Goal: Contribute content: Contribute content

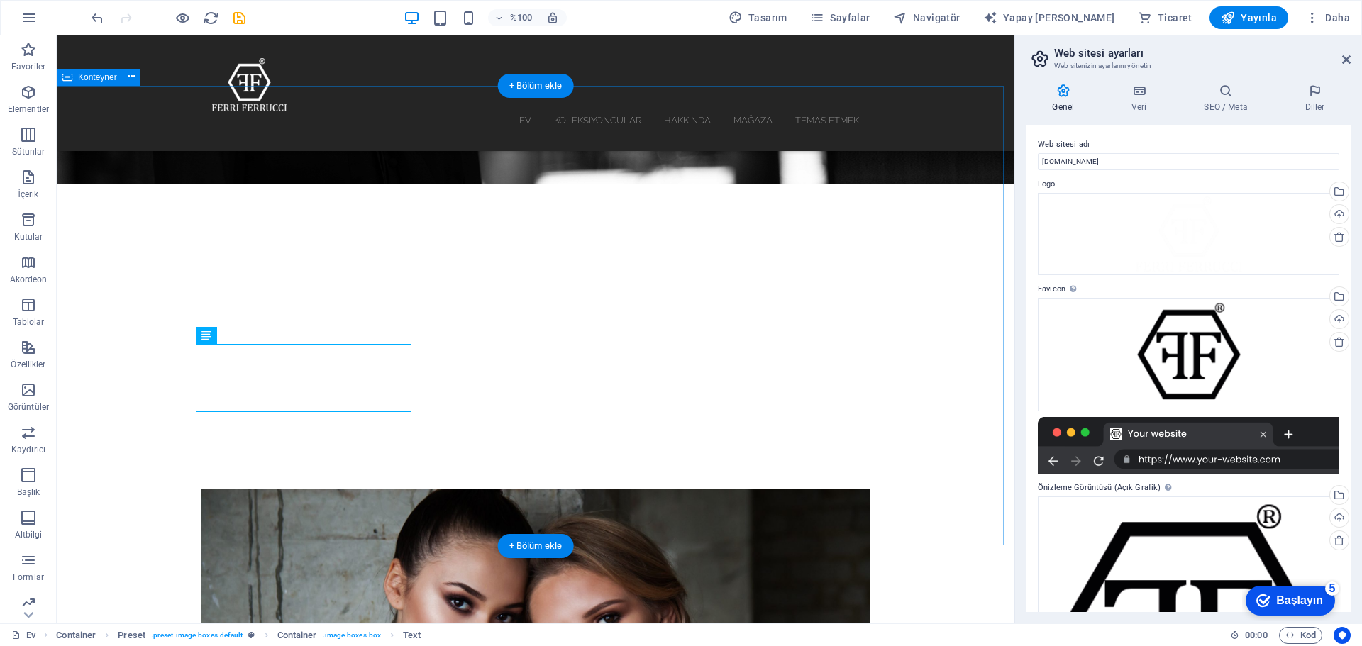
scroll to position [179, 0]
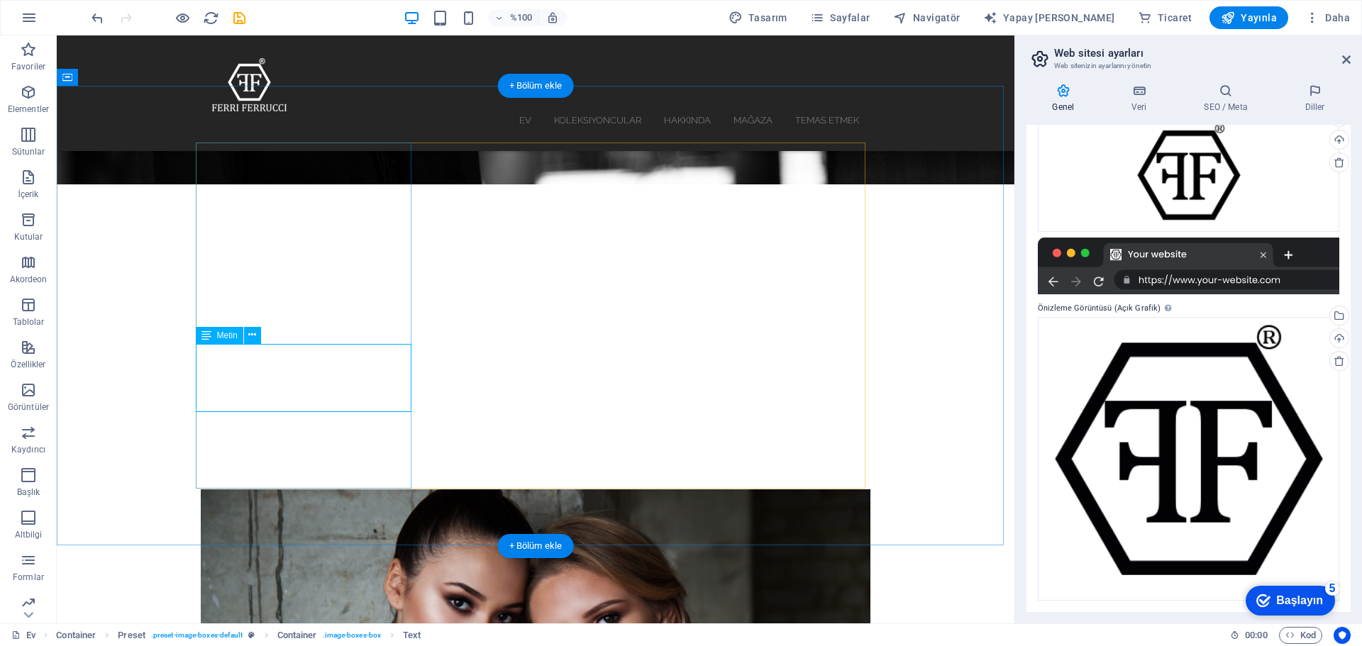
click at [267, 359] on div "H1 Afiş Konteyner Simge Menü Çubuğu H2 Ara parça Ara parça Düğme Logo Konteyner…" at bounding box center [535, 329] width 957 height 588
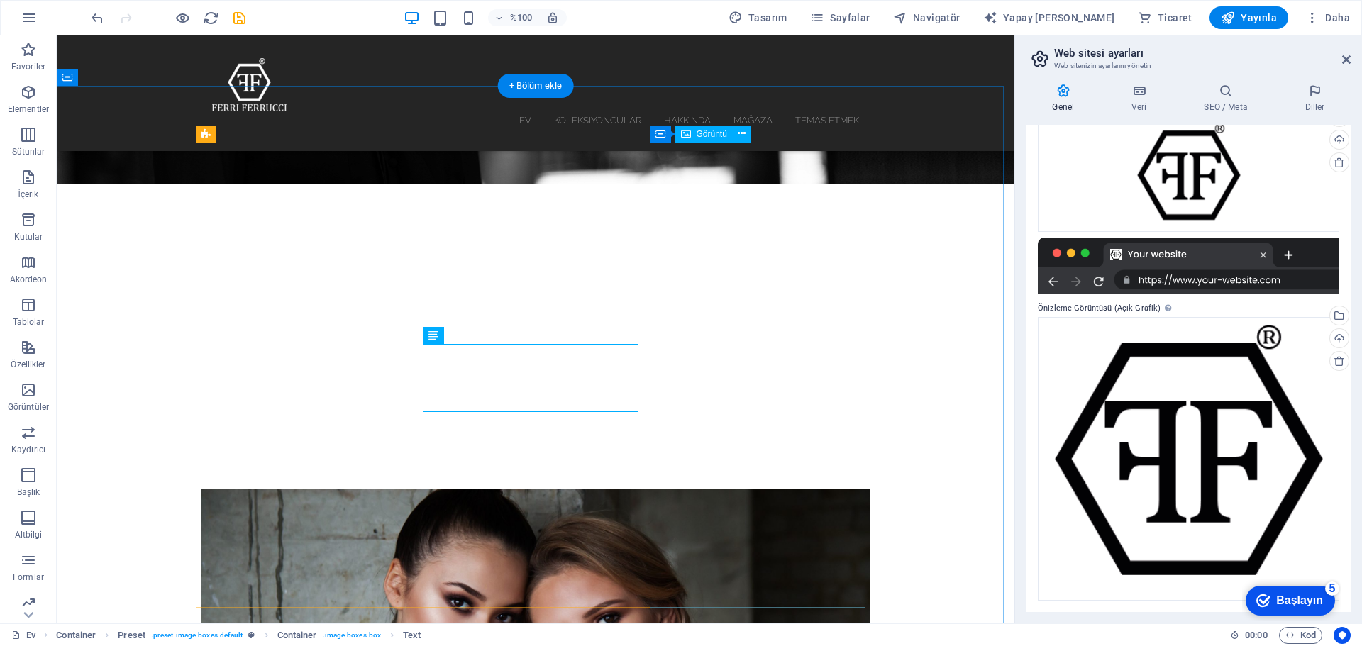
click at [699, 139] on div "Görüntü" at bounding box center [703, 134] width 57 height 17
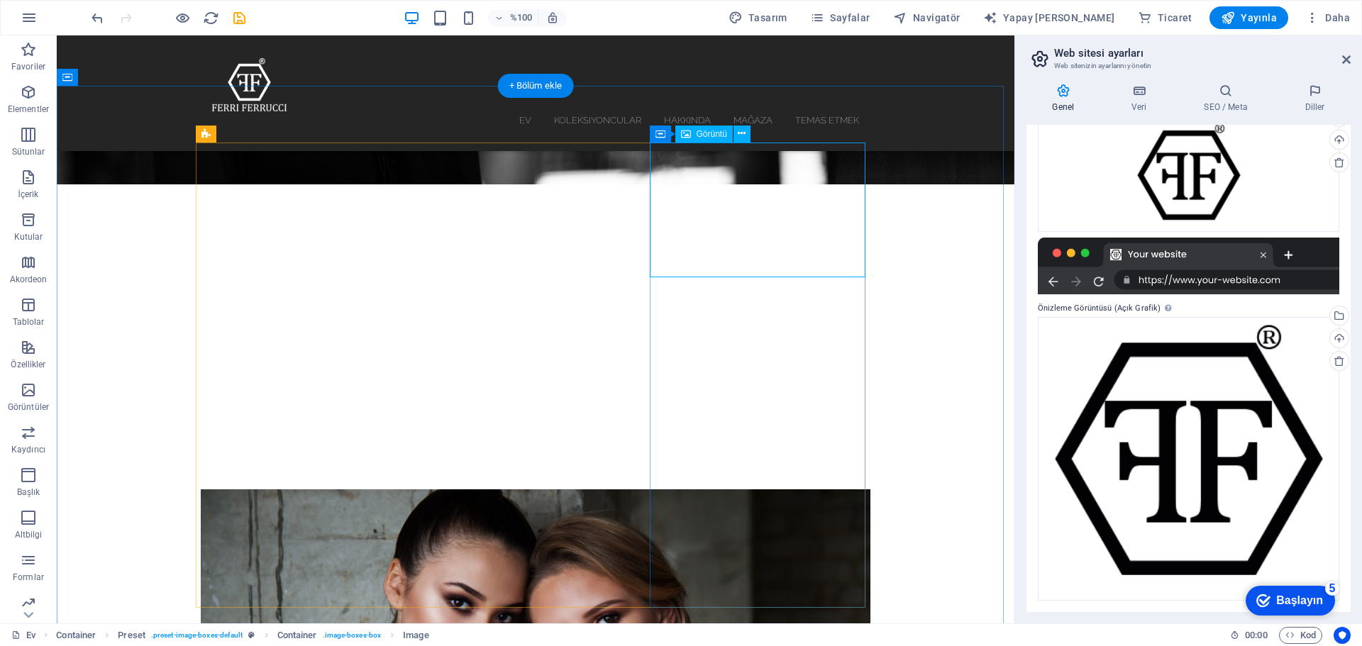
select select "%"
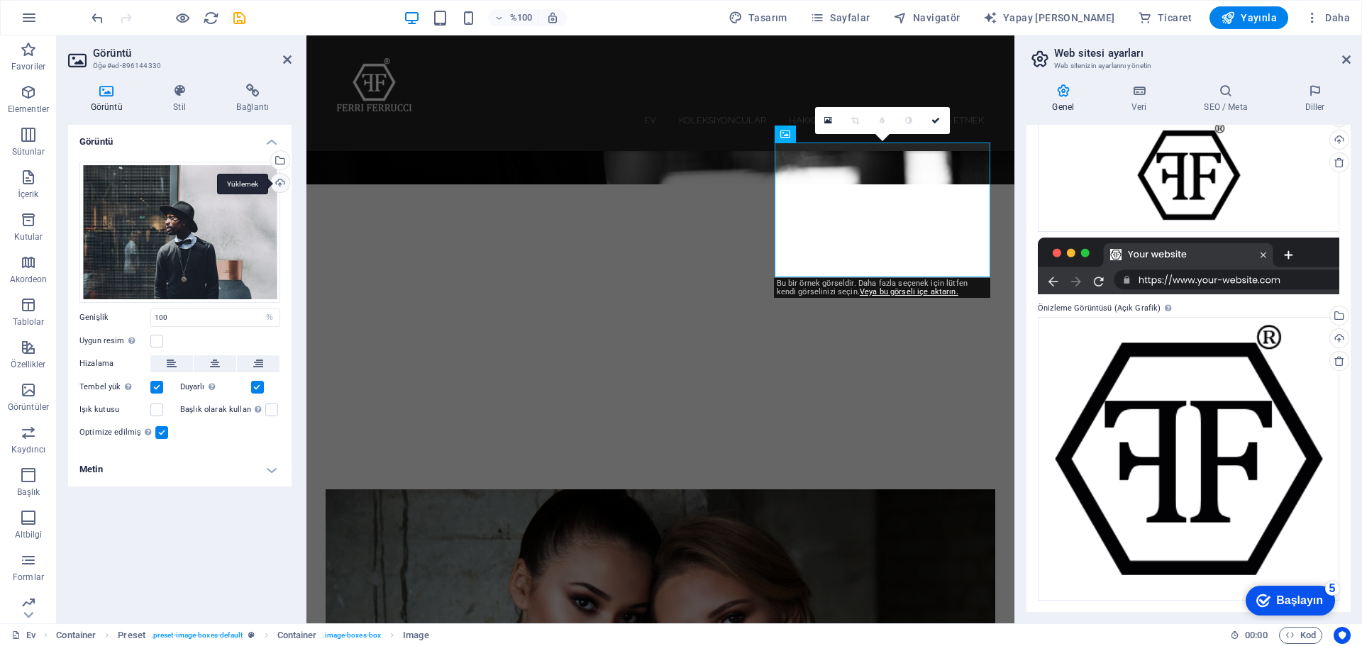
click at [280, 184] on div "Yüklemek" at bounding box center [278, 184] width 21 height 21
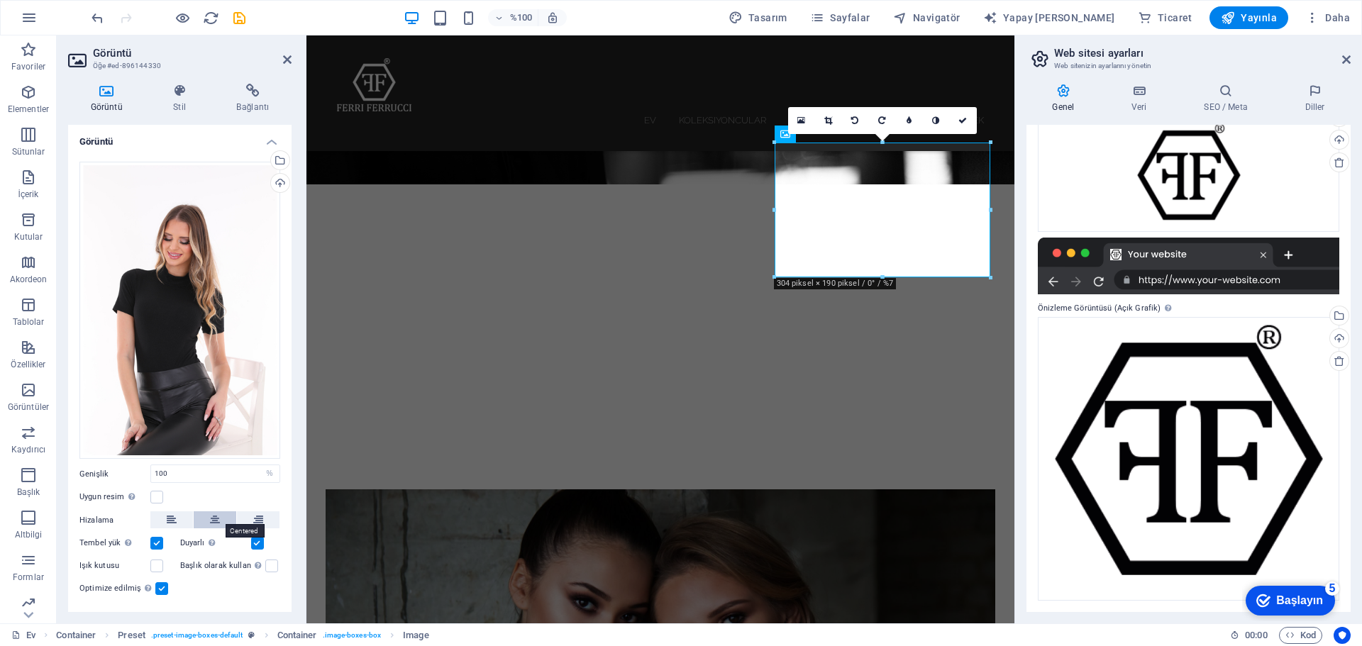
click at [213, 521] on icon at bounding box center [215, 519] width 10 height 17
click at [169, 513] on icon at bounding box center [172, 519] width 10 height 17
click at [157, 537] on label at bounding box center [156, 543] width 13 height 13
click at [0, 0] on input "Tembel yük Sayfa yüklendikten sonra görsellerin yüklenmesi sayfa hızını artırır." at bounding box center [0, 0] width 0 height 0
click at [157, 537] on label at bounding box center [156, 543] width 13 height 13
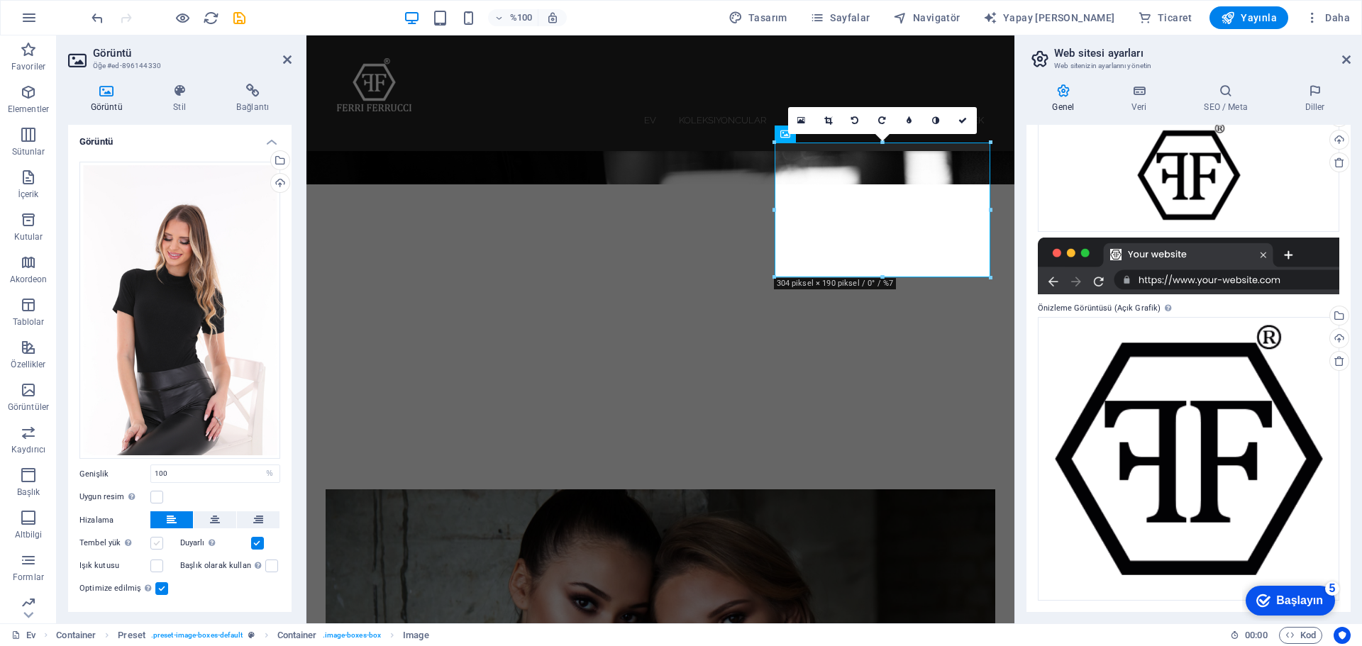
click at [0, 0] on input "Tembel yük Sayfa yüklendikten sonra görsellerin yüklenmesi sayfa hızını artırır." at bounding box center [0, 0] width 0 height 0
click at [157, 561] on label at bounding box center [156, 566] width 13 height 13
click at [0, 0] on input "Işık kutusu" at bounding box center [0, 0] width 0 height 0
click at [157, 561] on label at bounding box center [156, 566] width 13 height 13
click at [0, 0] on input "Işık kutusu" at bounding box center [0, 0] width 0 height 0
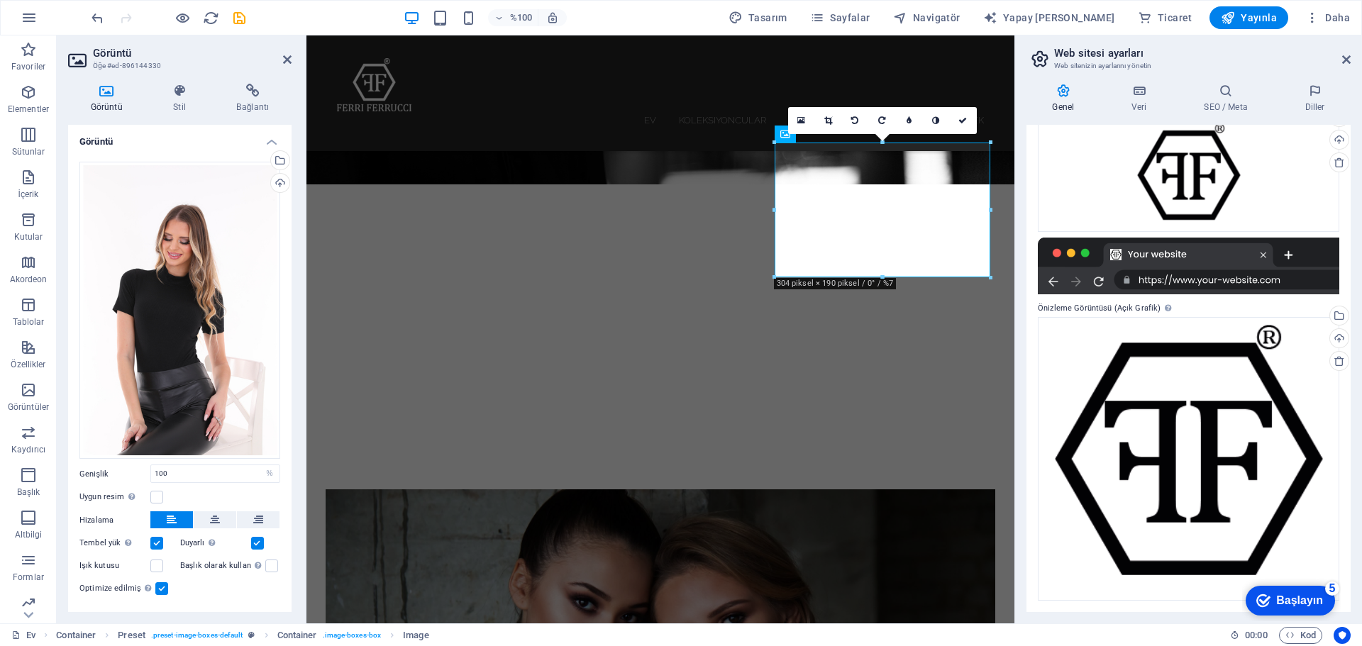
click at [158, 587] on label at bounding box center [161, 588] width 13 height 13
click at [0, 0] on input "Optimize edilmiş Sayfa hızını artırmak için resimler sıkıştırılmıştır." at bounding box center [0, 0] width 0 height 0
click at [158, 587] on label at bounding box center [161, 588] width 13 height 13
click at [0, 0] on input "Optimize edilmiş Sayfa hızını artırmak için resimler sıkıştırılmıştır." at bounding box center [0, 0] width 0 height 0
click at [828, 118] on icon at bounding box center [828, 120] width 8 height 9
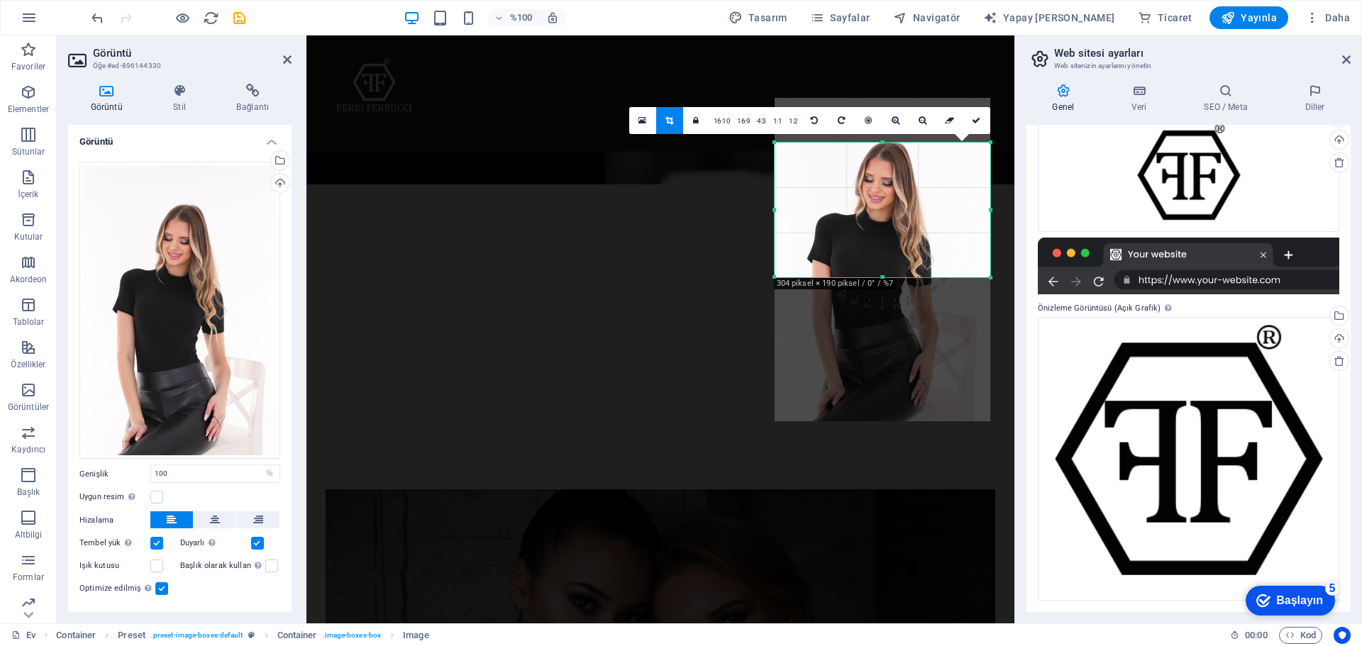
drag, startPoint x: 900, startPoint y: 208, endPoint x: 899, endPoint y: 257, distance: 49.7
click at [899, 257] on div at bounding box center [883, 259] width 216 height 323
click at [976, 118] on icon at bounding box center [976, 120] width 9 height 9
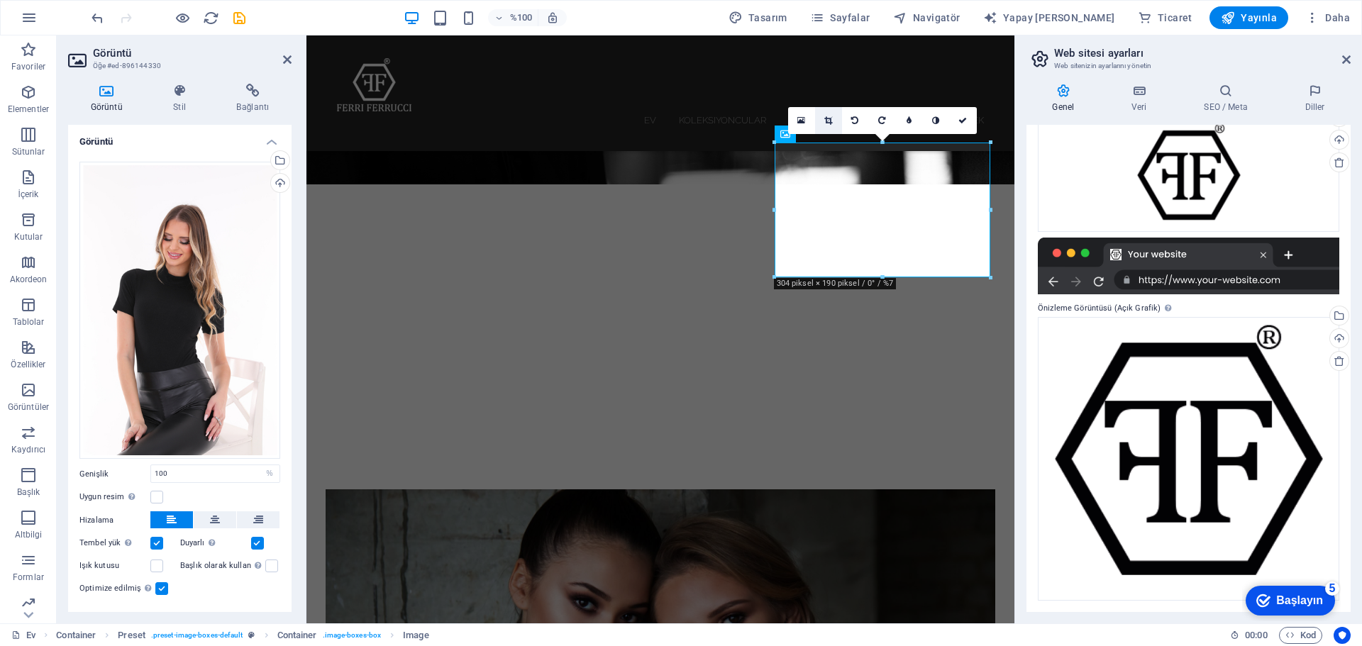
click at [828, 121] on icon at bounding box center [828, 120] width 8 height 9
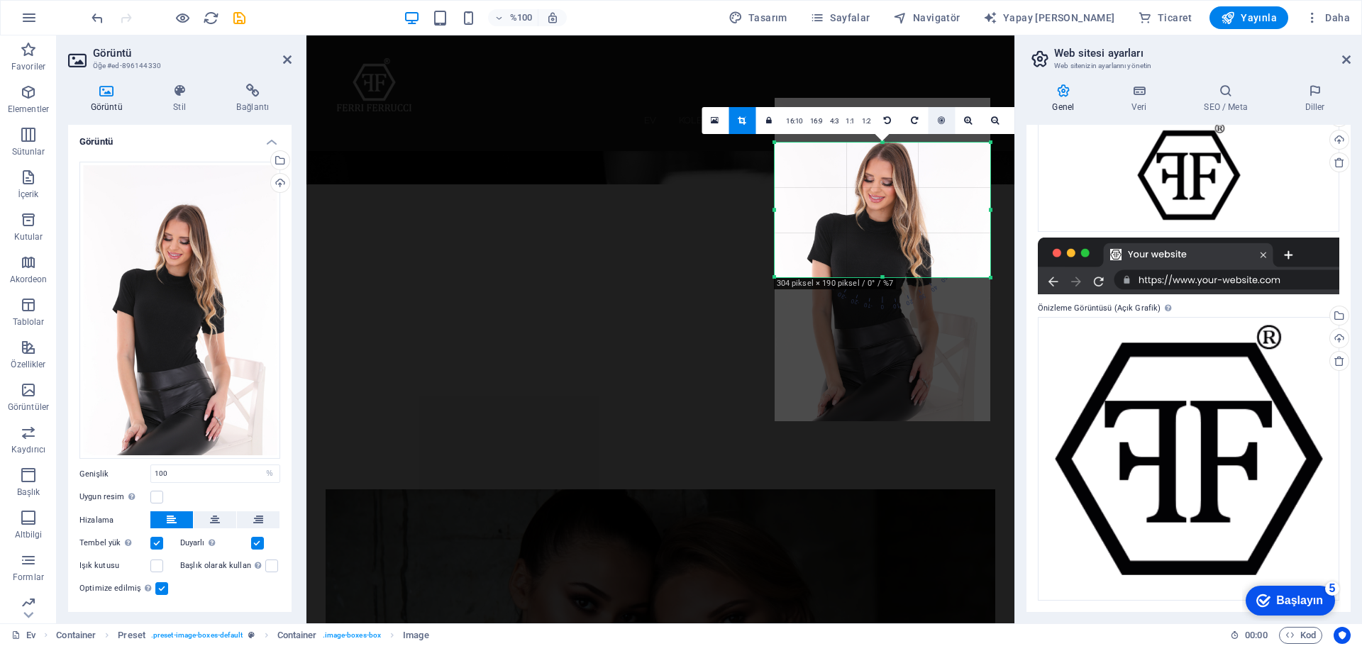
click at [938, 121] on icon at bounding box center [941, 120] width 7 height 9
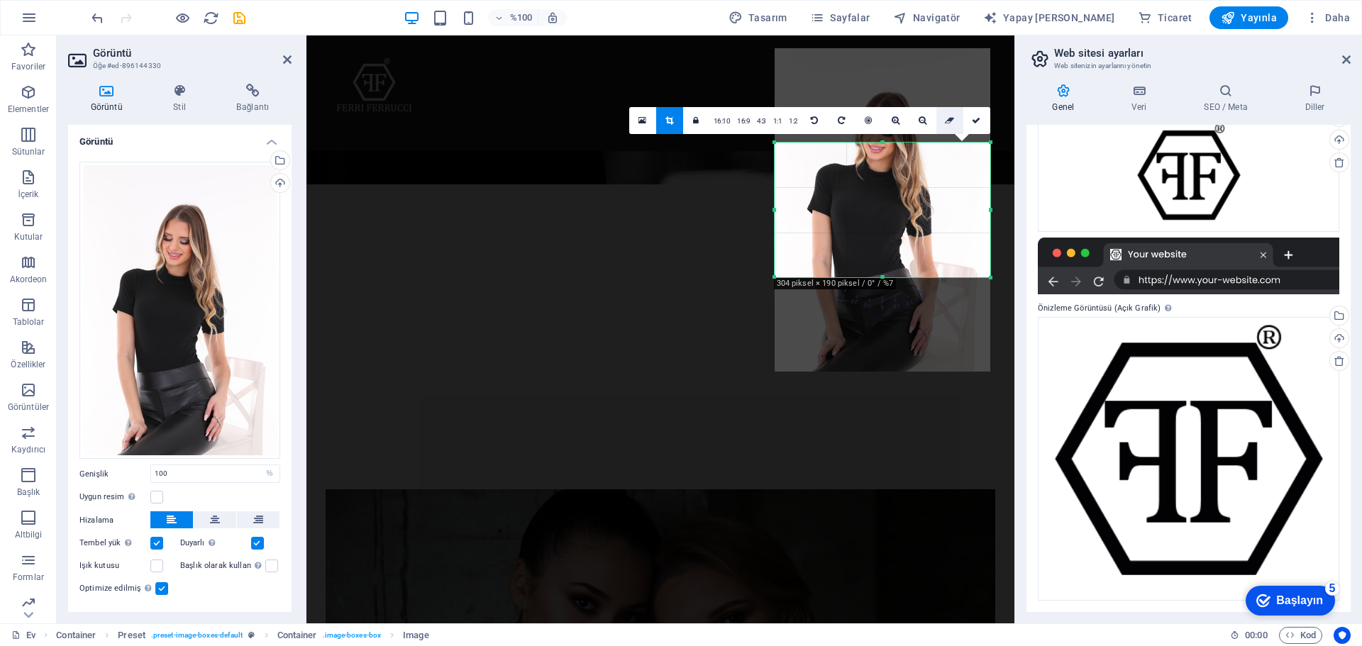
click at [949, 121] on icon at bounding box center [949, 120] width 9 height 9
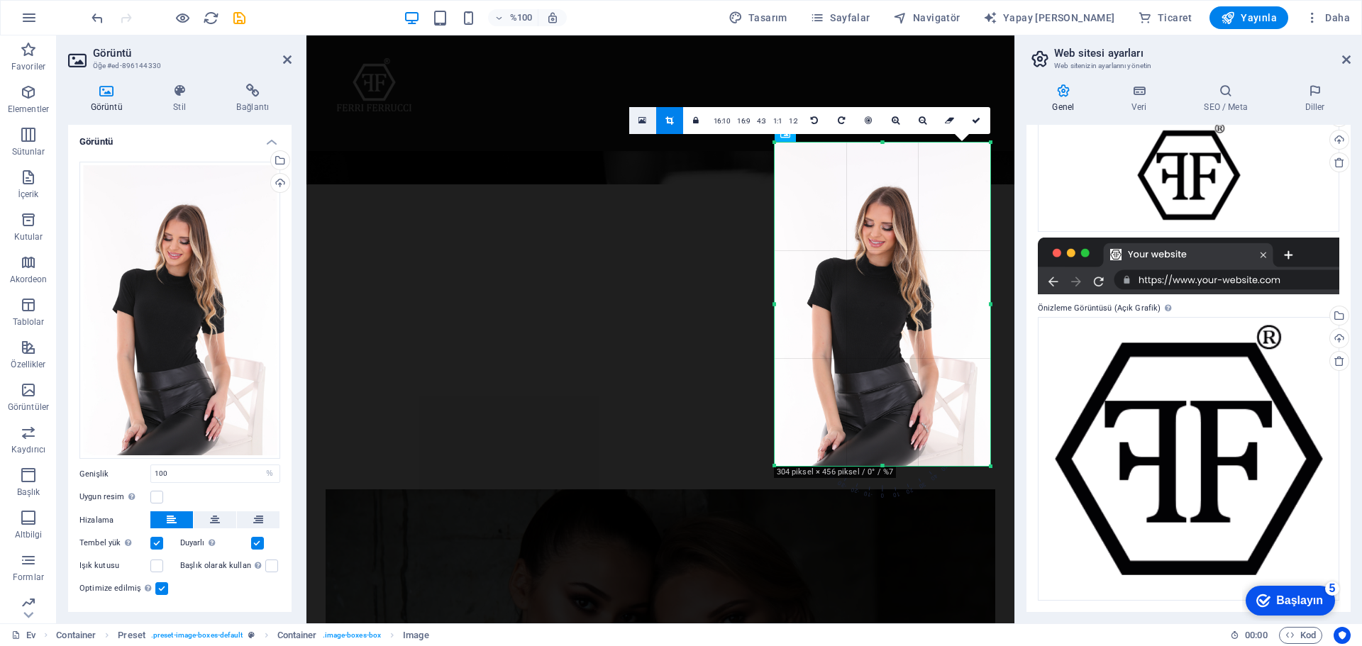
click at [639, 116] on link at bounding box center [642, 120] width 27 height 27
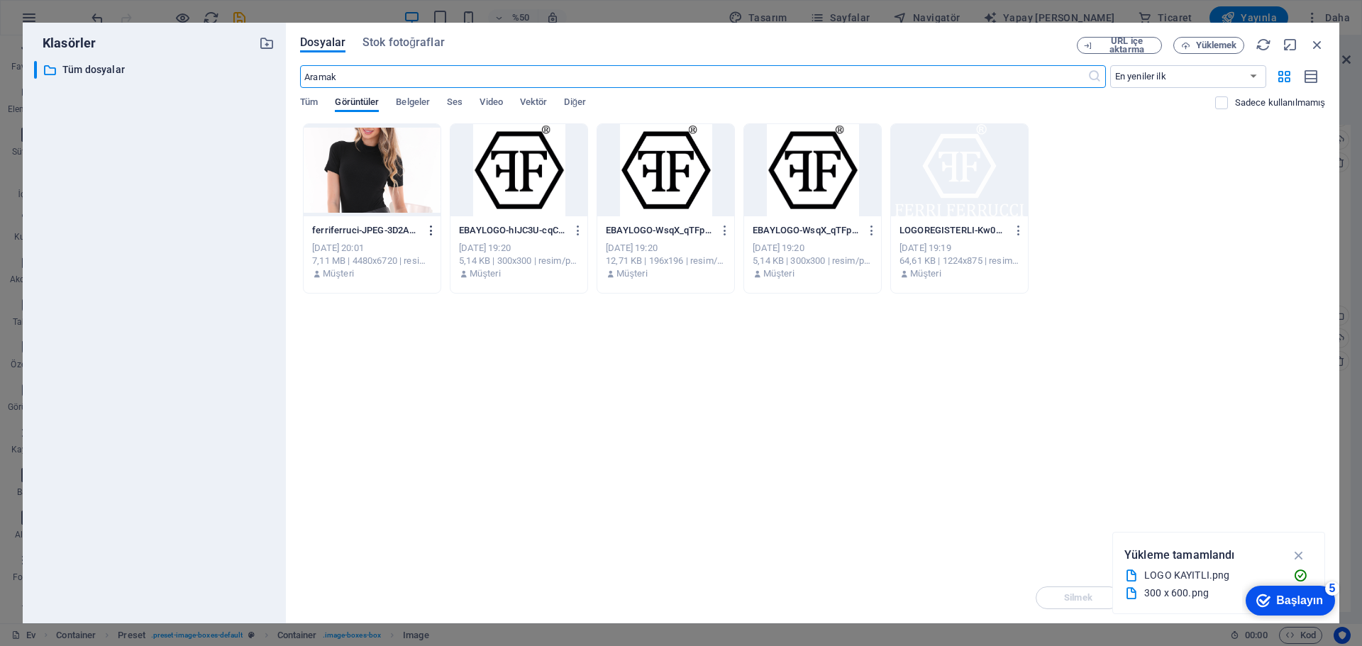
click at [427, 233] on icon "button" at bounding box center [431, 230] width 13 height 13
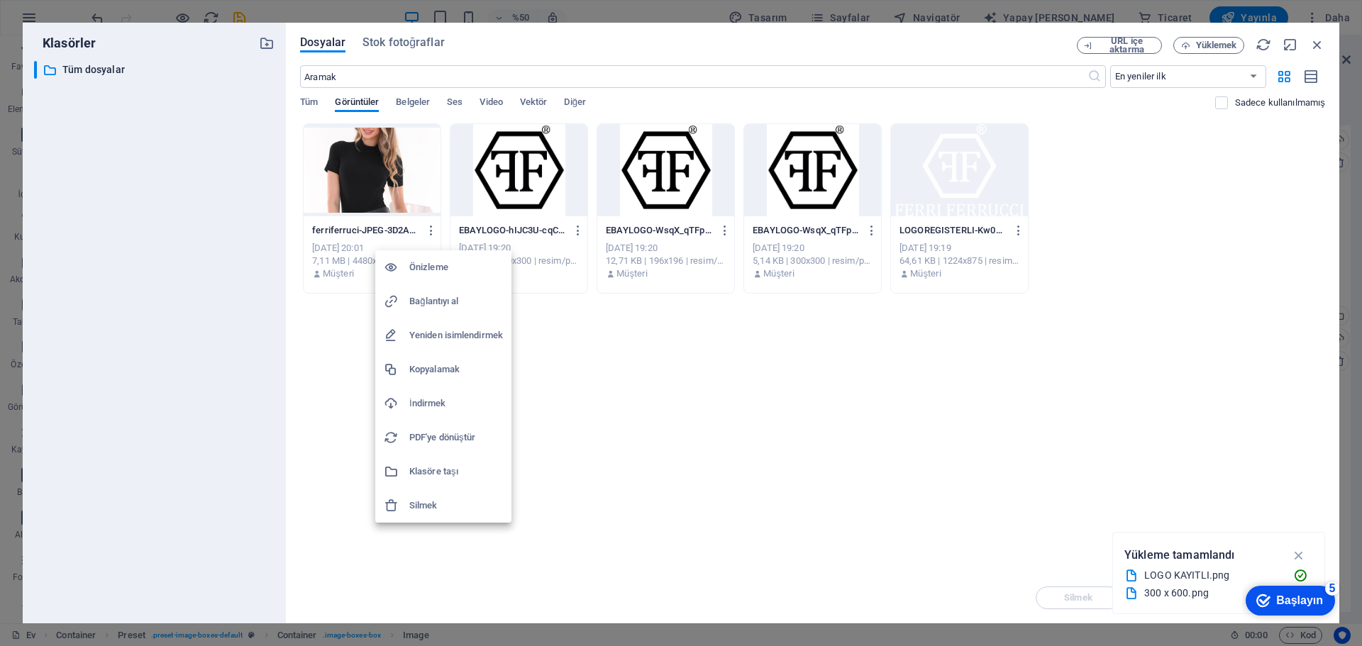
click at [771, 443] on div at bounding box center [681, 323] width 1362 height 646
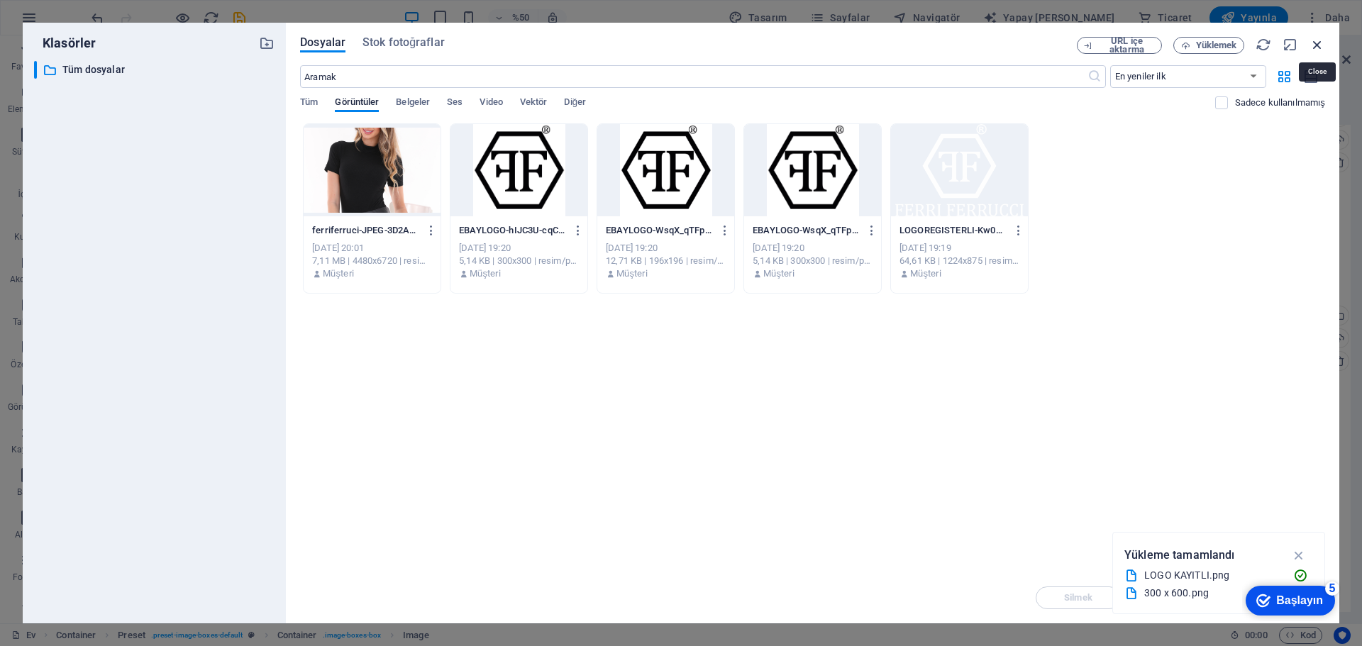
click at [1314, 44] on icon "button" at bounding box center [1317, 45] width 16 height 16
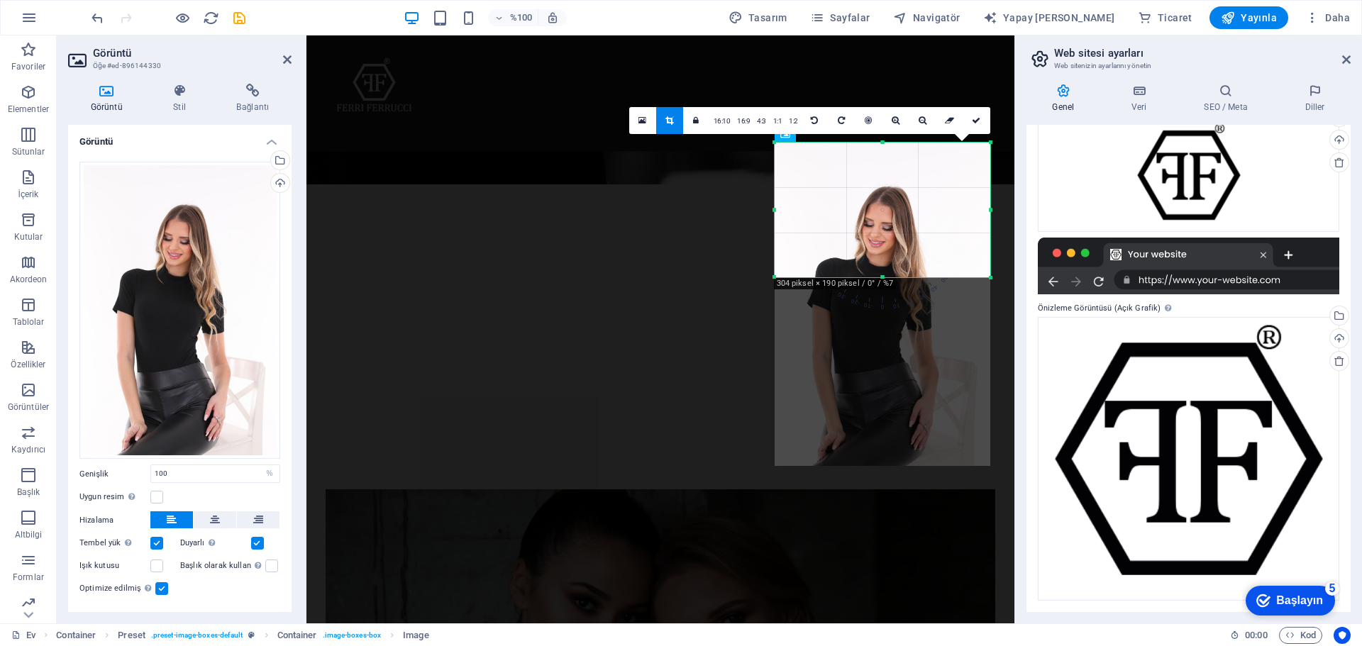
click at [911, 199] on div at bounding box center [883, 304] width 216 height 323
drag, startPoint x: 883, startPoint y: 277, endPoint x: 882, endPoint y: 286, distance: 9.2
click at [882, 286] on div at bounding box center [883, 286] width 216 height 5
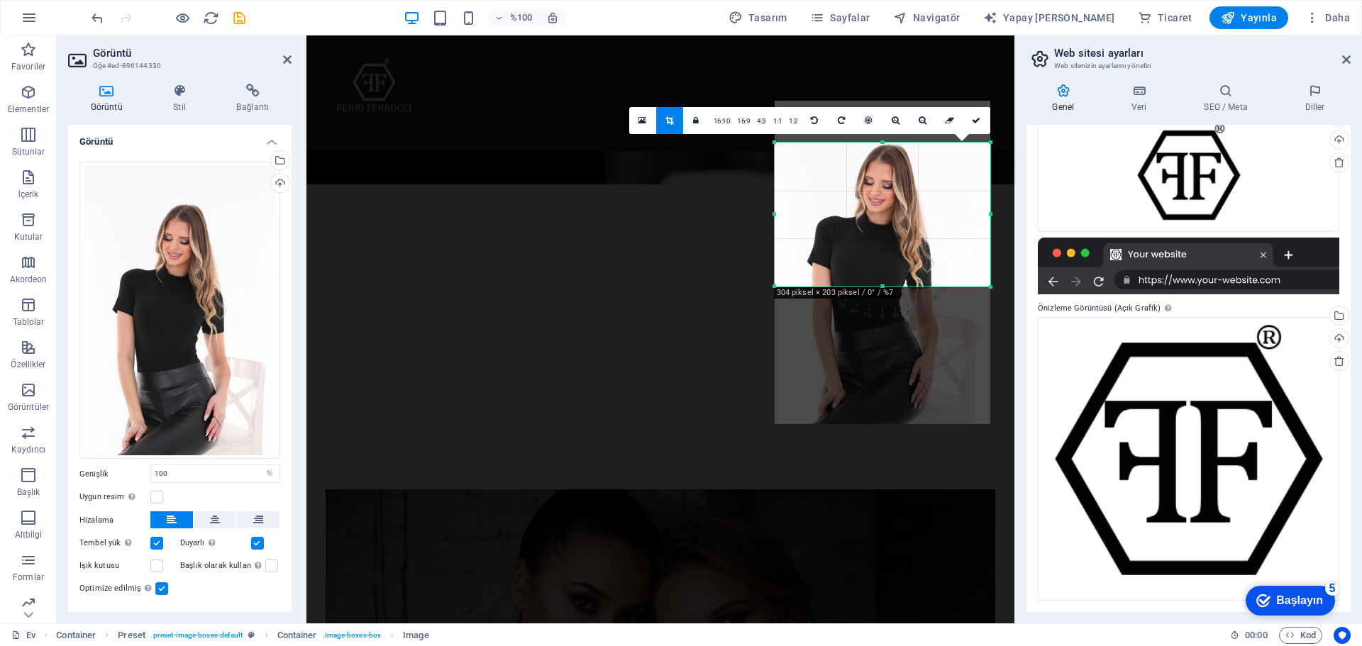
drag, startPoint x: 913, startPoint y: 374, endPoint x: 909, endPoint y: 332, distance: 42.0
click at [909, 332] on div at bounding box center [883, 262] width 216 height 323
click at [976, 123] on icon at bounding box center [976, 120] width 9 height 9
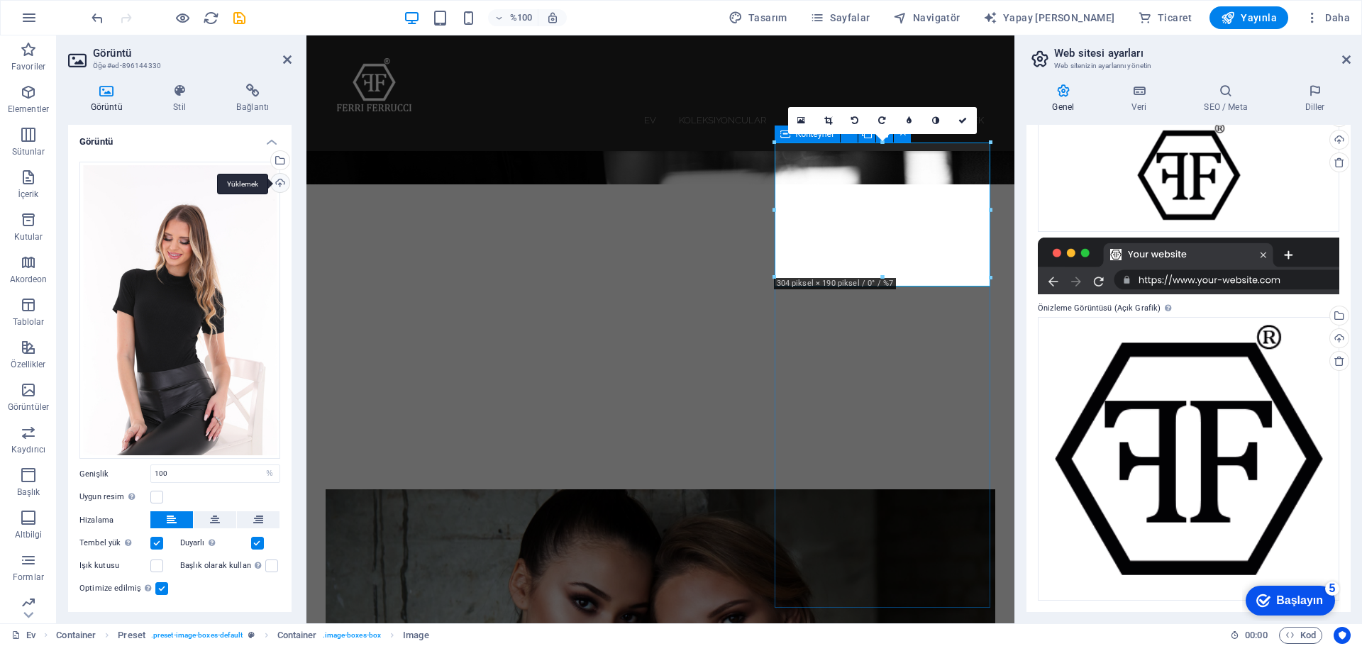
click at [279, 183] on div "Yüklemek" at bounding box center [278, 184] width 21 height 21
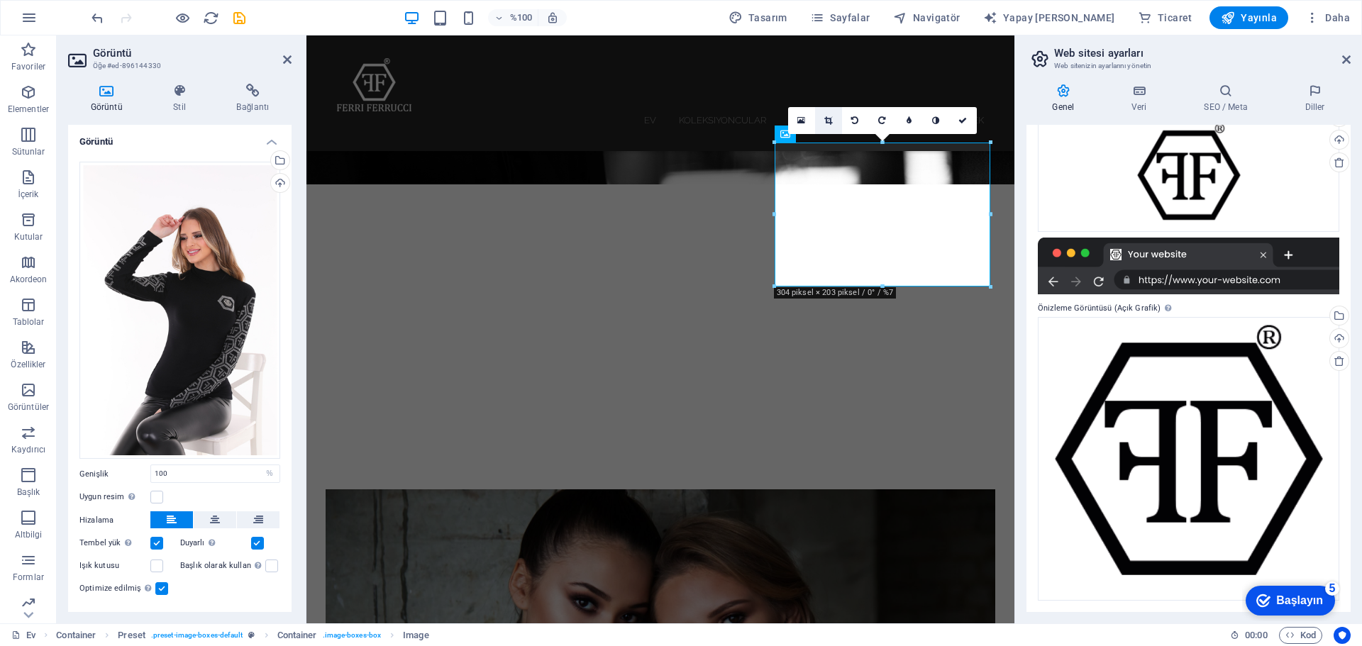
click at [829, 117] on icon at bounding box center [828, 120] width 8 height 9
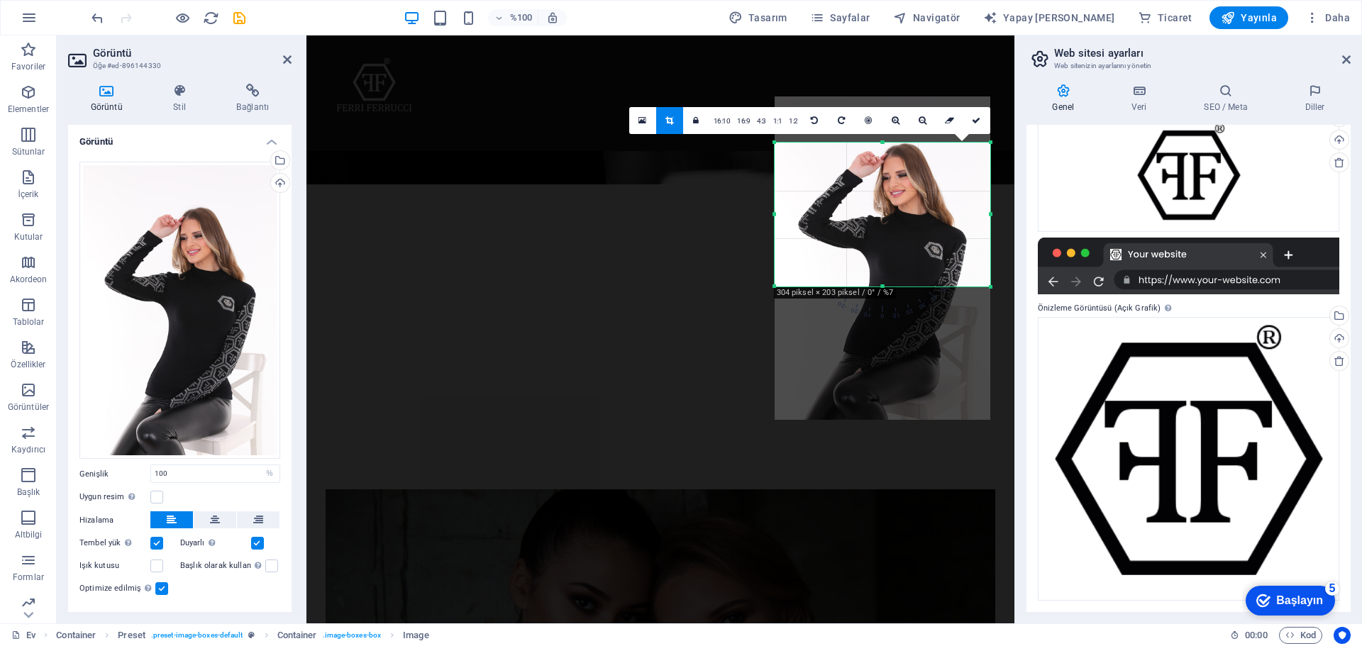
drag, startPoint x: 901, startPoint y: 192, endPoint x: 898, endPoint y: 236, distance: 44.1
click at [898, 236] on div at bounding box center [883, 257] width 216 height 323
click at [976, 119] on icon at bounding box center [976, 120] width 9 height 9
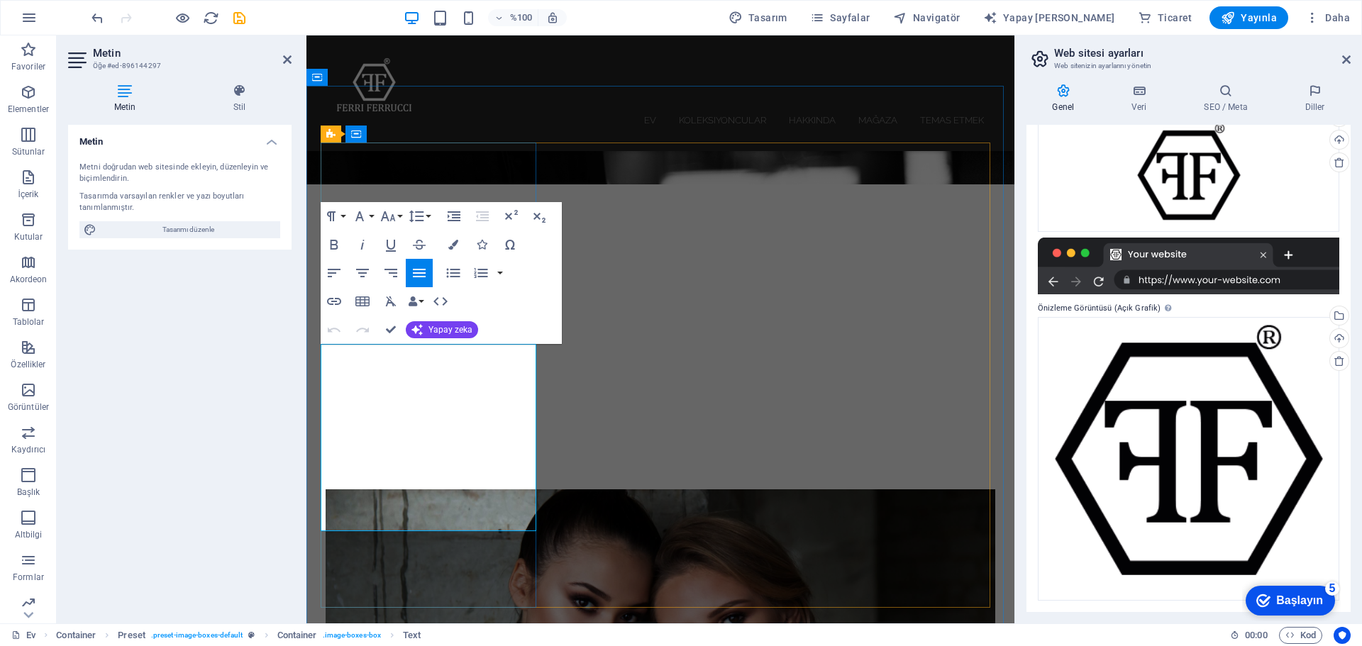
drag, startPoint x: 347, startPoint y: 485, endPoint x: 487, endPoint y: 526, distance: 146.1
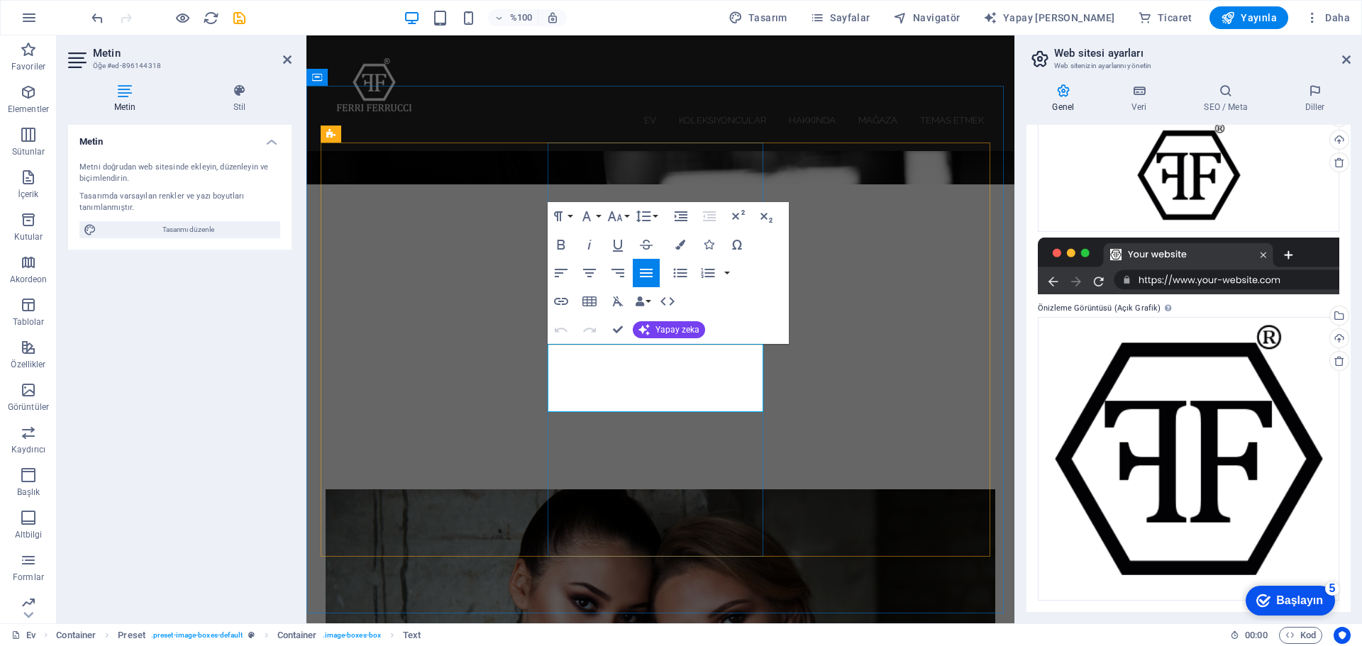
drag, startPoint x: 683, startPoint y: 386, endPoint x: 622, endPoint y: 389, distance: 61.1
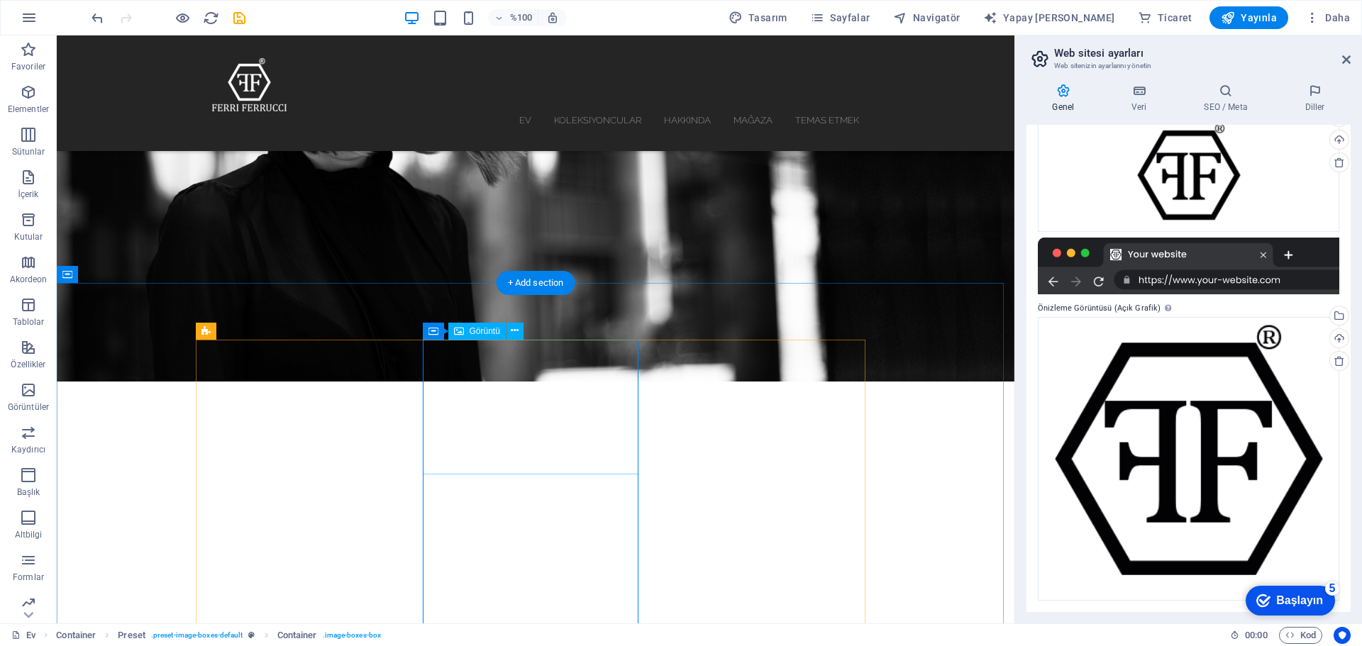
scroll to position [284, 0]
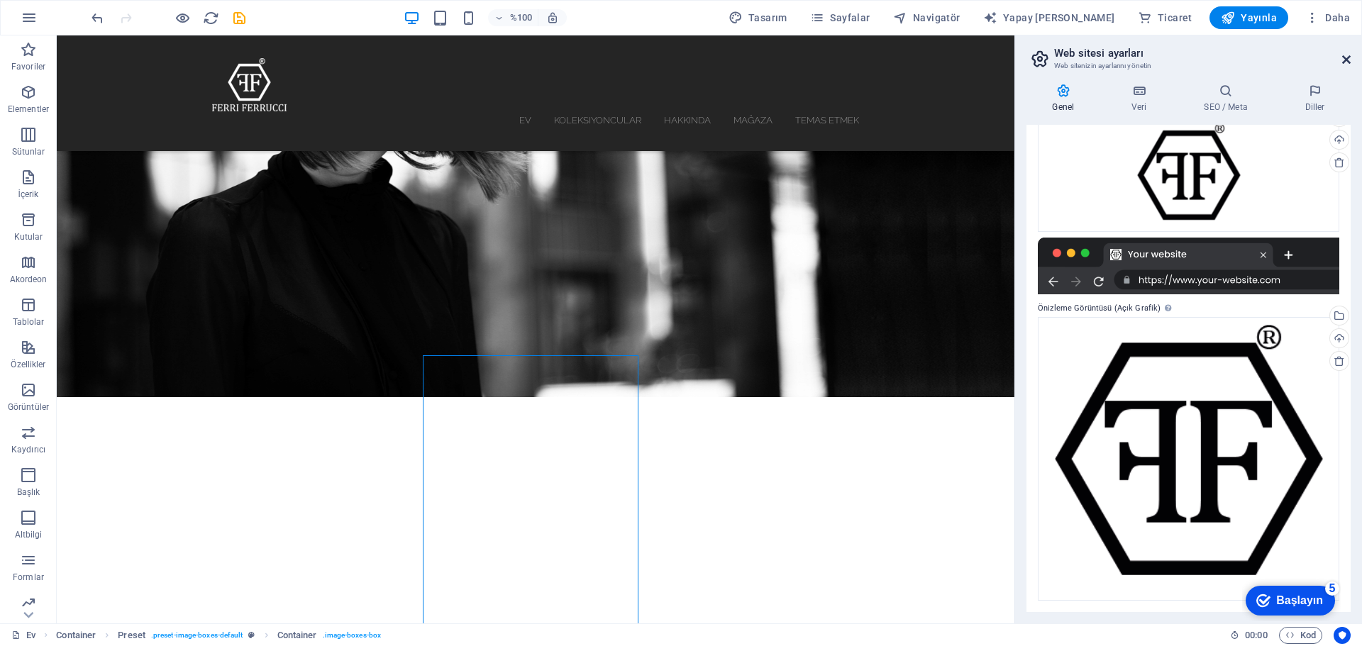
drag, startPoint x: 1345, startPoint y: 58, endPoint x: 1289, endPoint y: 23, distance: 66.5
click at [1345, 58] on icon at bounding box center [1346, 59] width 9 height 11
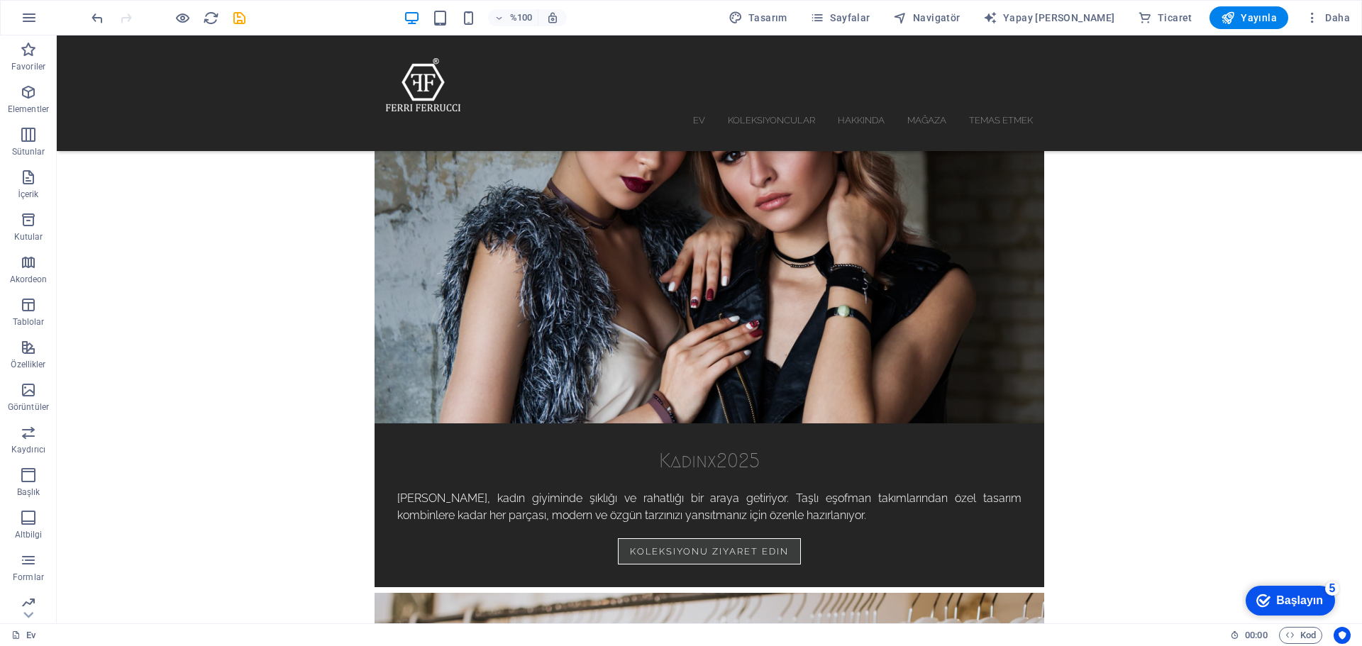
scroll to position [993, 0]
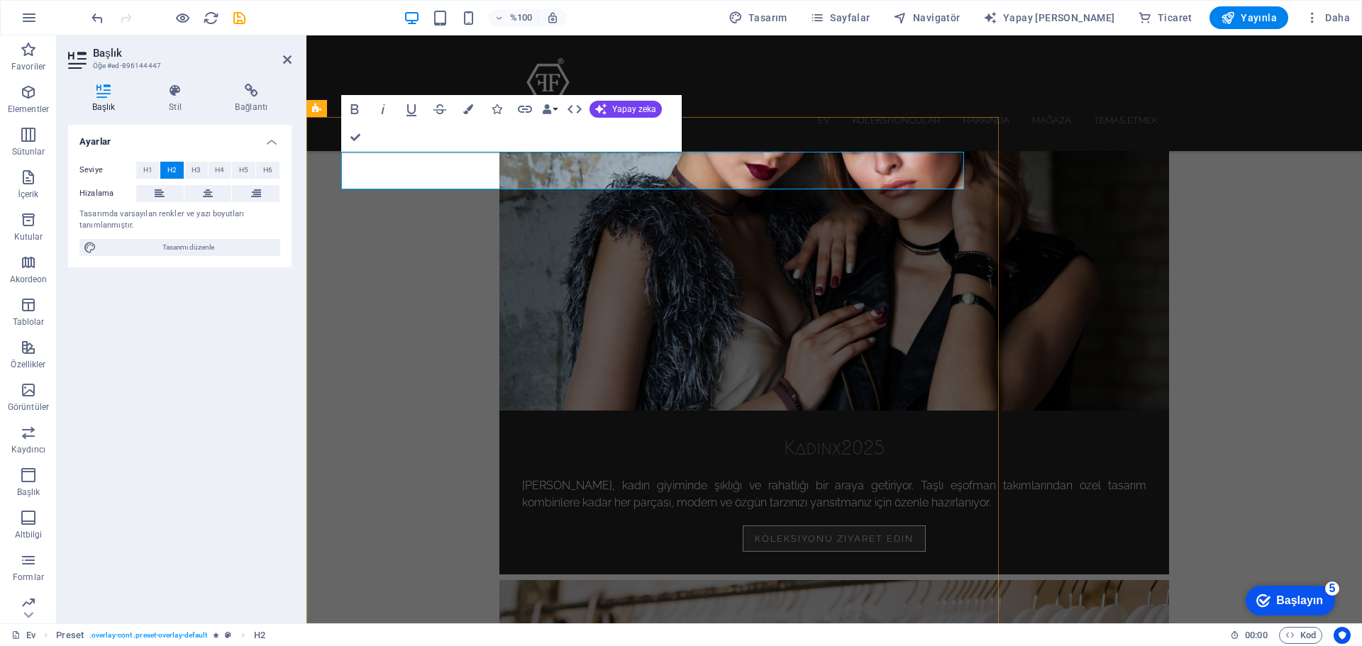
drag, startPoint x: 673, startPoint y: 172, endPoint x: 719, endPoint y: 175, distance: 46.2
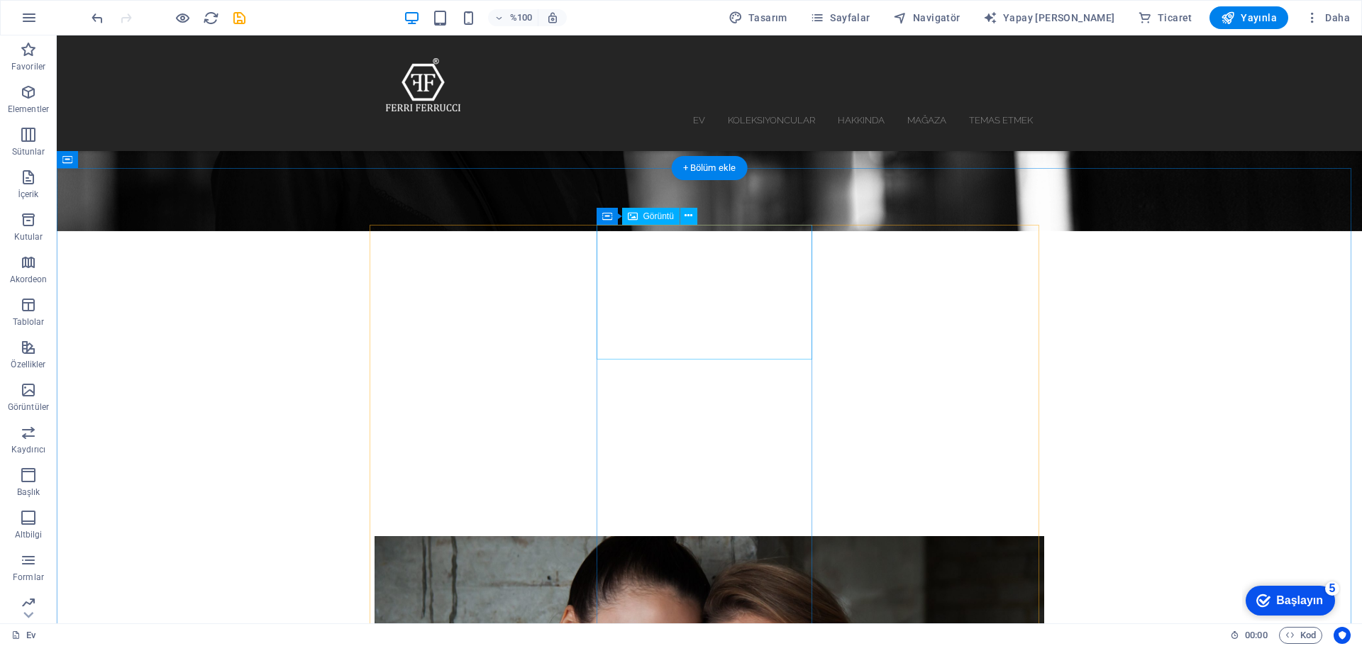
scroll to position [496, 0]
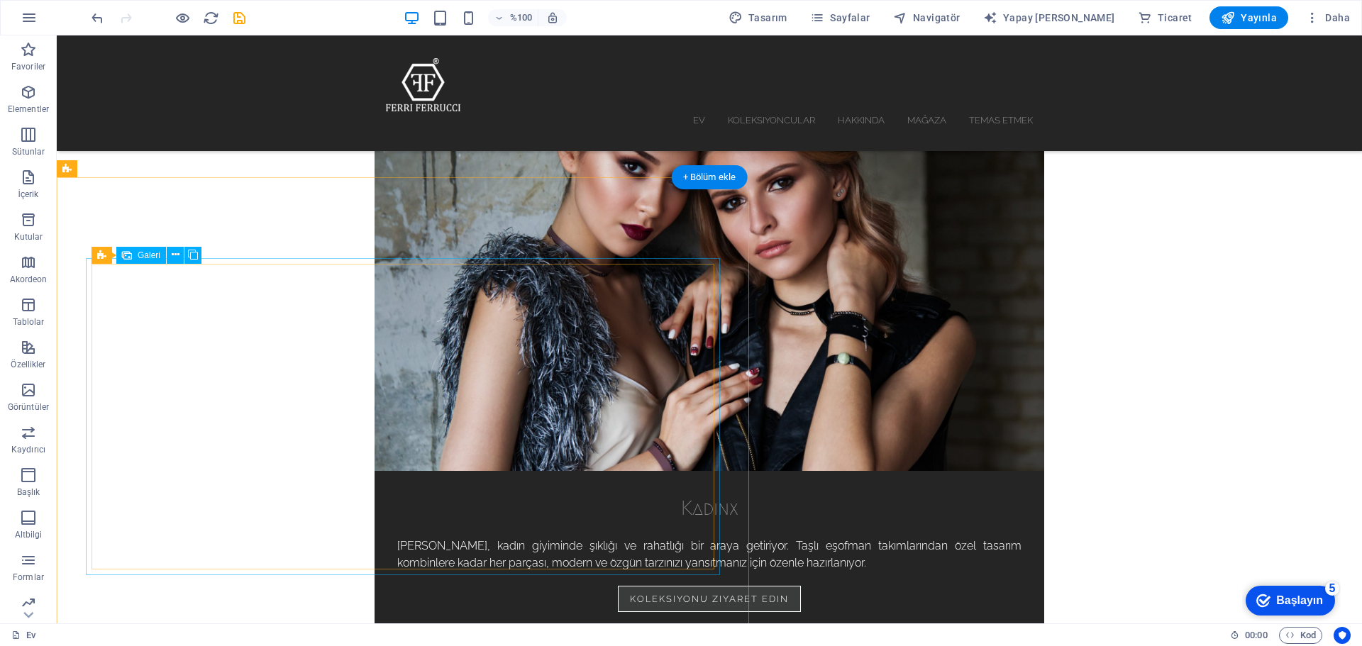
scroll to position [993, 0]
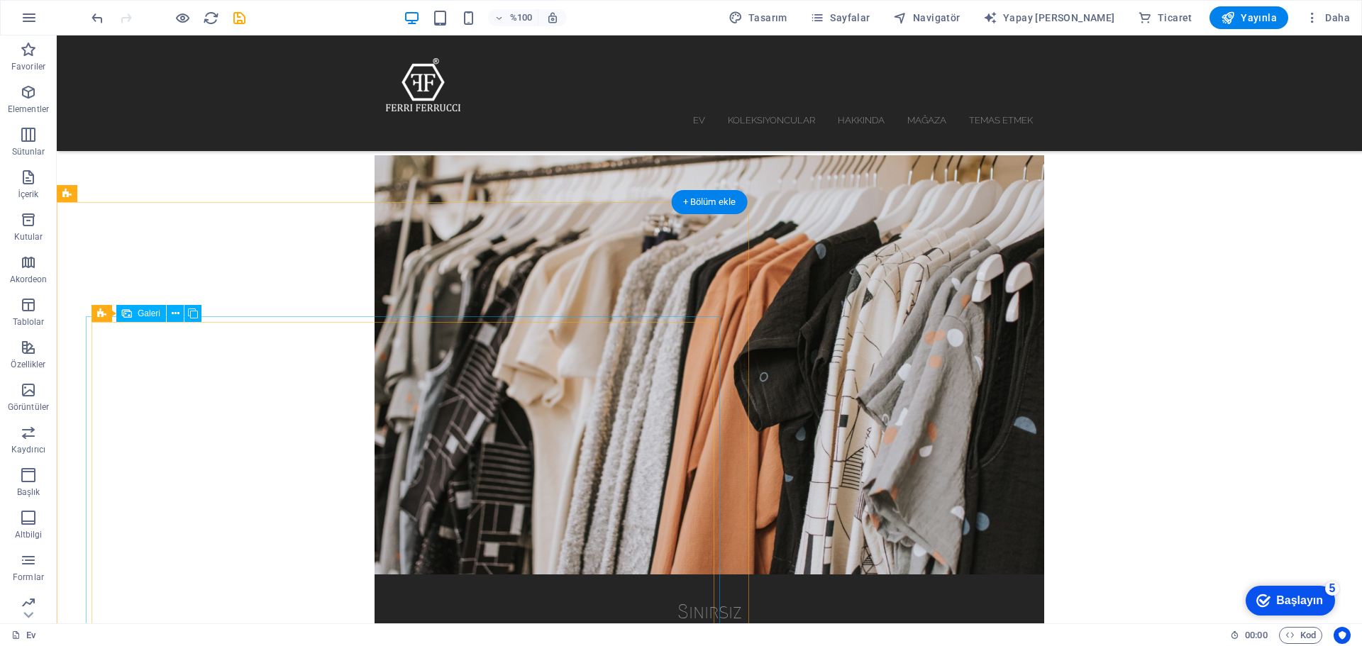
scroll to position [1277, 0]
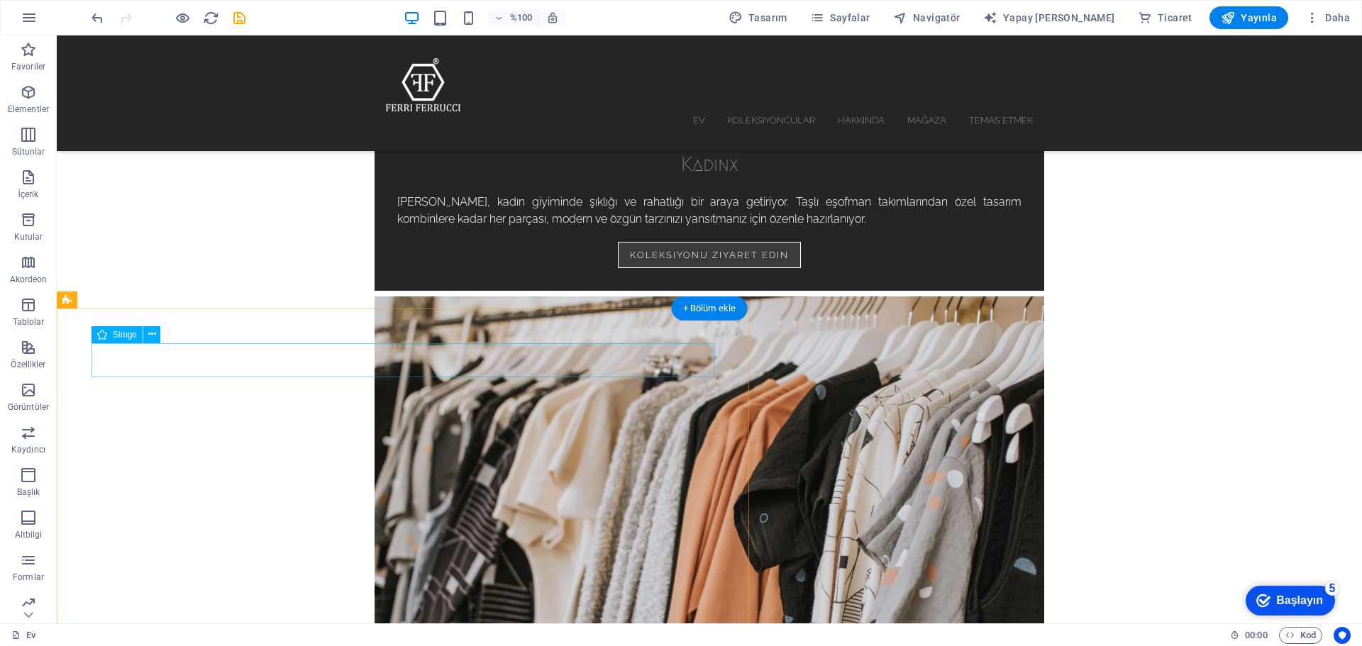
select select "xMidYMid"
select select "px"
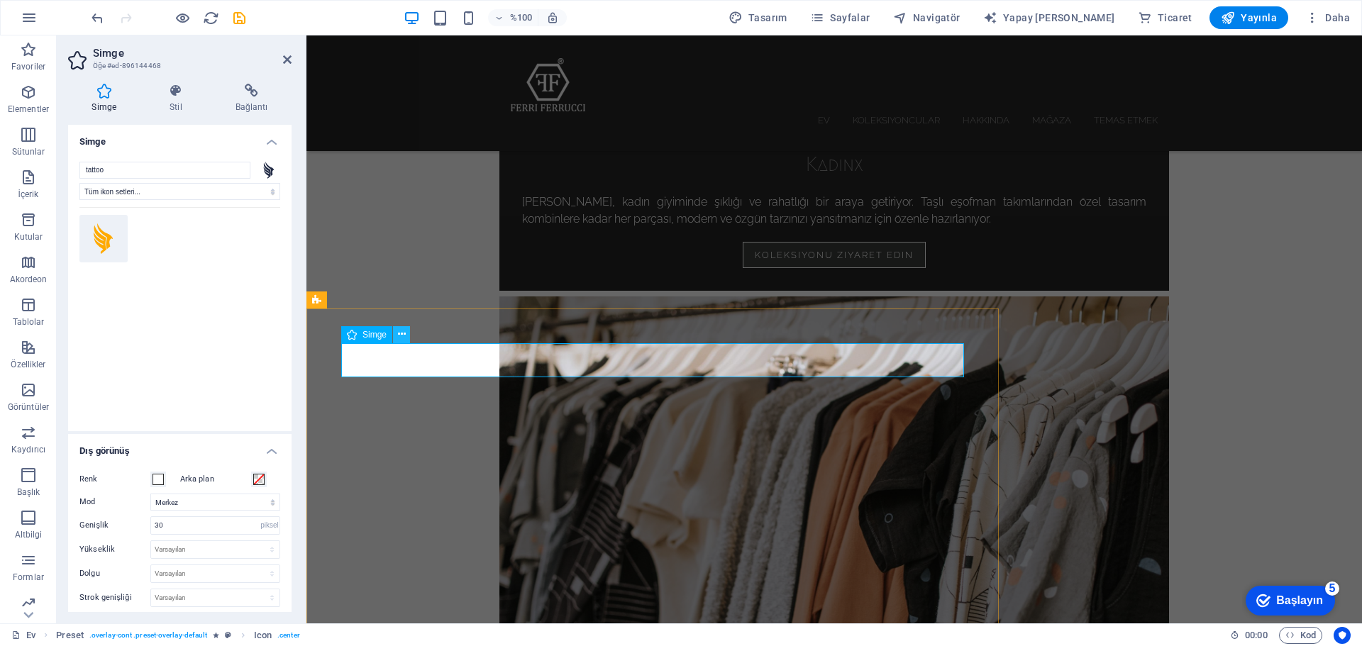
click at [401, 337] on icon at bounding box center [402, 334] width 8 height 15
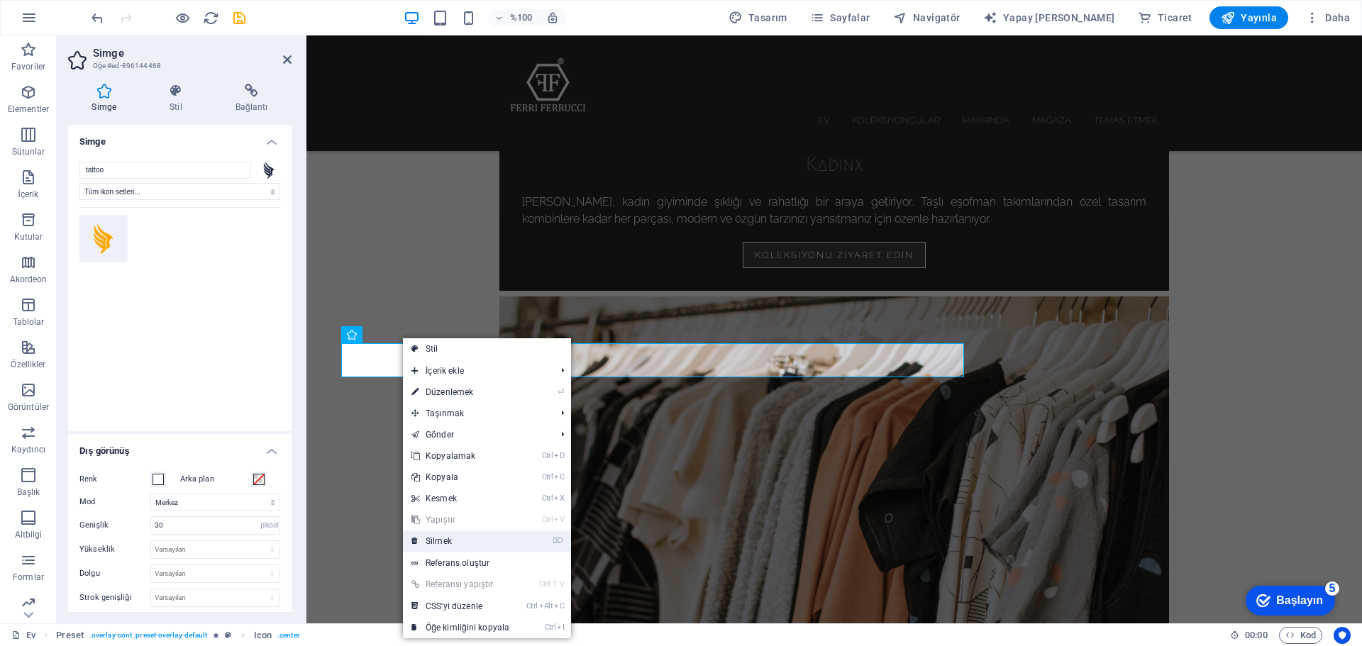
click at [461, 546] on link "⌦ Silmek" at bounding box center [460, 541] width 115 height 21
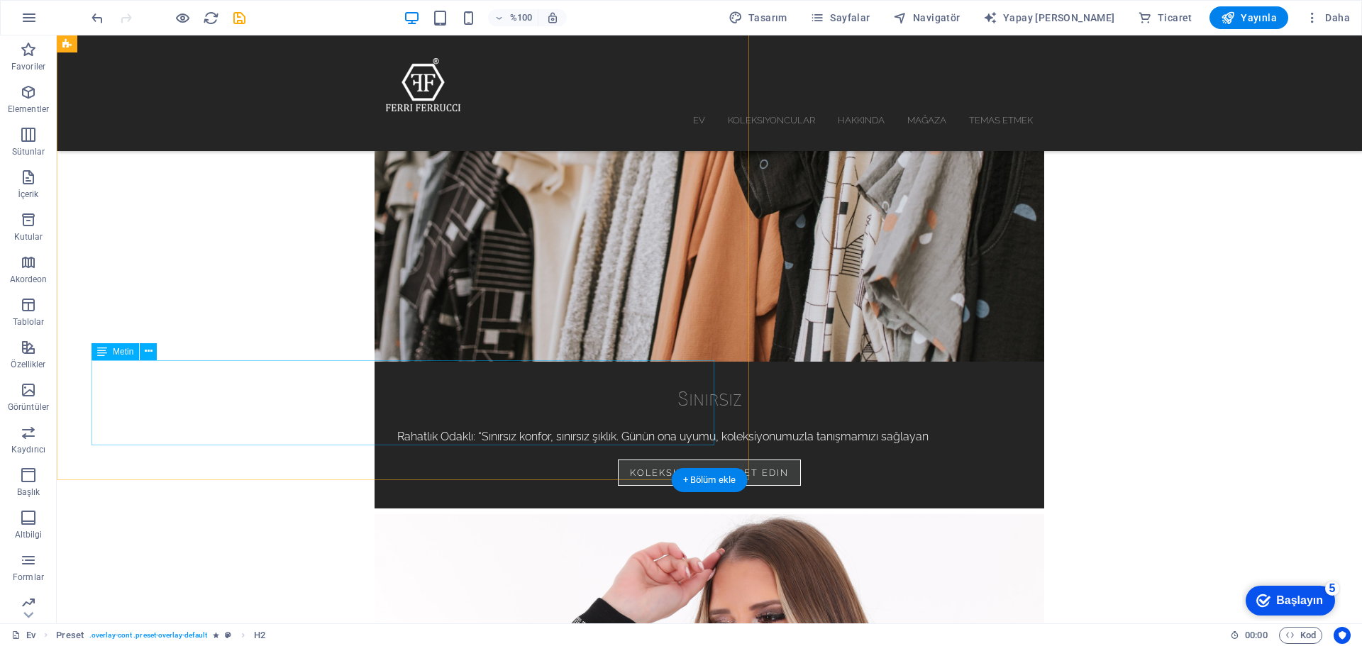
scroll to position [1631, 0]
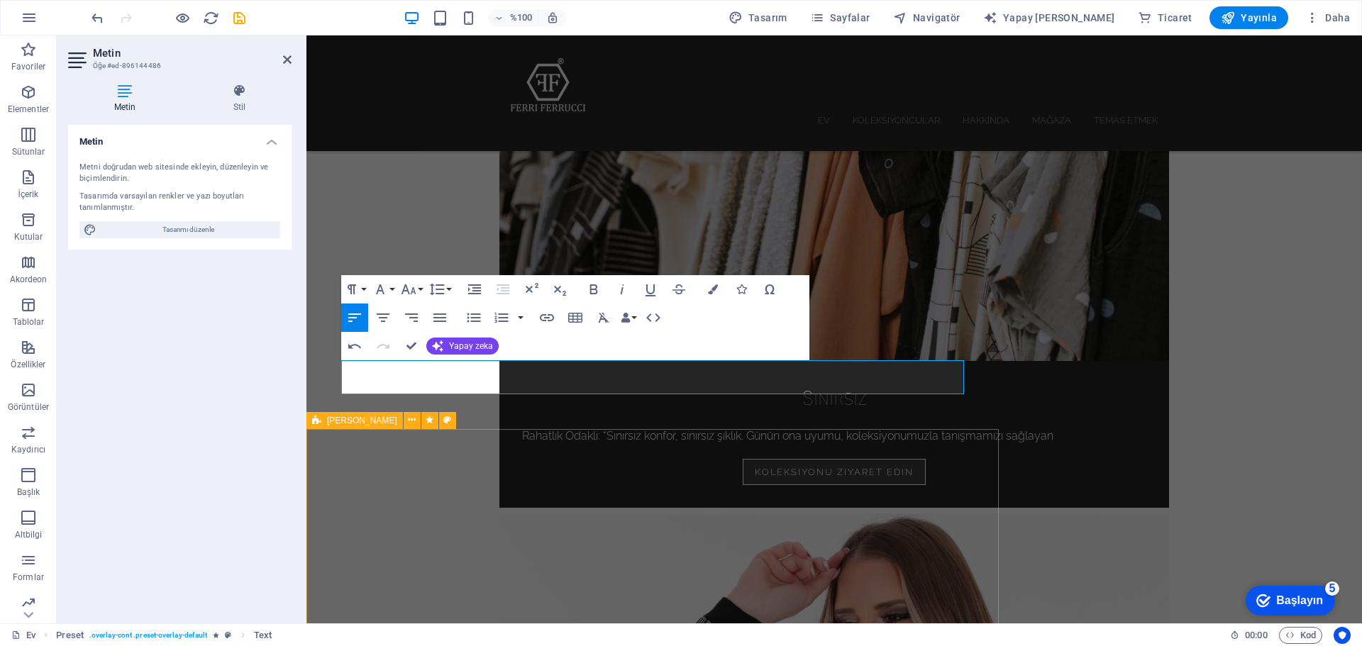
scroll to position [1844, 0]
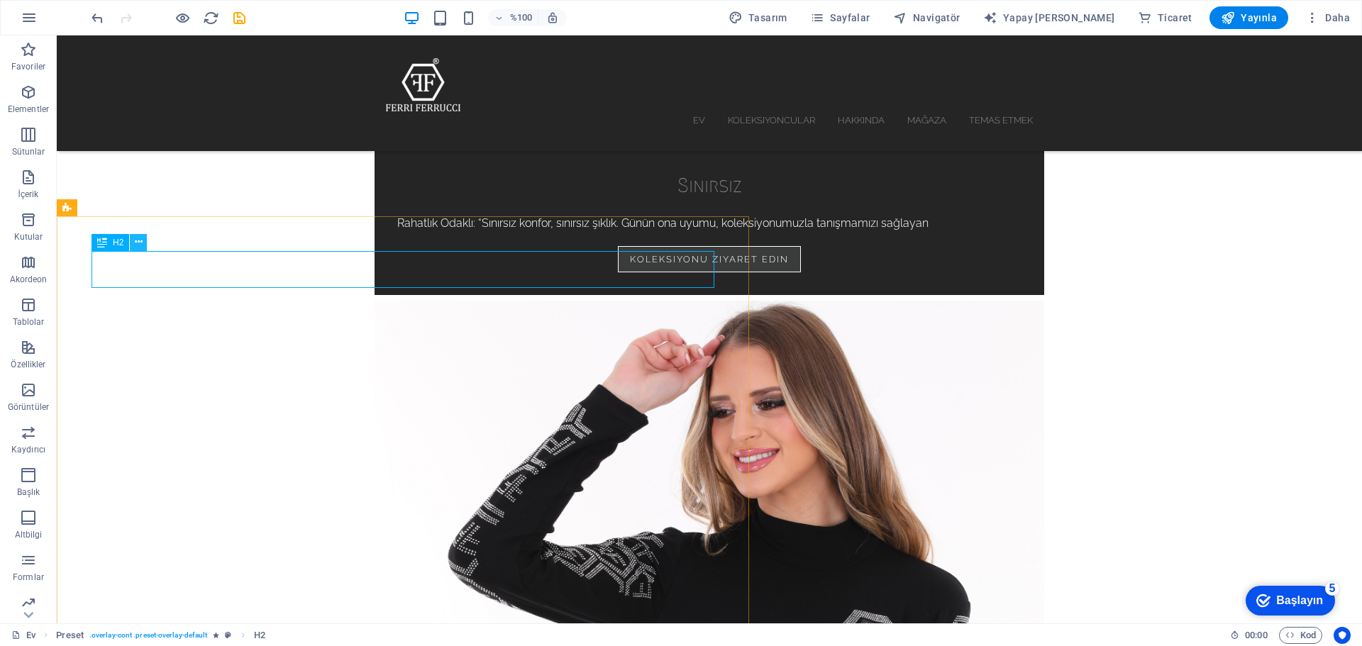
click at [145, 245] on button at bounding box center [138, 242] width 17 height 17
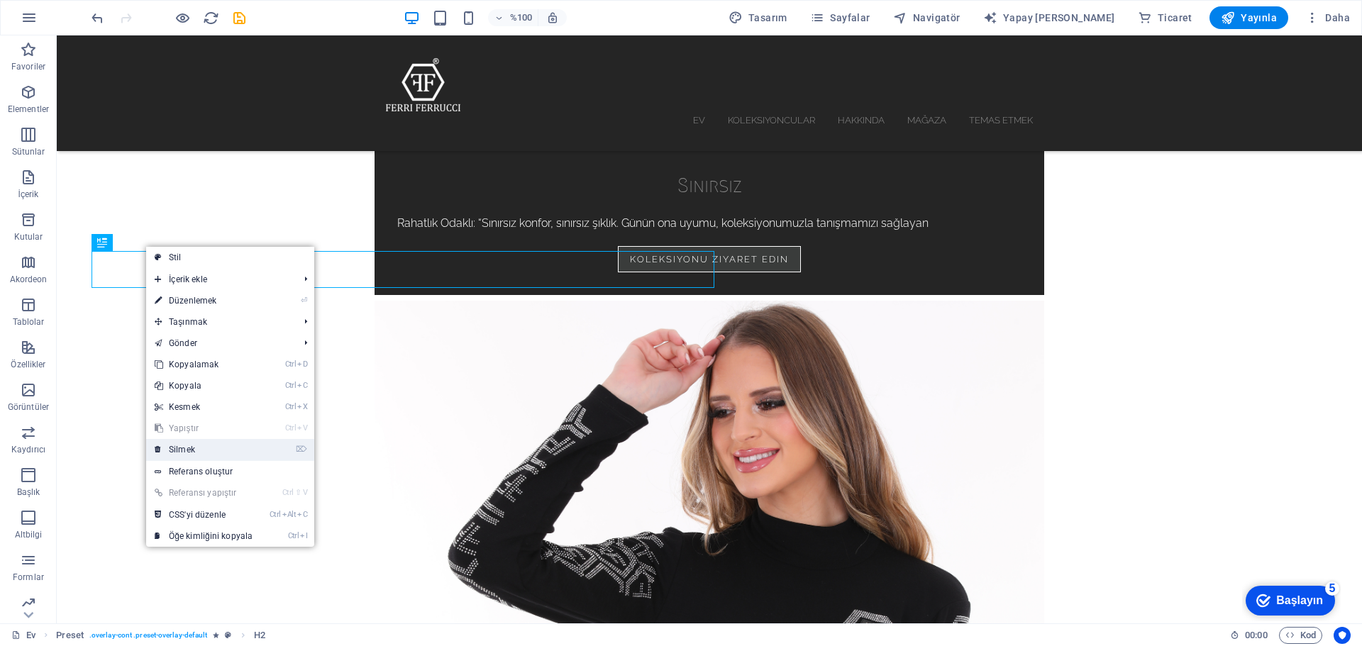
click at [181, 447] on font "Silmek" at bounding box center [182, 450] width 26 height 10
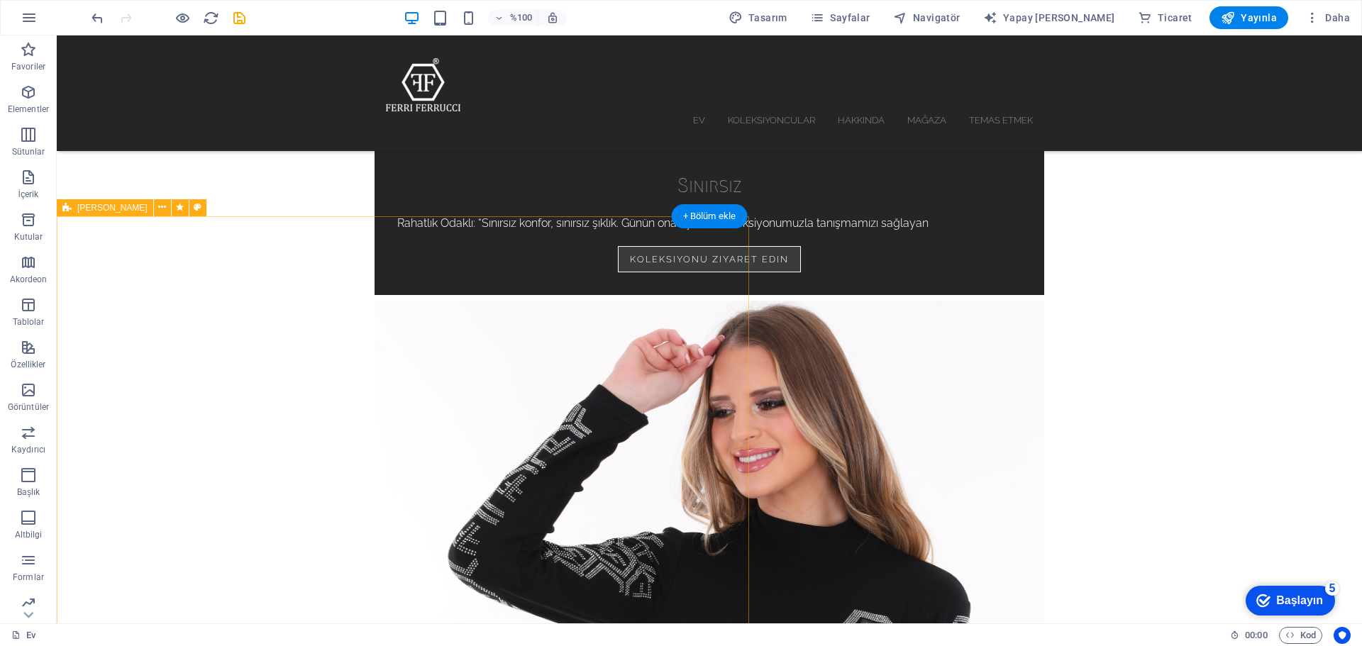
click at [158, 213] on icon at bounding box center [162, 207] width 8 height 15
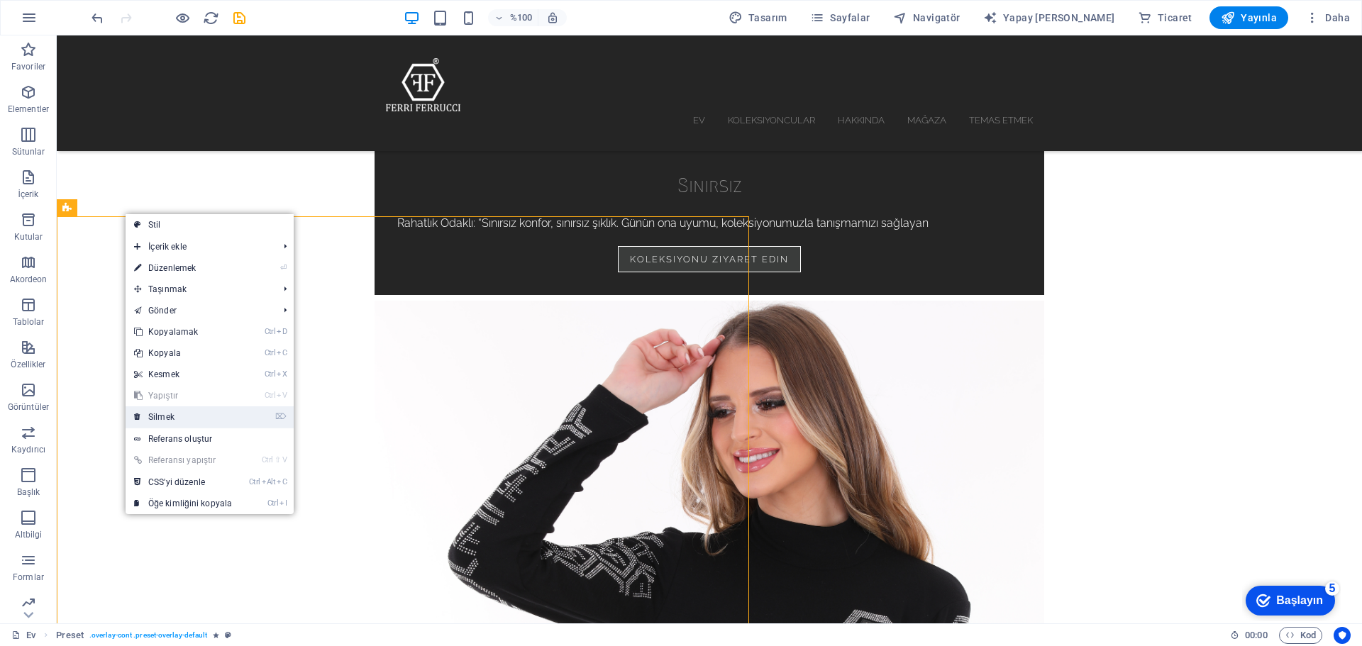
click at [167, 413] on font "Silmek" at bounding box center [161, 417] width 26 height 10
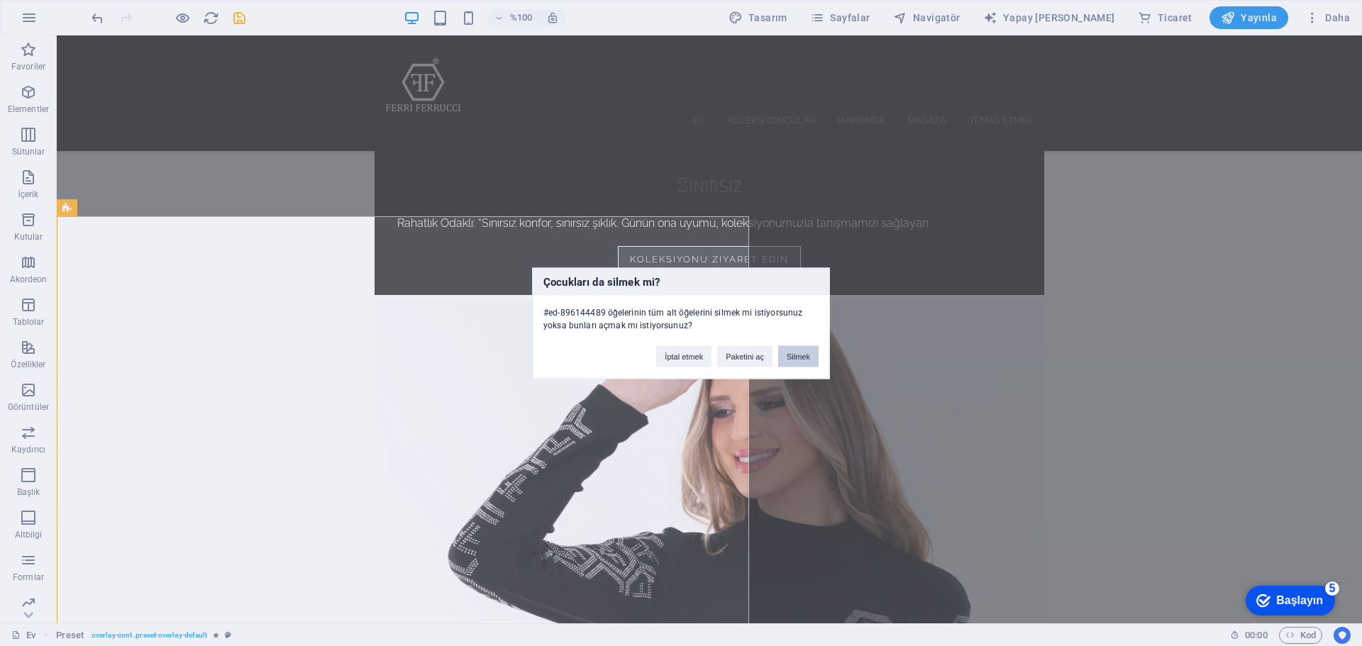
click at [793, 354] on font "Silmek" at bounding box center [798, 356] width 23 height 9
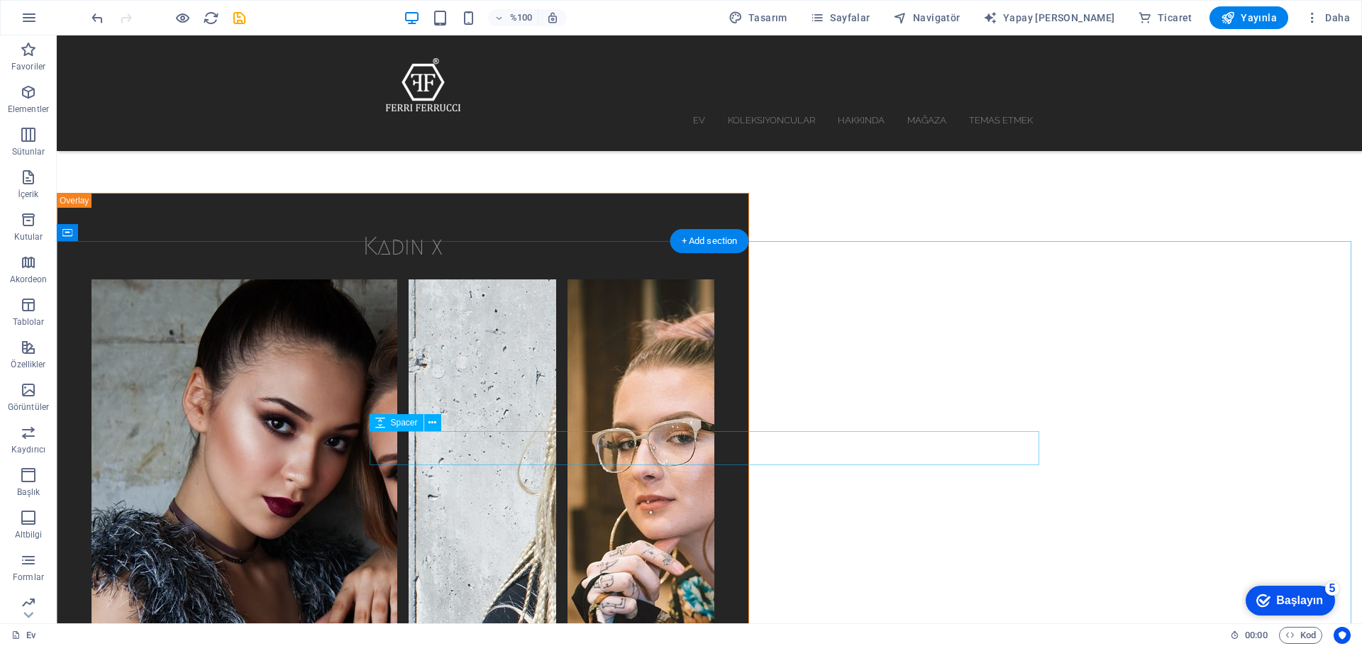
scroll to position [2624, 0]
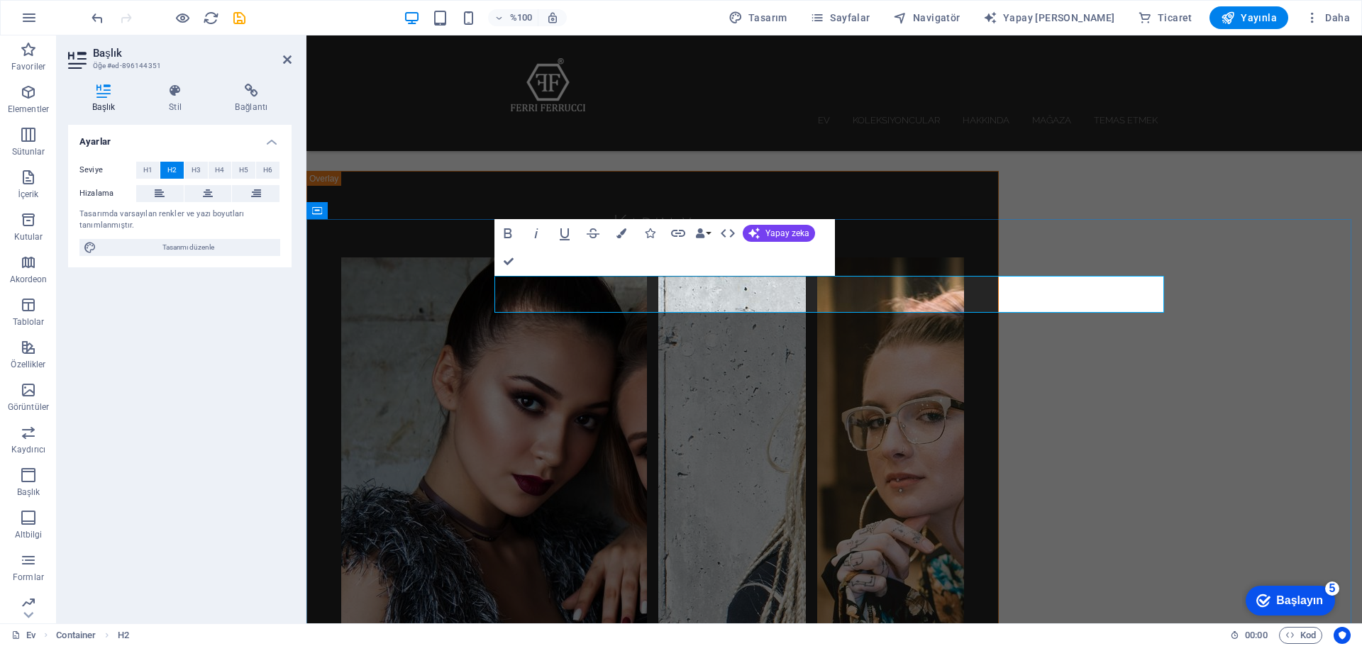
copy font "Ferrı Ferruccı Stil Anlamı: Hakkımızda"
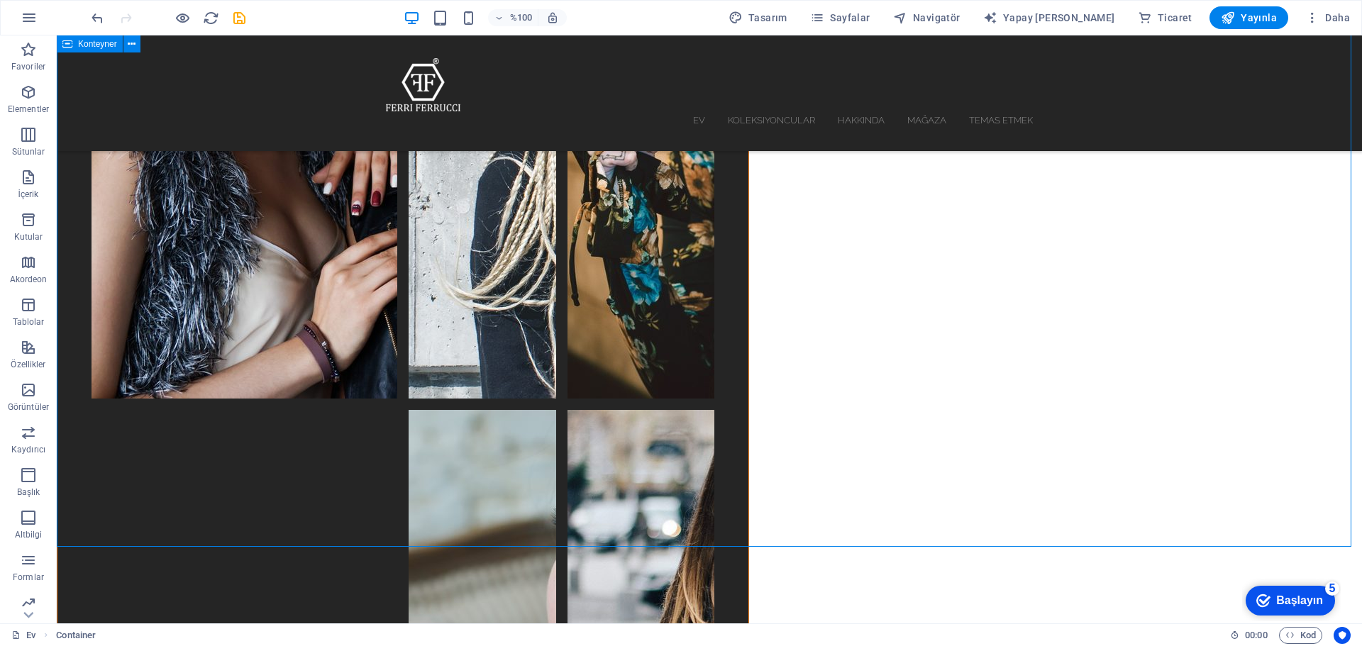
scroll to position [3121, 0]
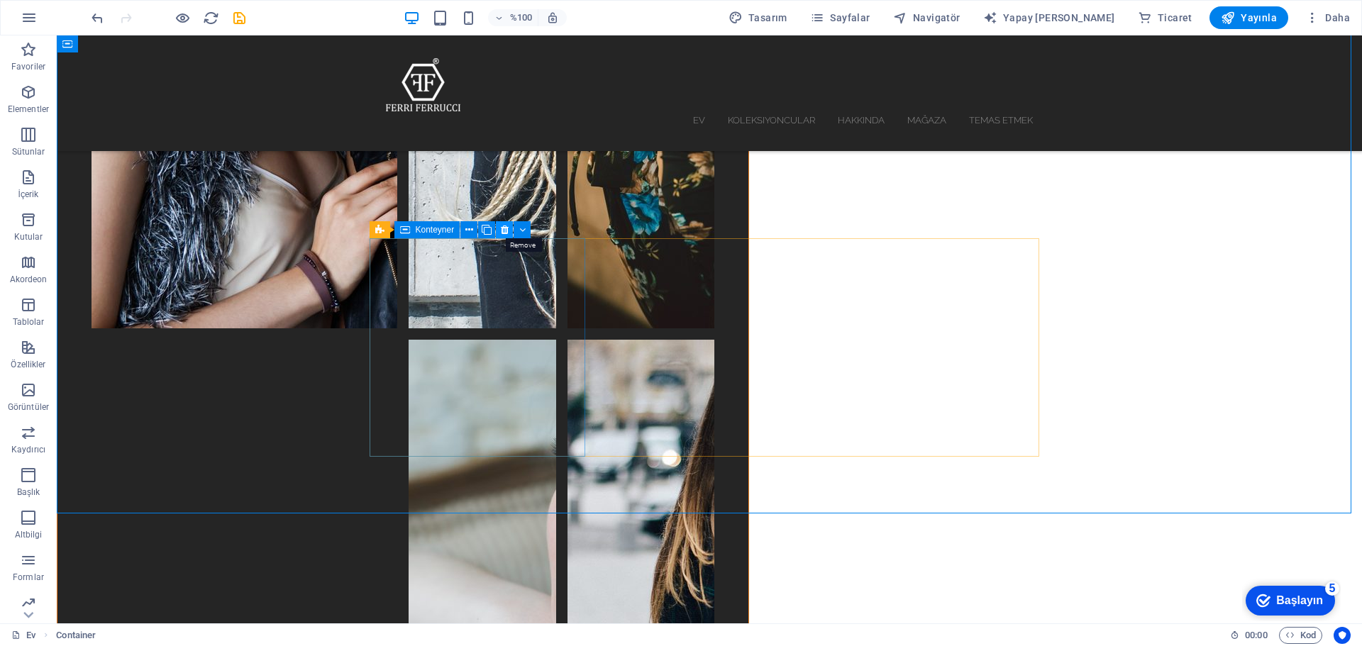
click at [506, 228] on icon at bounding box center [505, 230] width 8 height 15
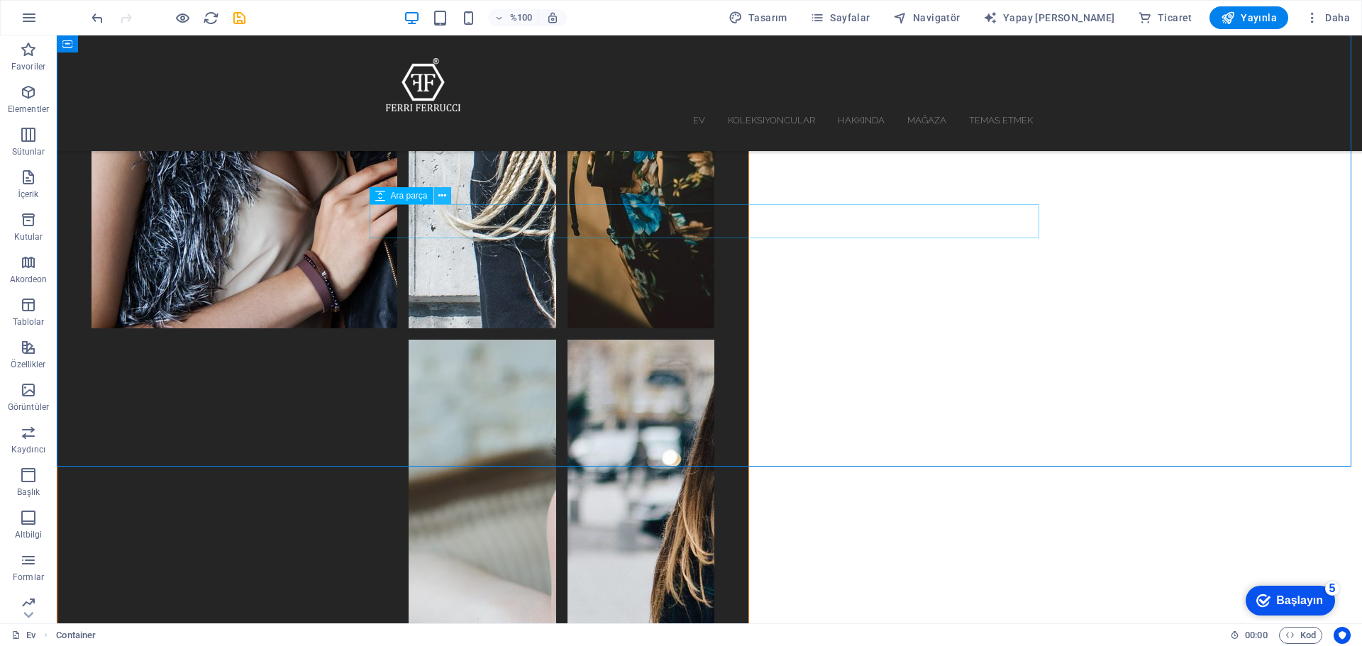
click at [444, 196] on icon at bounding box center [442, 196] width 8 height 15
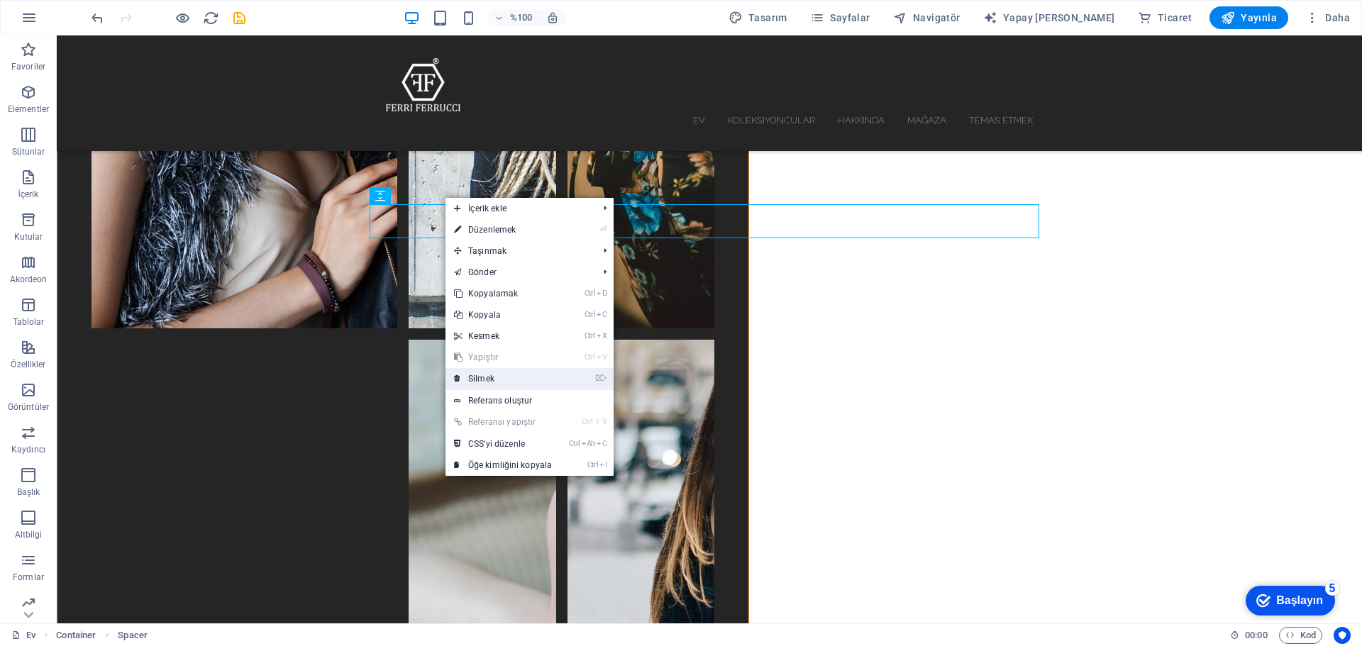
click at [498, 382] on link "⌦ Silmek" at bounding box center [502, 378] width 115 height 21
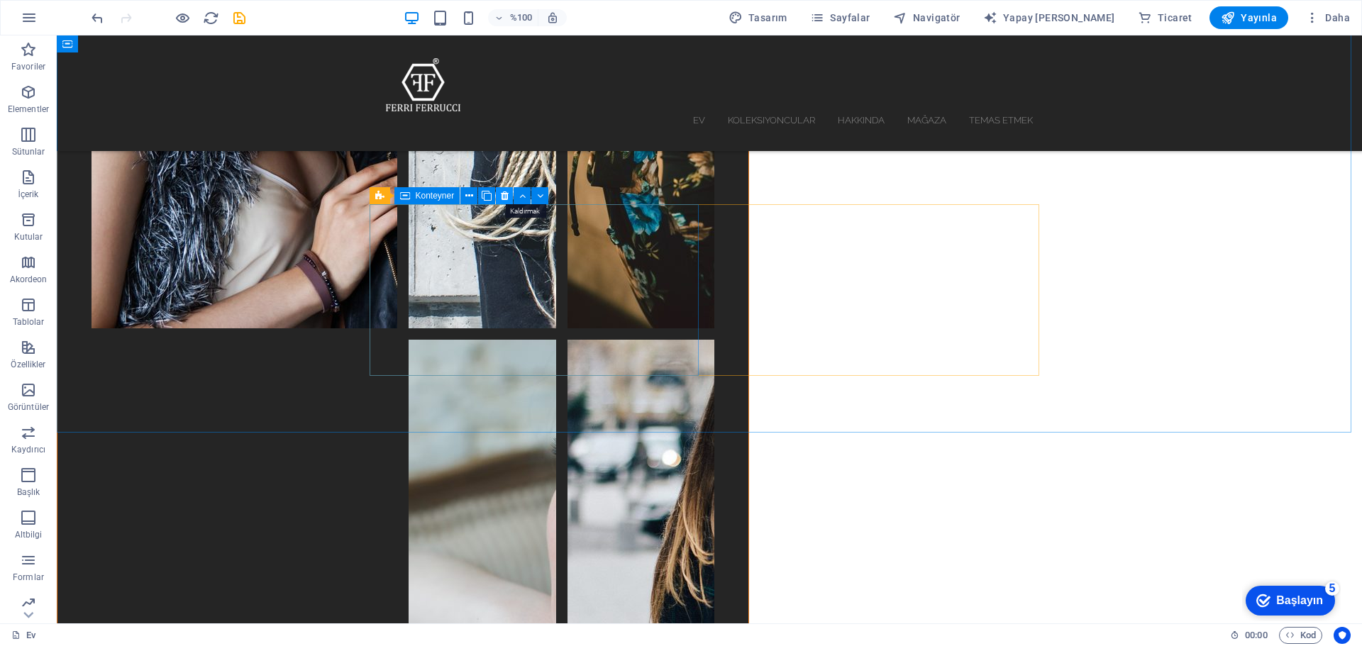
click at [503, 195] on icon at bounding box center [505, 196] width 8 height 15
click at [502, 194] on icon at bounding box center [505, 196] width 8 height 15
click at [504, 193] on icon at bounding box center [505, 196] width 8 height 15
click at [503, 191] on icon at bounding box center [505, 196] width 8 height 15
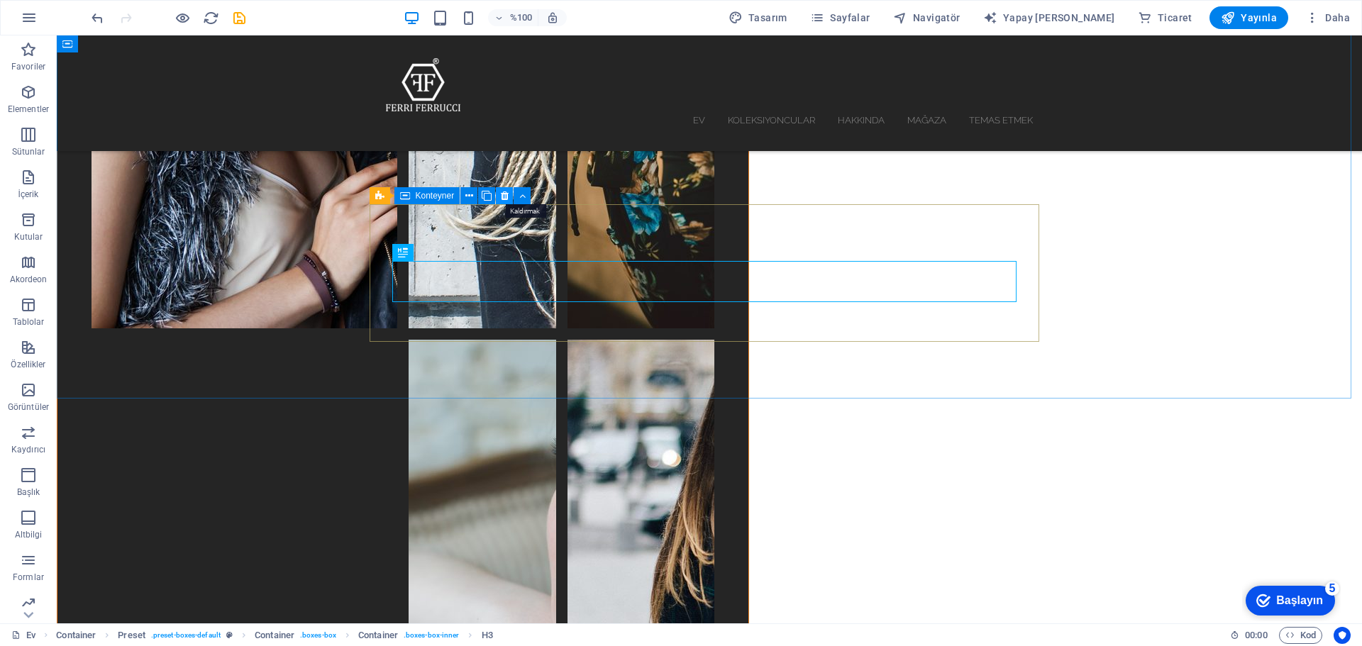
click at [505, 195] on icon at bounding box center [505, 196] width 8 height 15
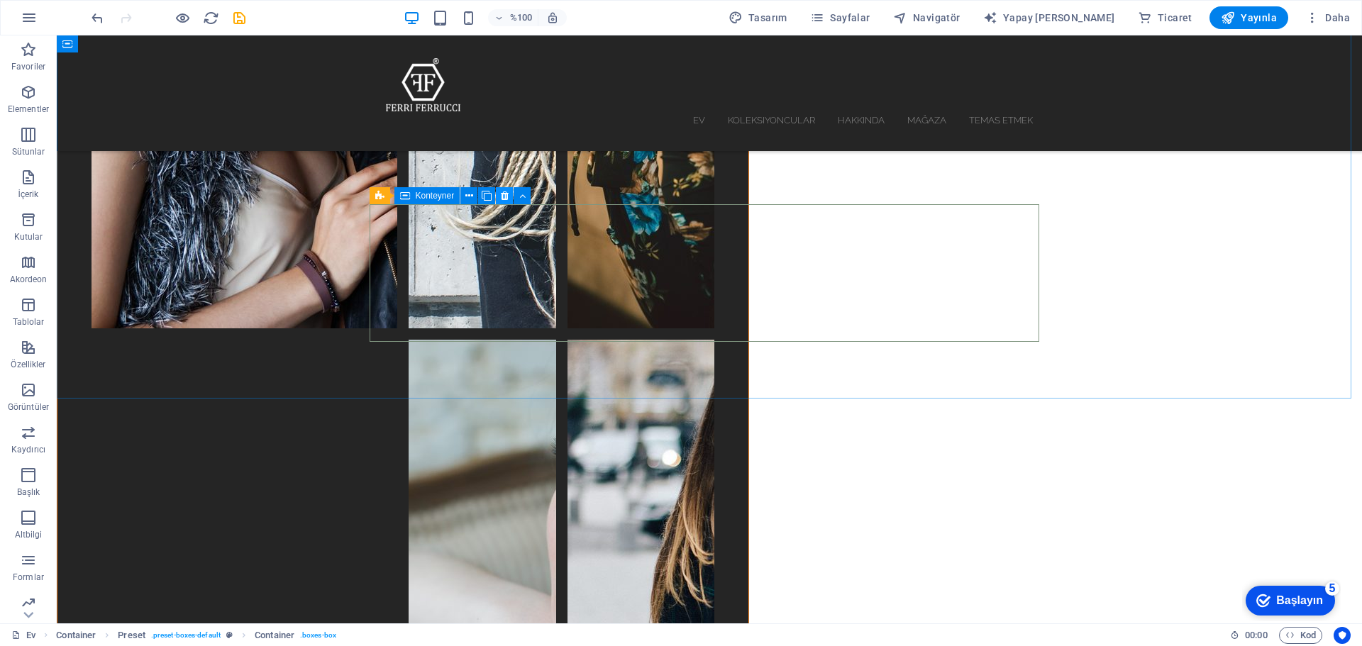
click at [506, 195] on icon at bounding box center [505, 196] width 8 height 15
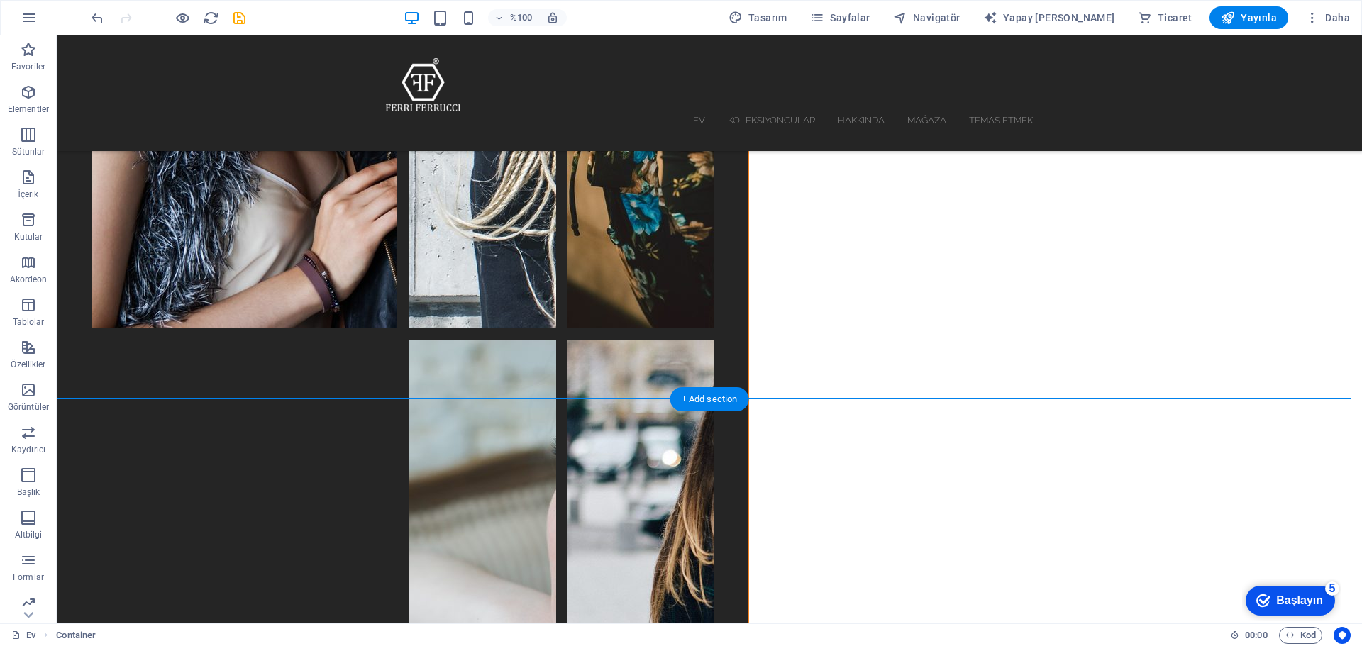
drag, startPoint x: 1163, startPoint y: 281, endPoint x: 662, endPoint y: 296, distance: 501.0
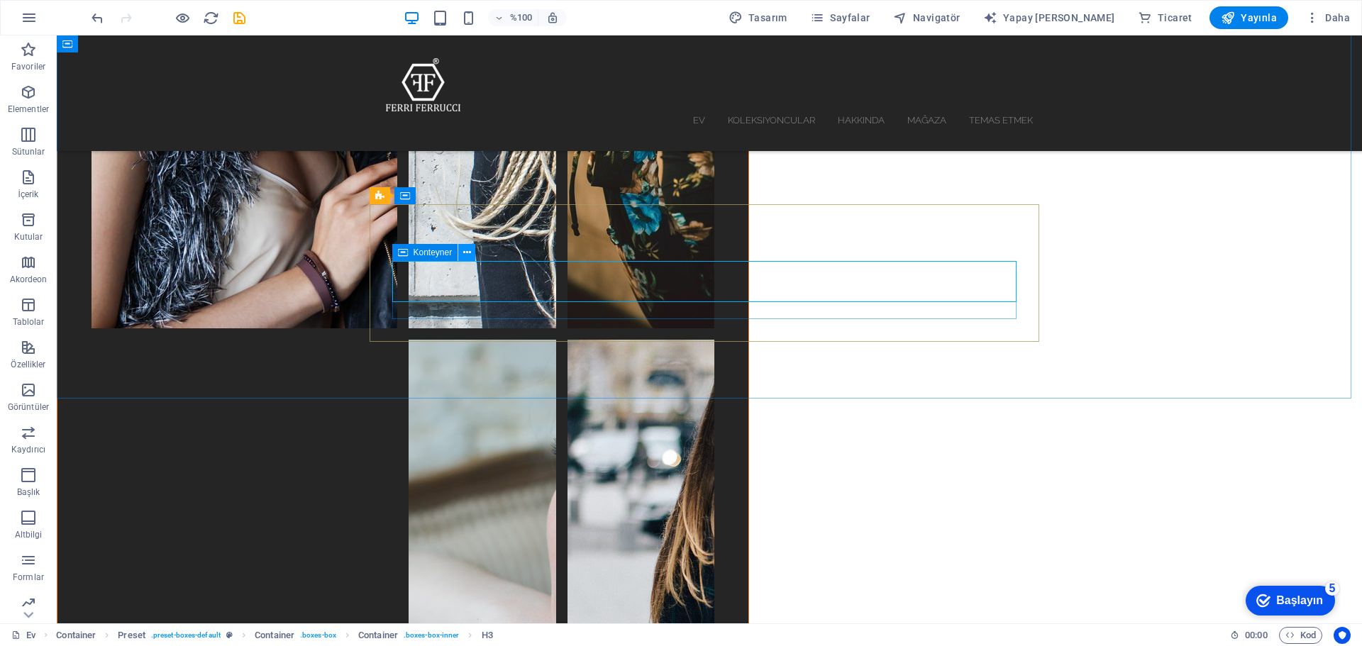
click at [466, 253] on icon at bounding box center [467, 252] width 8 height 15
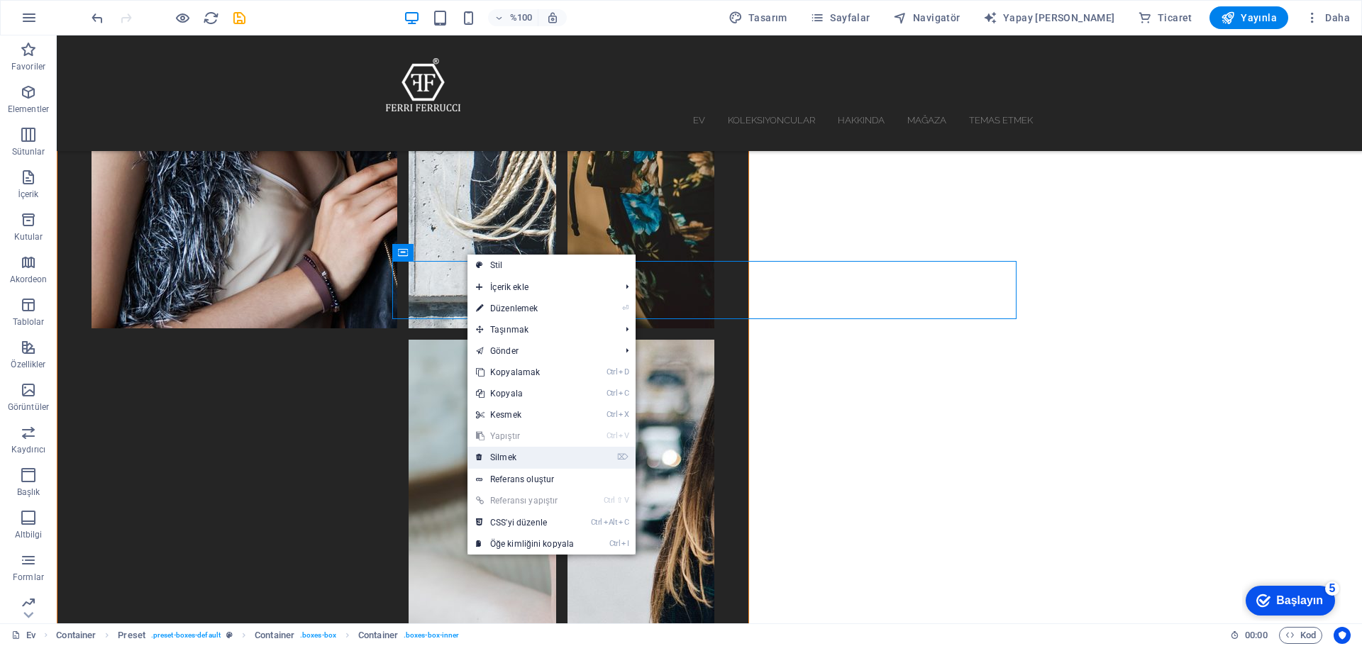
click at [519, 458] on link "⌦ Silmek" at bounding box center [524, 457] width 115 height 21
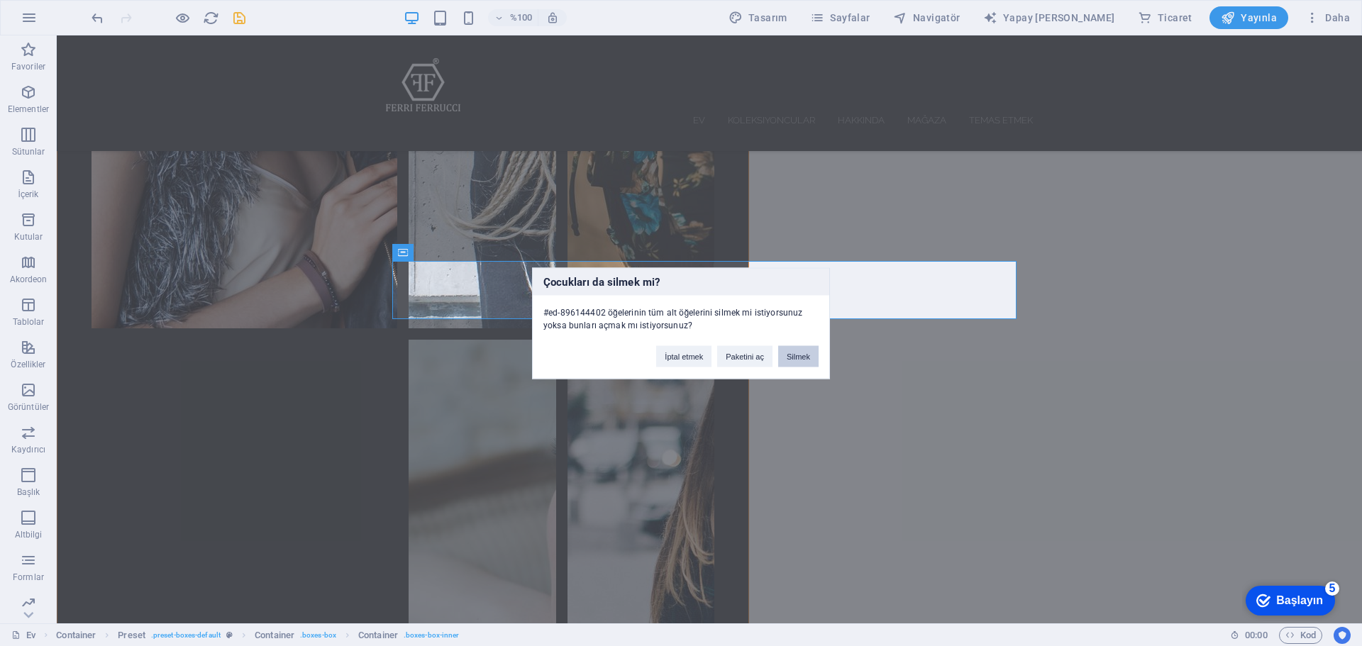
click at [807, 360] on font "Silmek" at bounding box center [798, 356] width 23 height 9
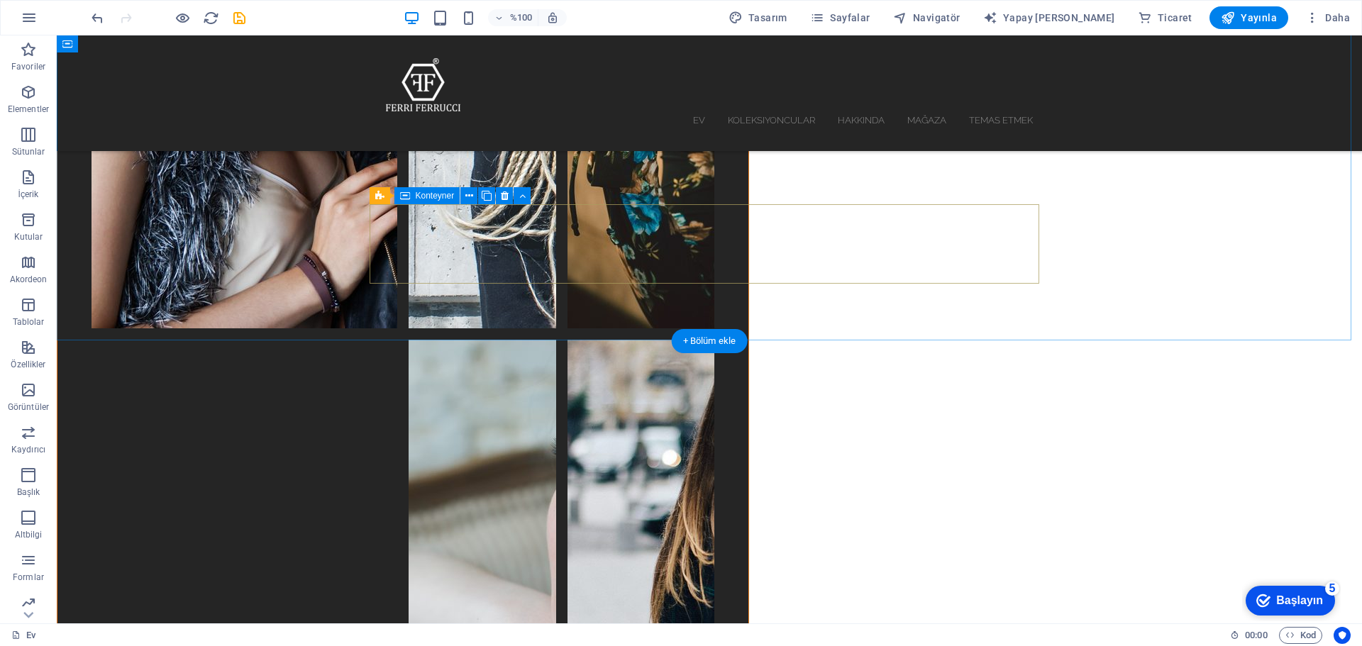
click at [472, 194] on icon at bounding box center [469, 196] width 8 height 15
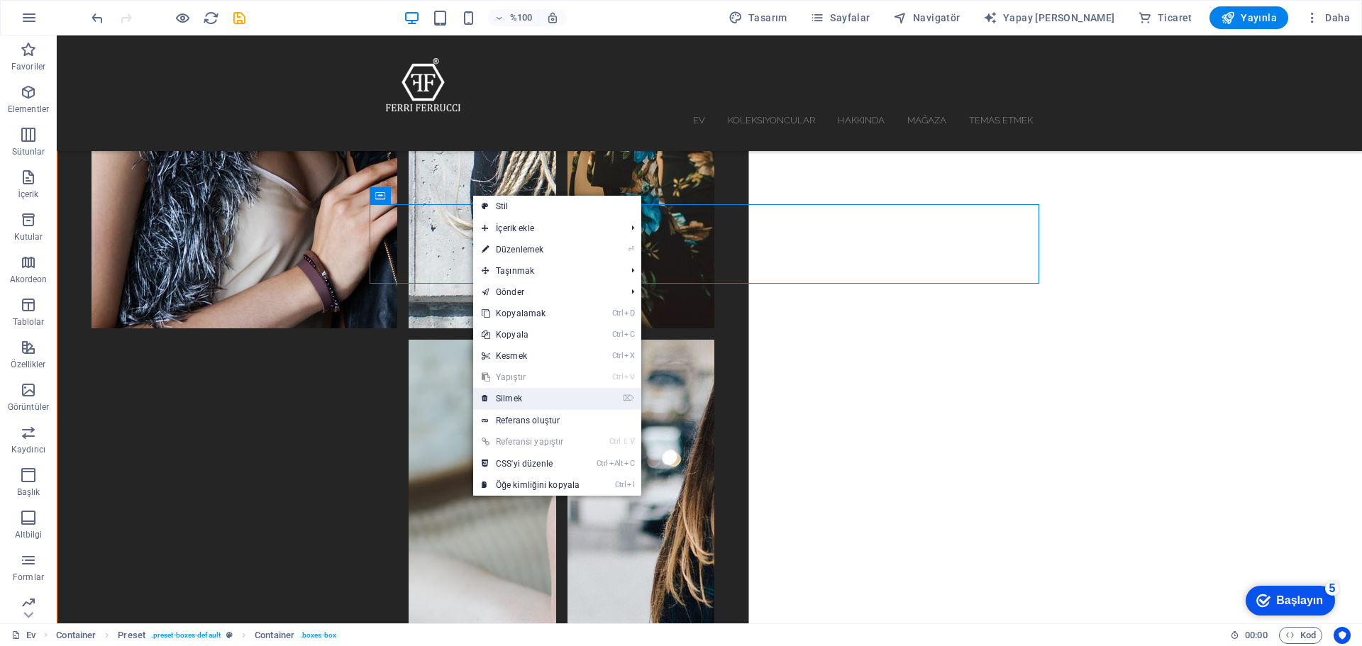
click at [521, 398] on font "Silmek" at bounding box center [509, 399] width 26 height 10
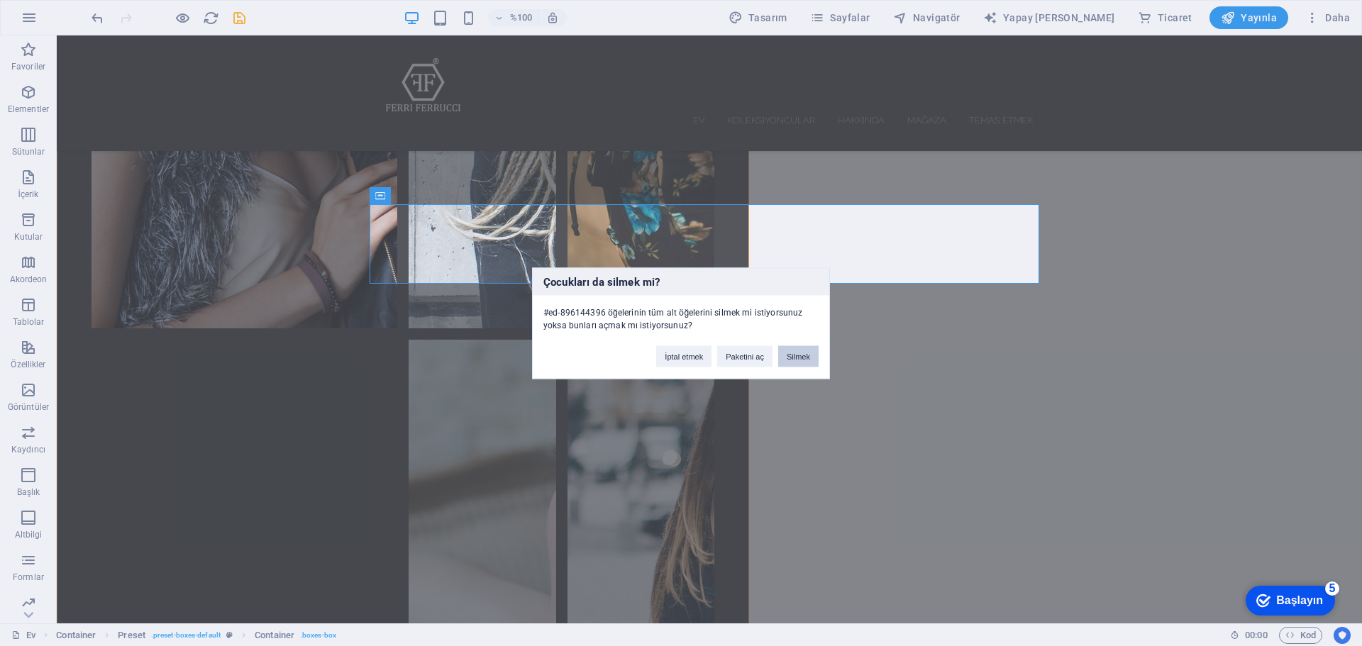
click at [804, 352] on font "Silmek" at bounding box center [798, 356] width 23 height 9
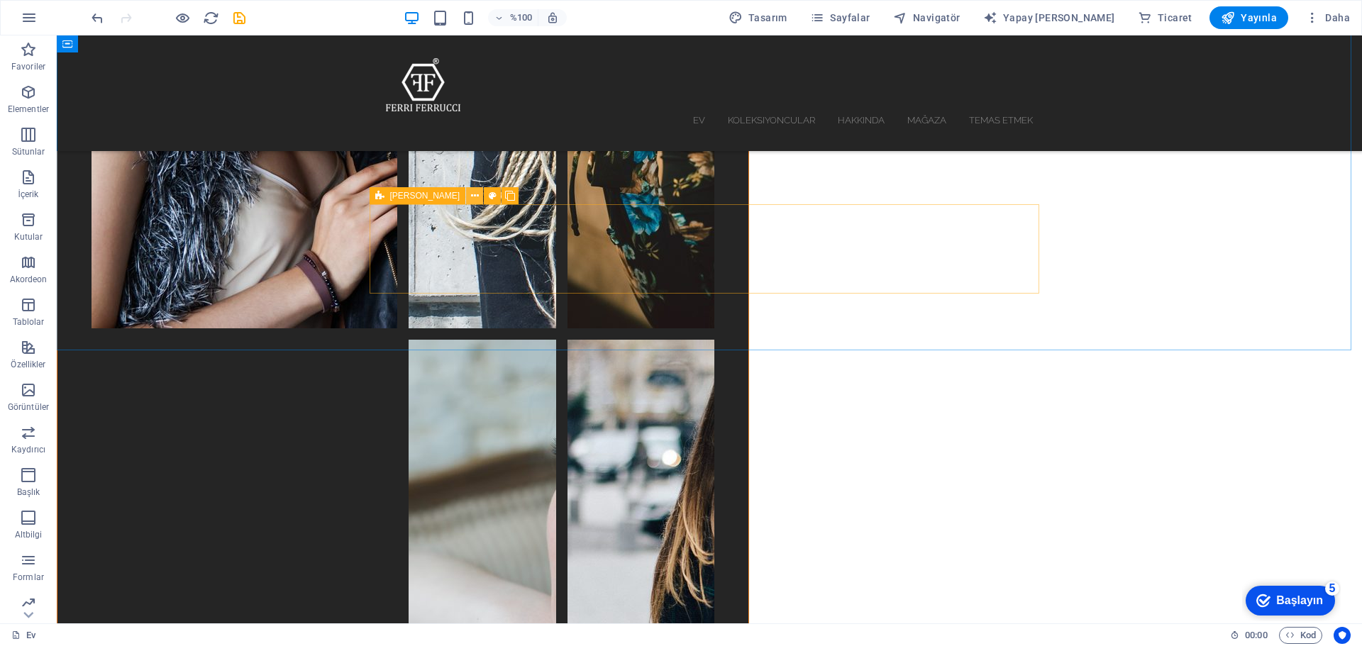
click at [471, 196] on icon at bounding box center [475, 196] width 8 height 15
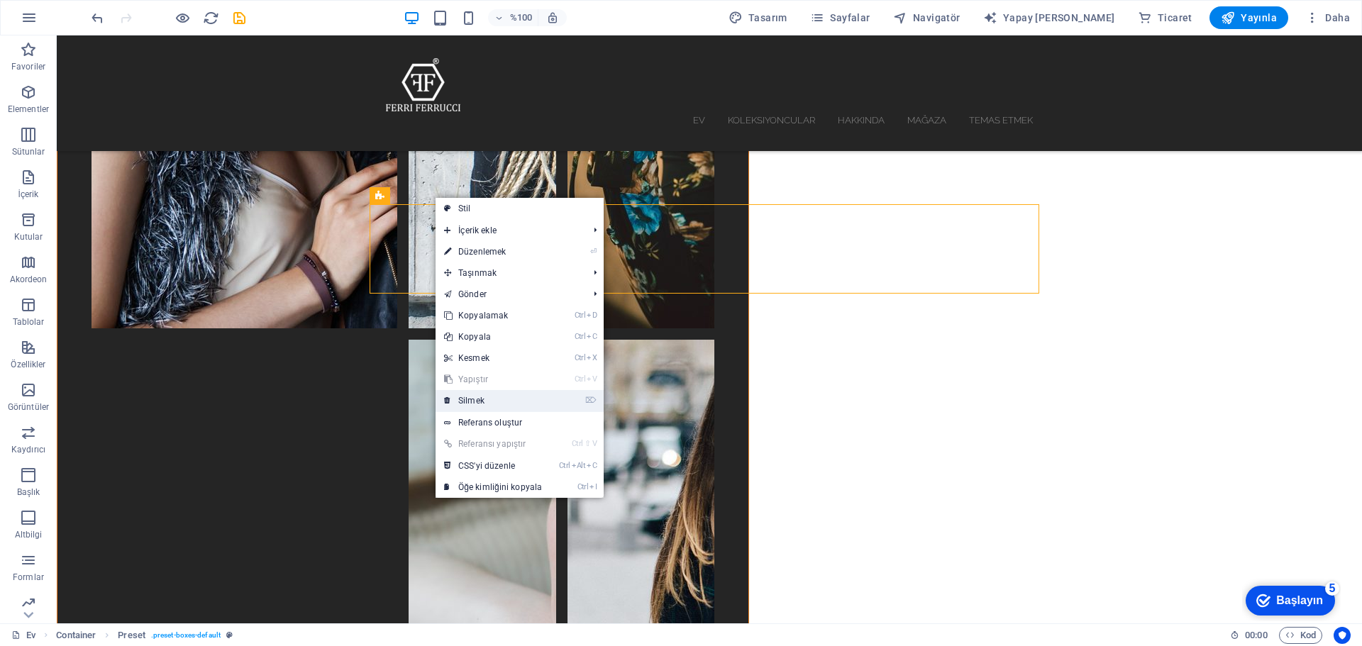
click at [483, 401] on font "Silmek" at bounding box center [471, 401] width 26 height 10
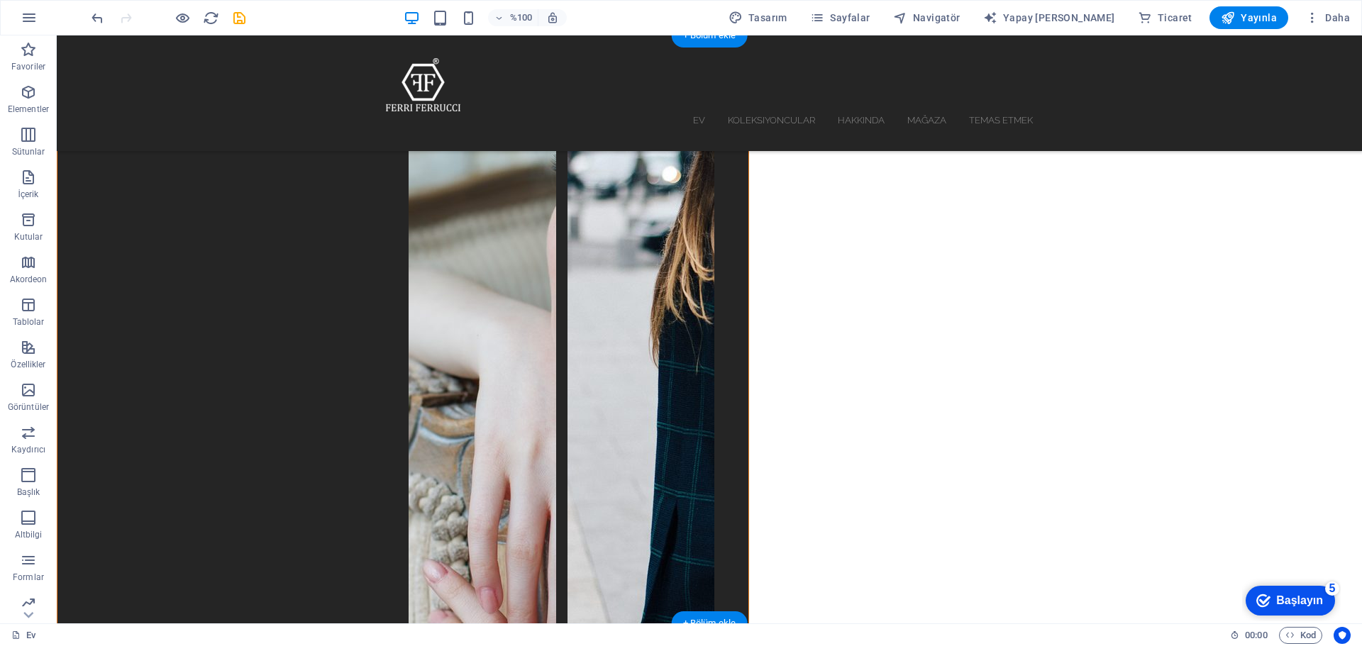
scroll to position [3333, 0]
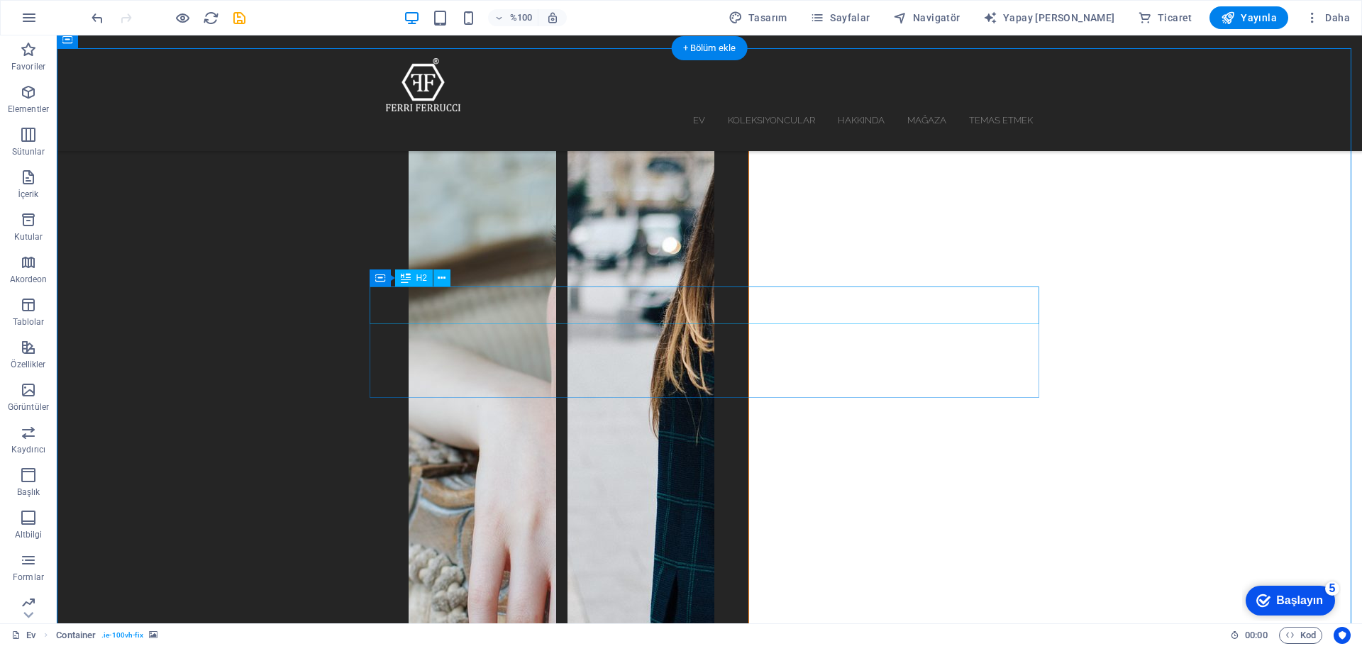
click at [445, 279] on icon at bounding box center [442, 278] width 8 height 15
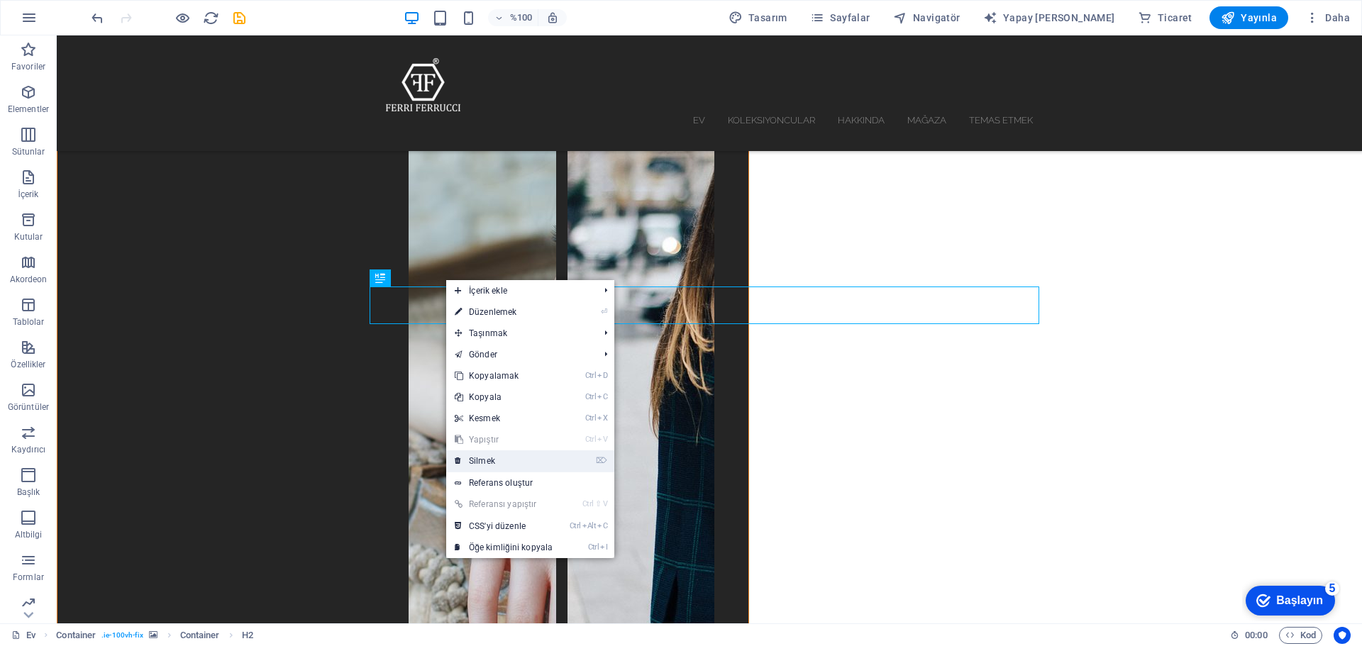
click at [493, 468] on link "⌦ Silmek" at bounding box center [503, 460] width 115 height 21
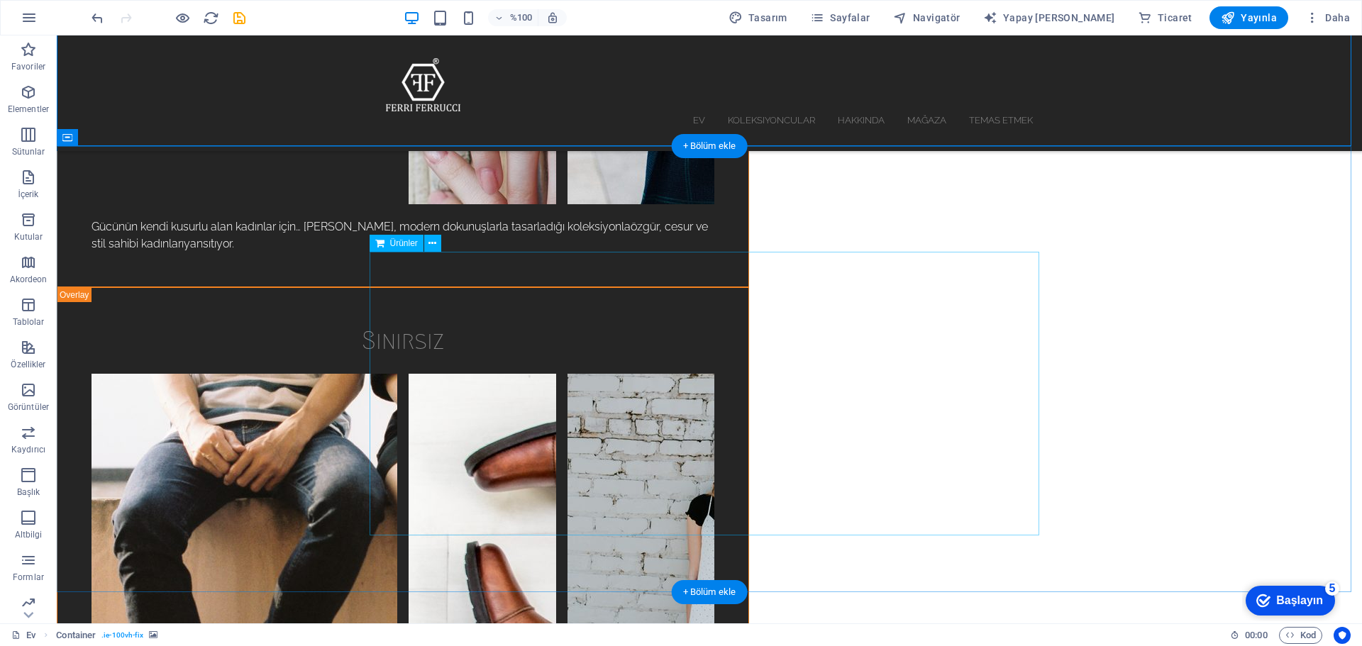
scroll to position [3830, 0]
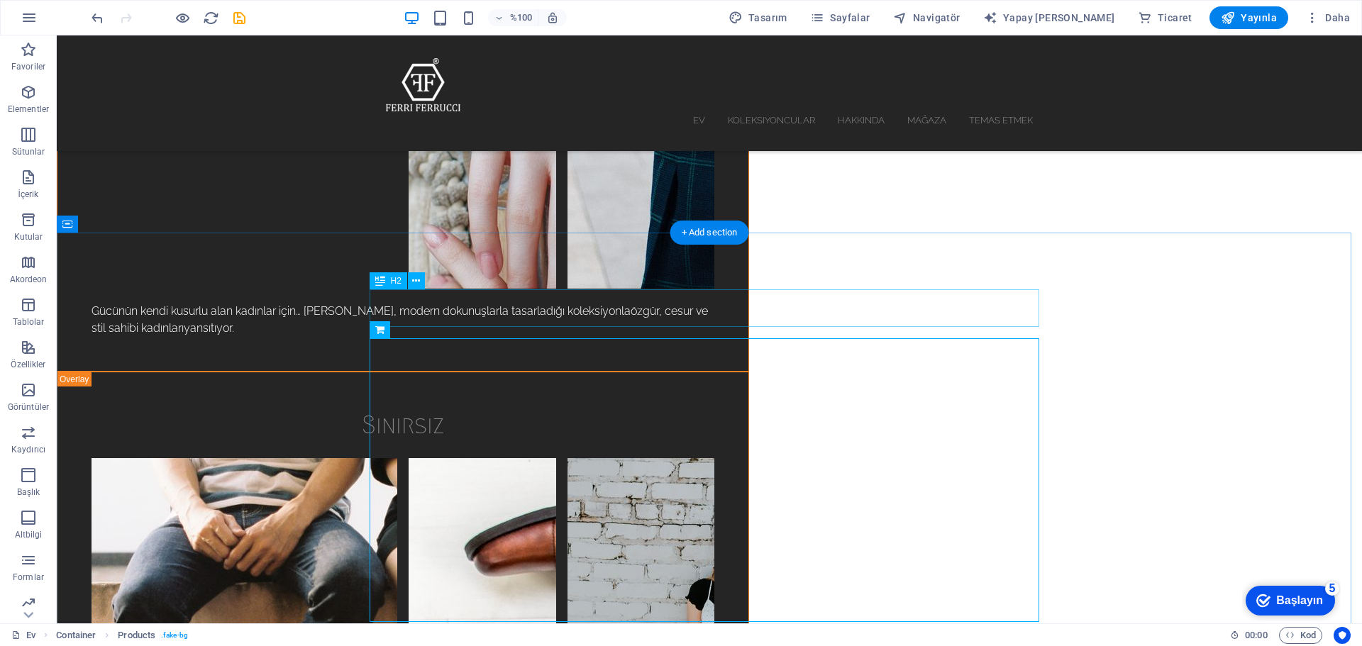
scroll to position [3737, 0]
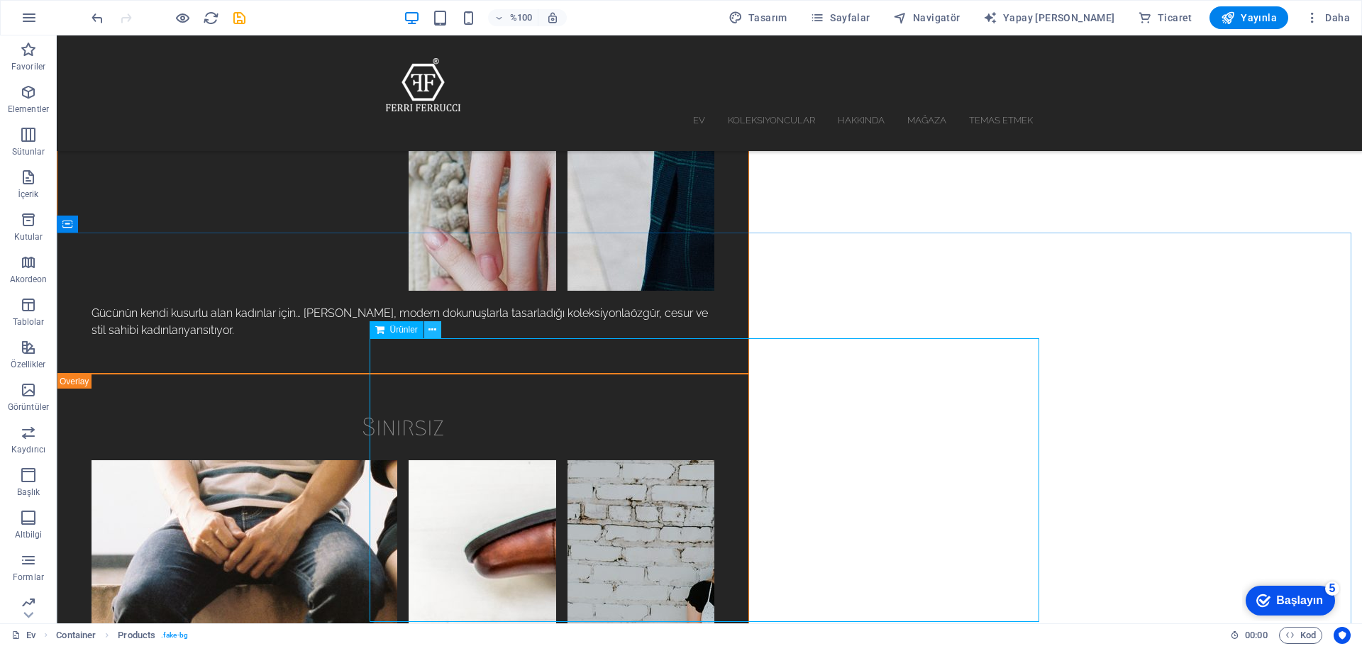
click at [432, 328] on icon at bounding box center [432, 330] width 8 height 15
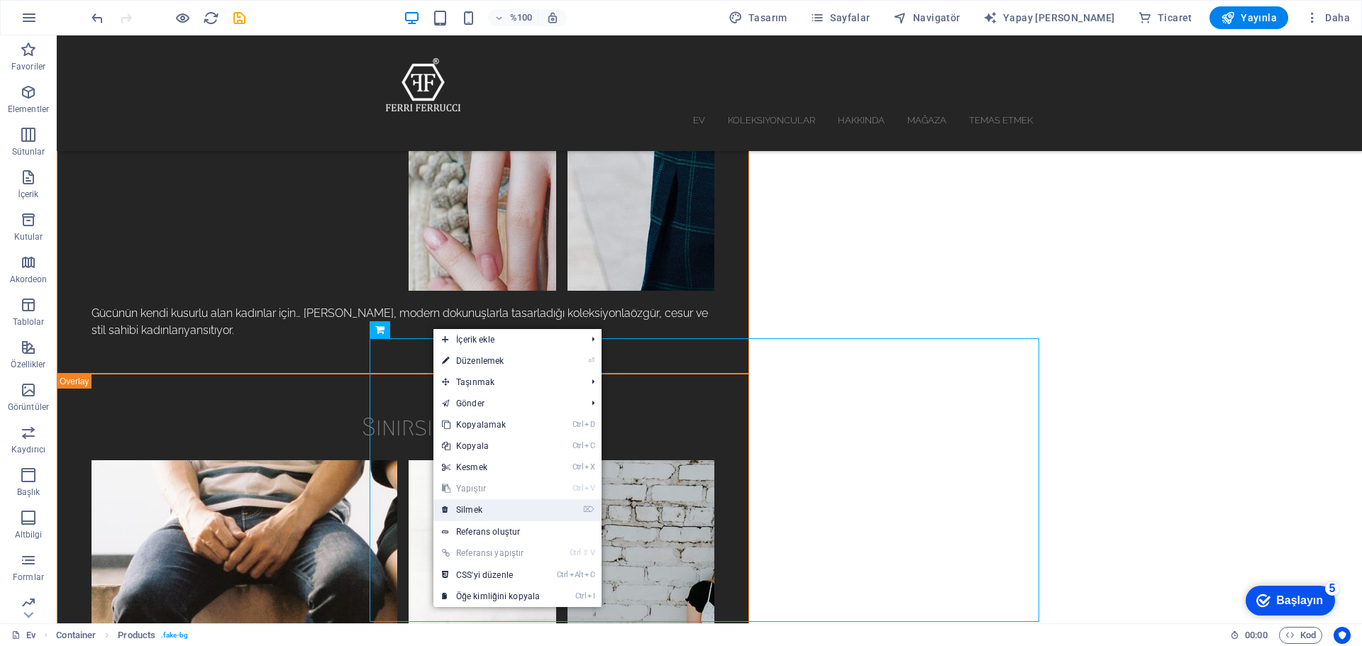
click at [445, 510] on icon at bounding box center [445, 509] width 7 height 21
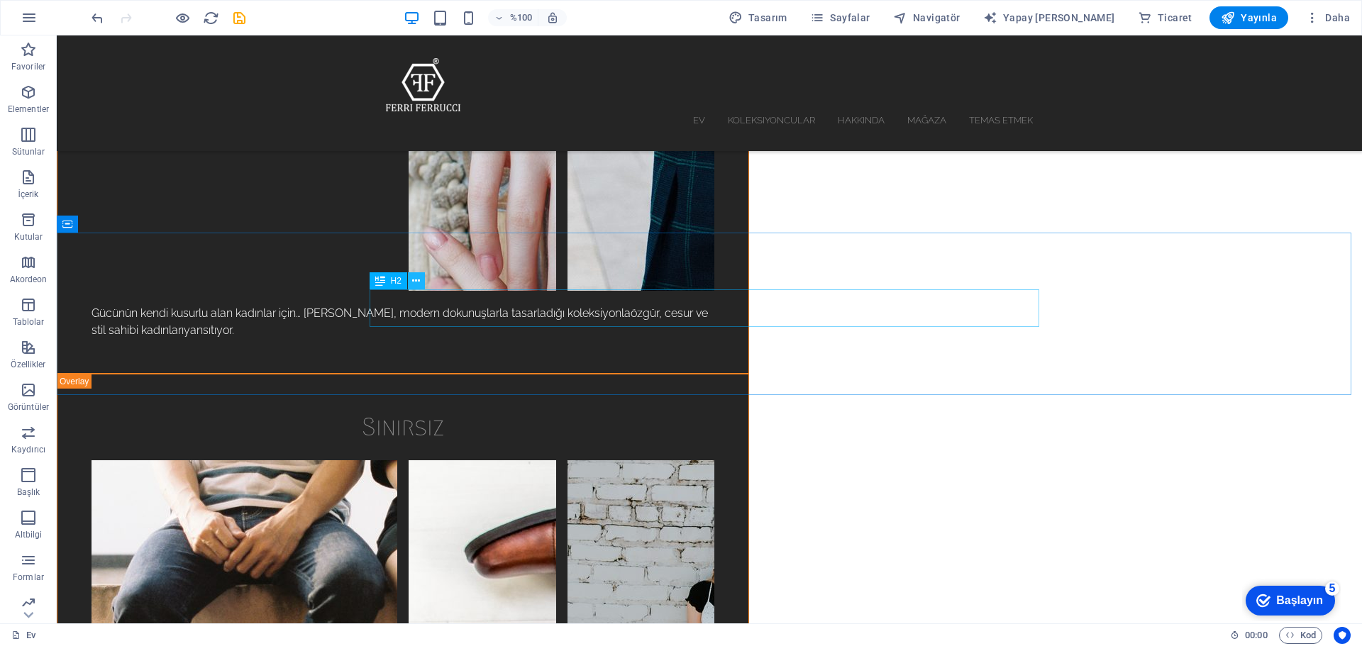
click at [414, 282] on button at bounding box center [416, 280] width 17 height 17
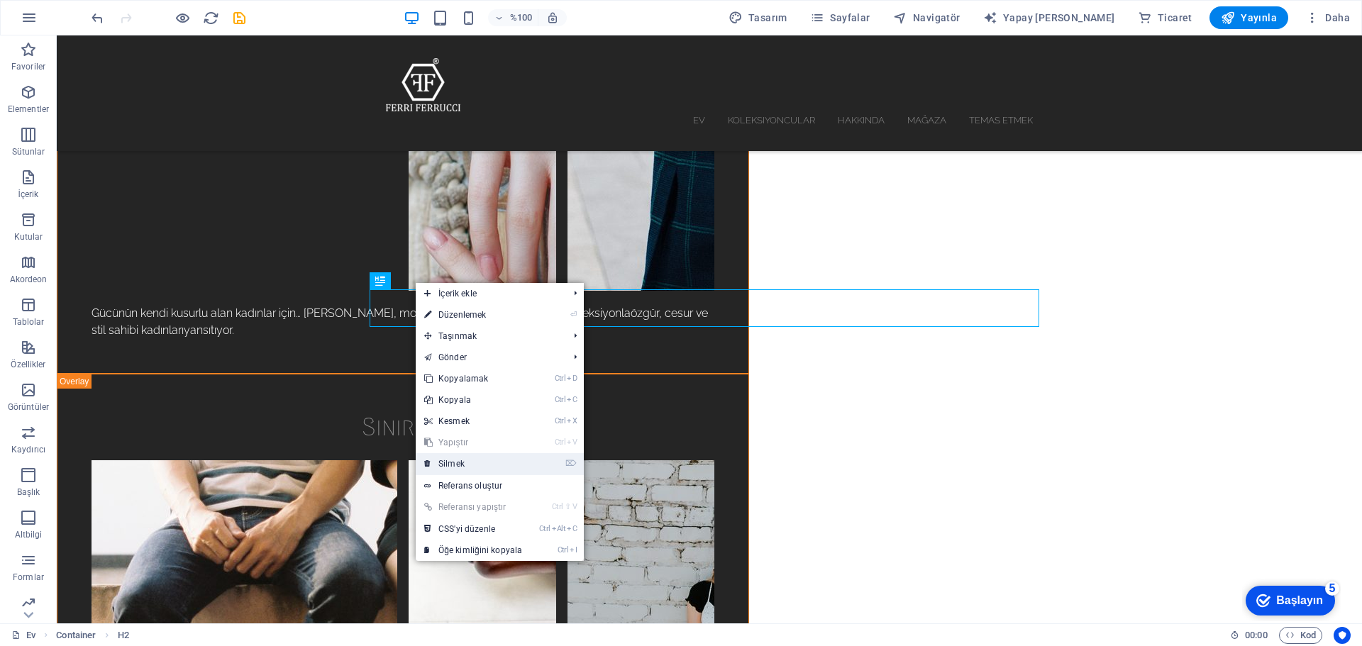
click at [457, 457] on link "⌦ Silmek" at bounding box center [473, 463] width 115 height 21
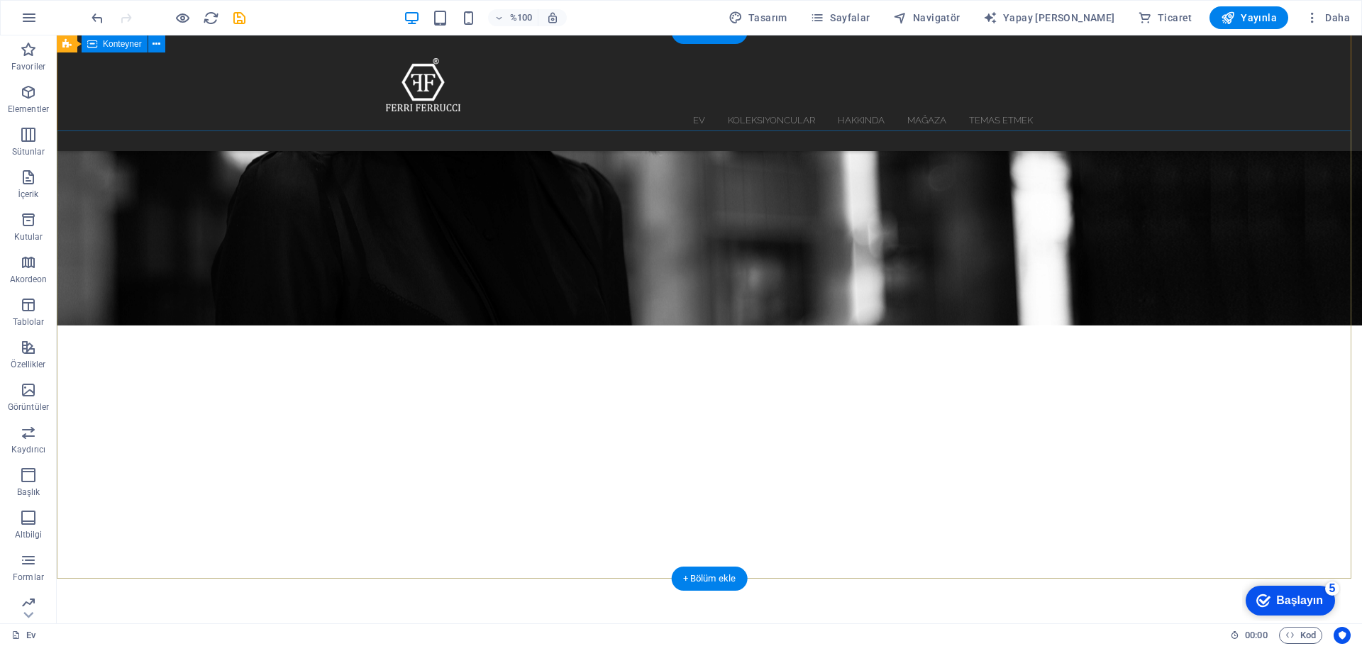
scroll to position [0, 0]
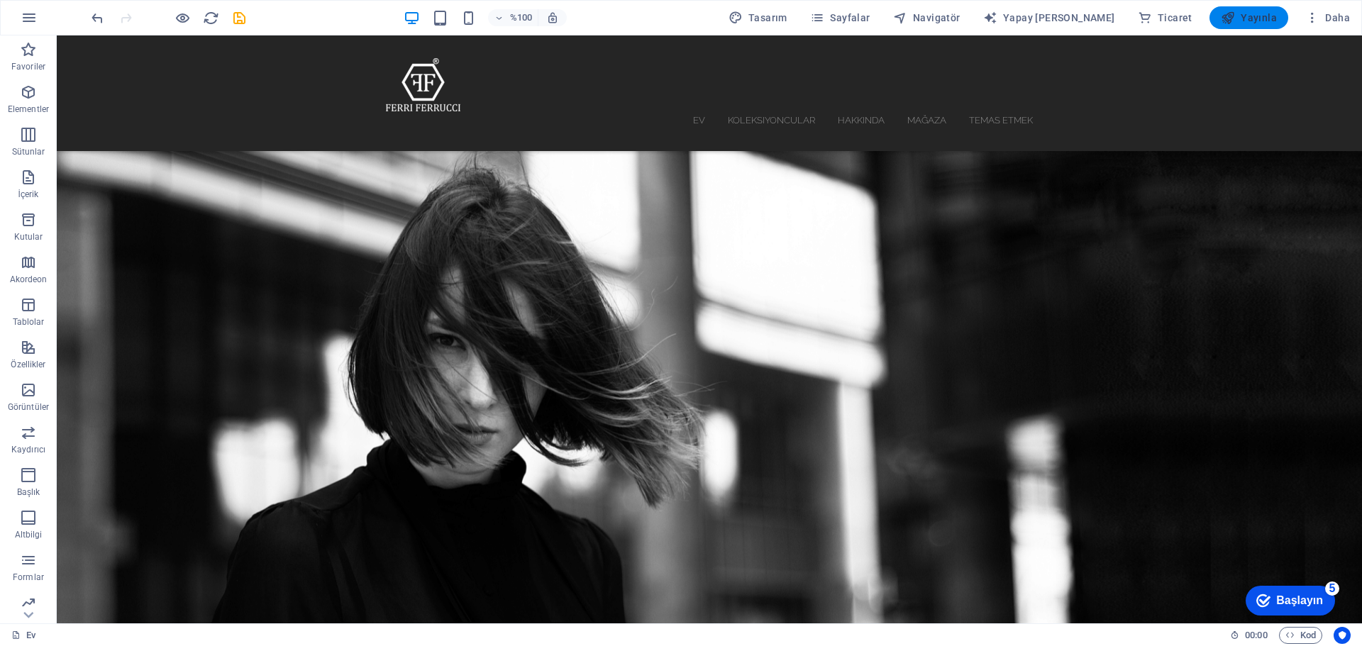
click at [1250, 13] on font "Yayınla" at bounding box center [1258, 17] width 36 height 11
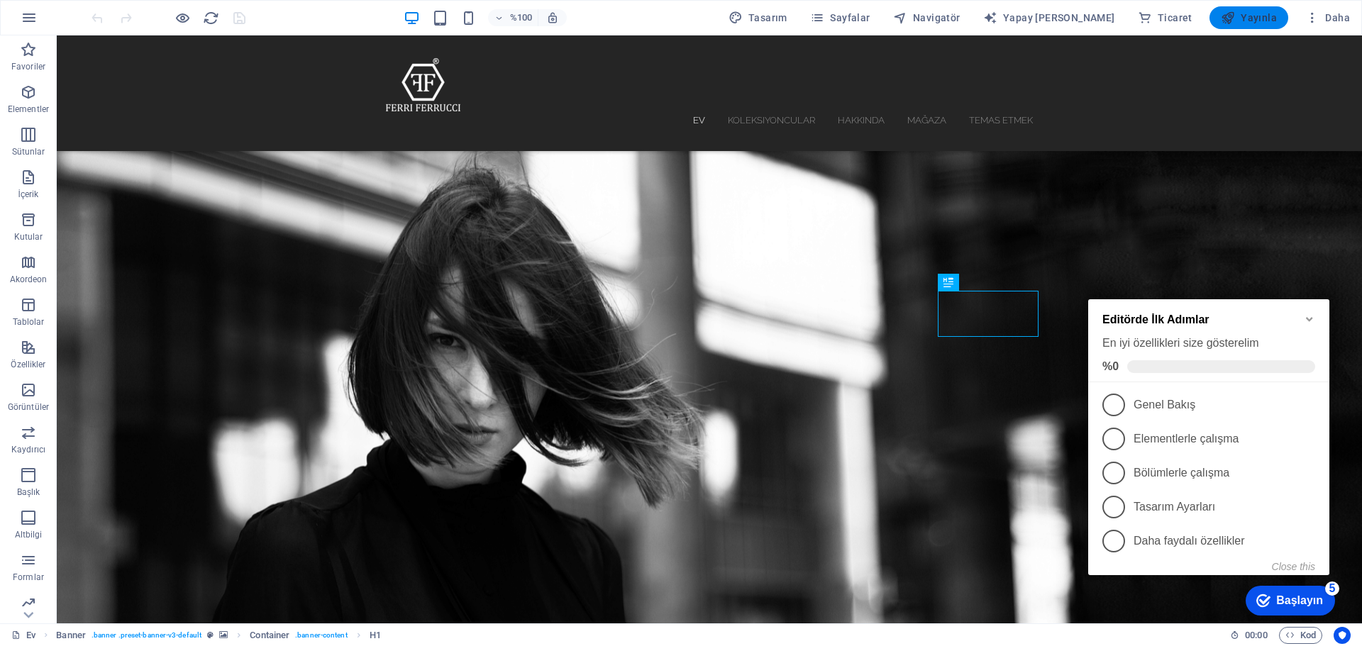
click at [1257, 18] on font "Yayınla" at bounding box center [1258, 17] width 36 height 11
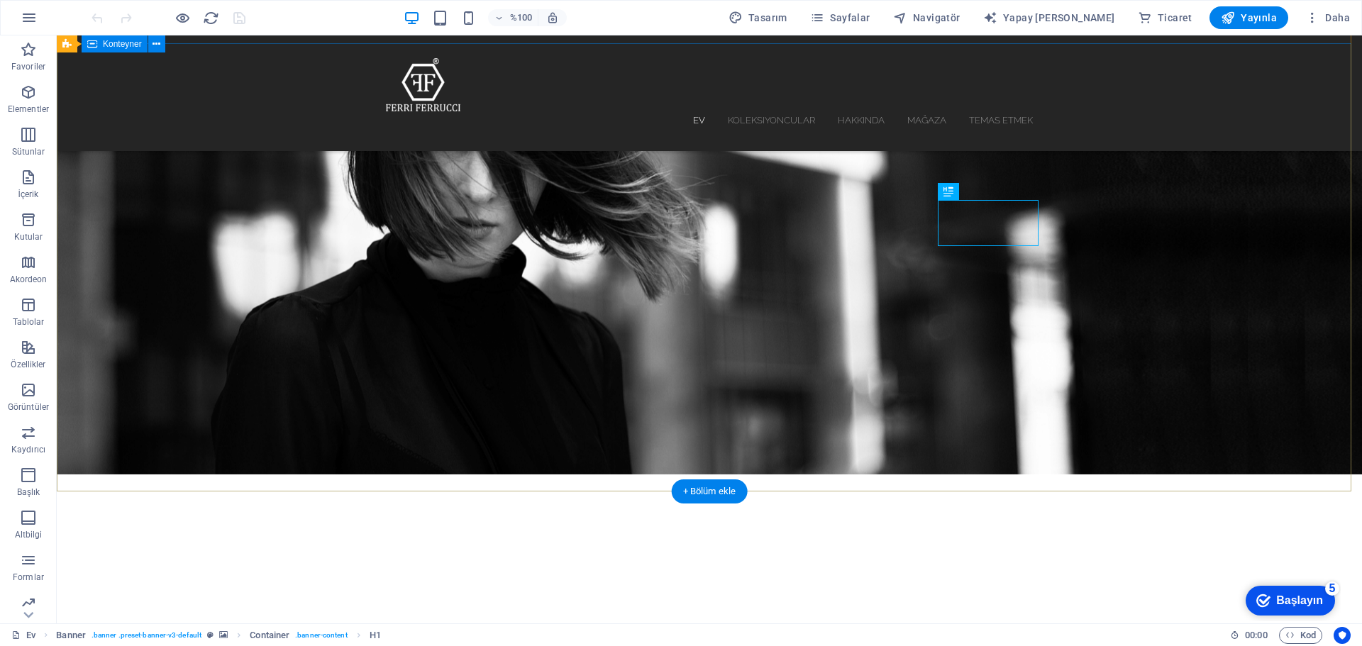
scroll to position [71, 0]
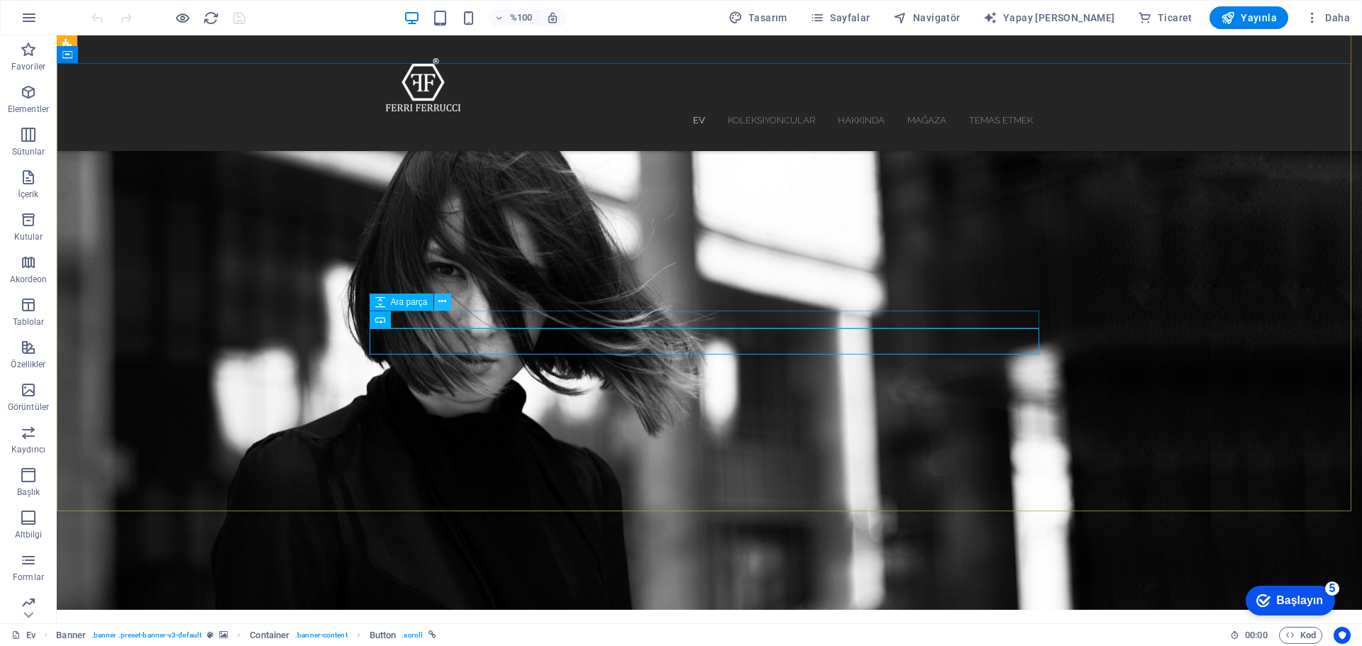
click at [444, 301] on icon at bounding box center [442, 301] width 8 height 15
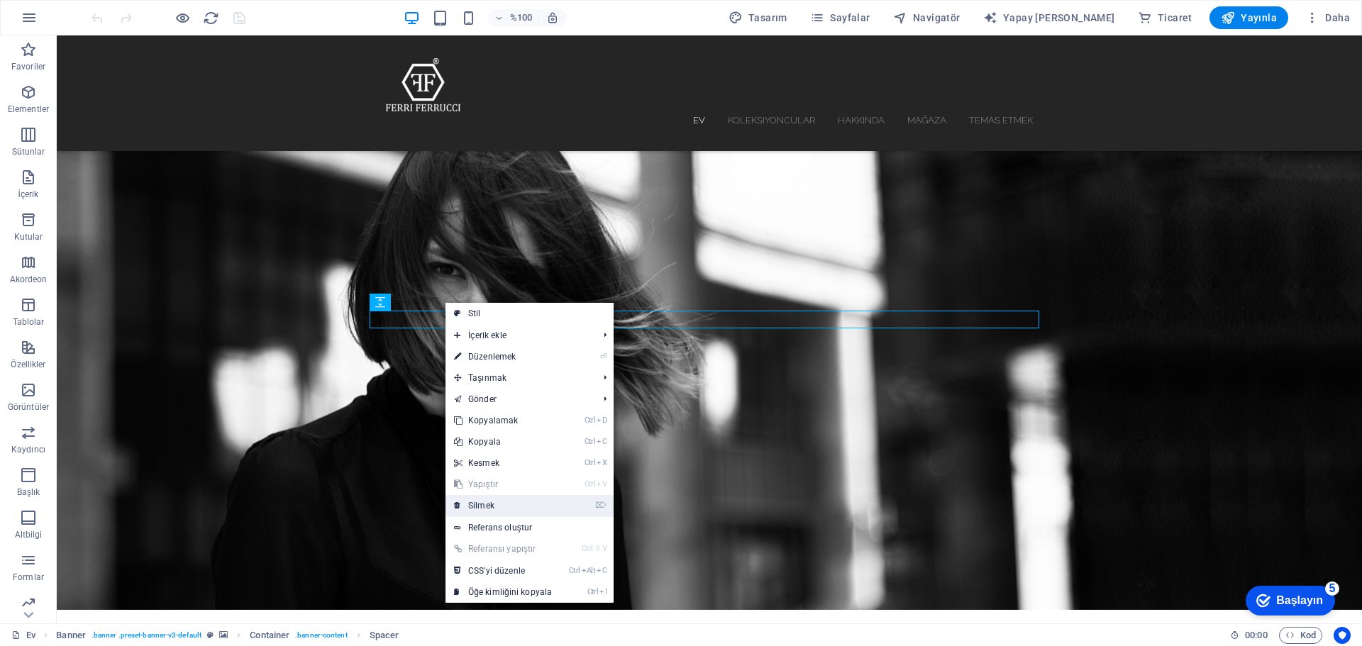
click at [476, 501] on font "Silmek" at bounding box center [481, 506] width 26 height 10
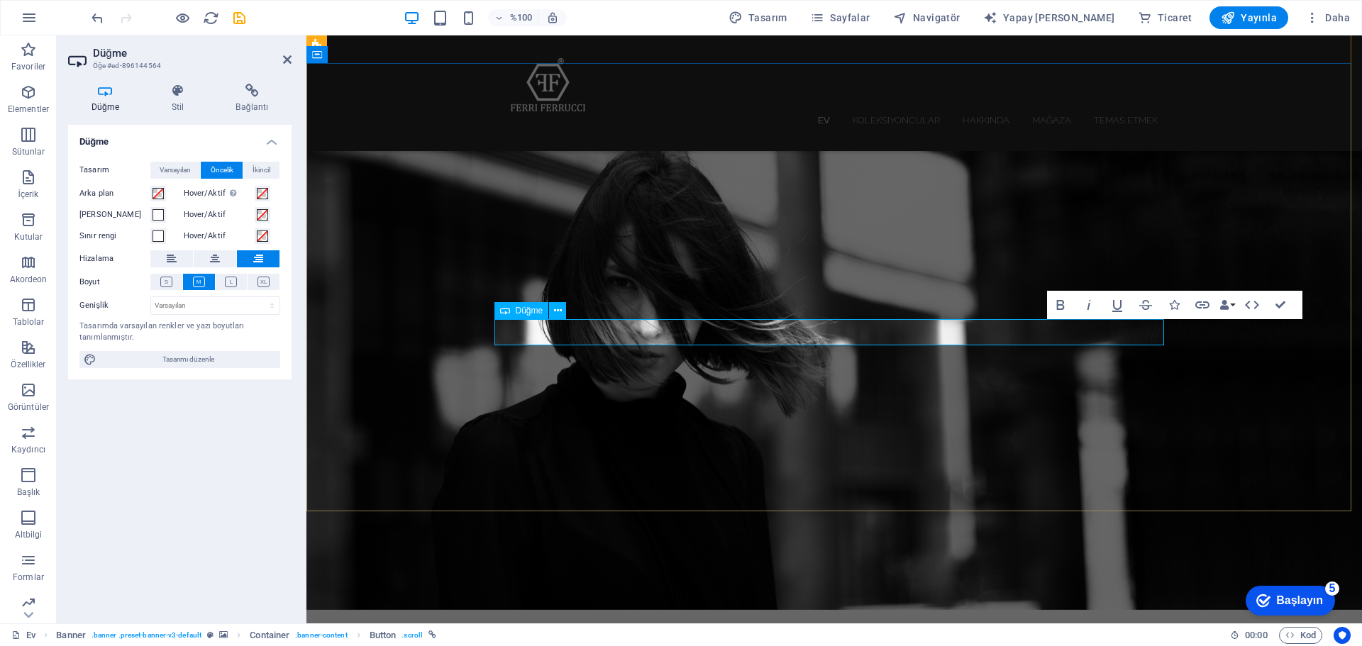
drag, startPoint x: 1098, startPoint y: 332, endPoint x: 1151, endPoint y: 333, distance: 53.2
drag, startPoint x: 1030, startPoint y: 396, endPoint x: 1279, endPoint y: 394, distance: 249.0
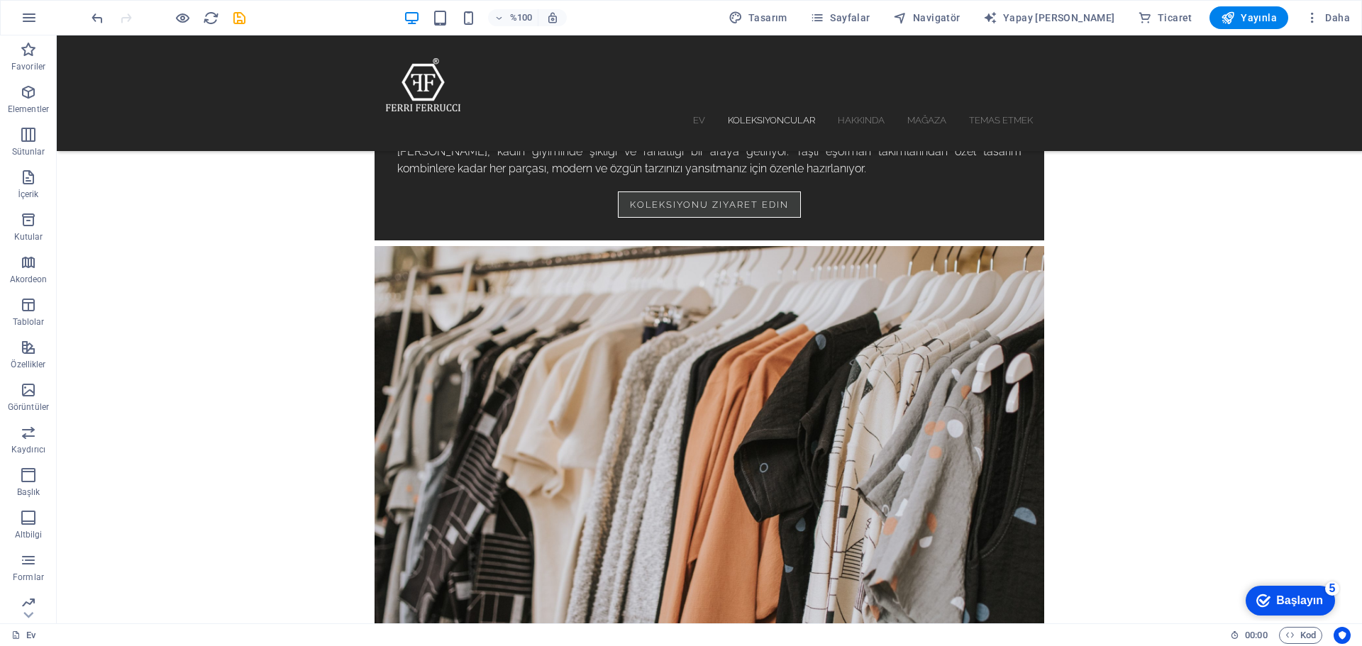
scroll to position [1419, 0]
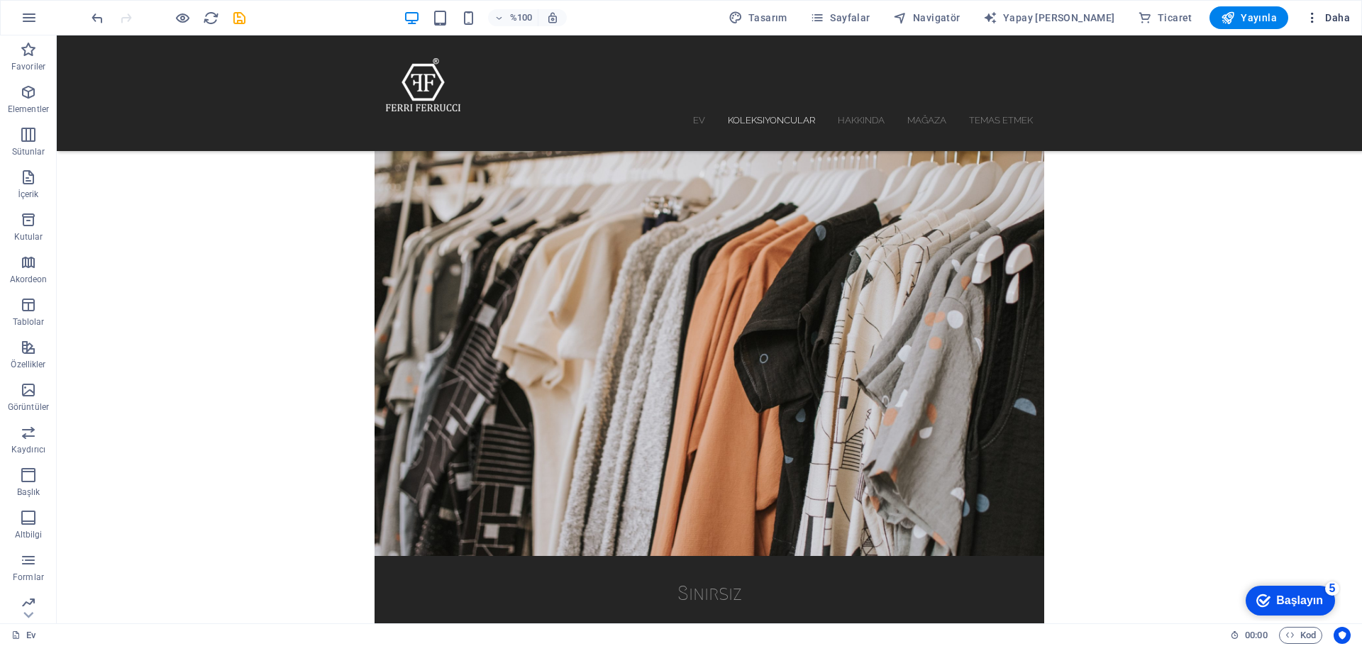
click at [1321, 19] on span "Daha" at bounding box center [1327, 18] width 45 height 14
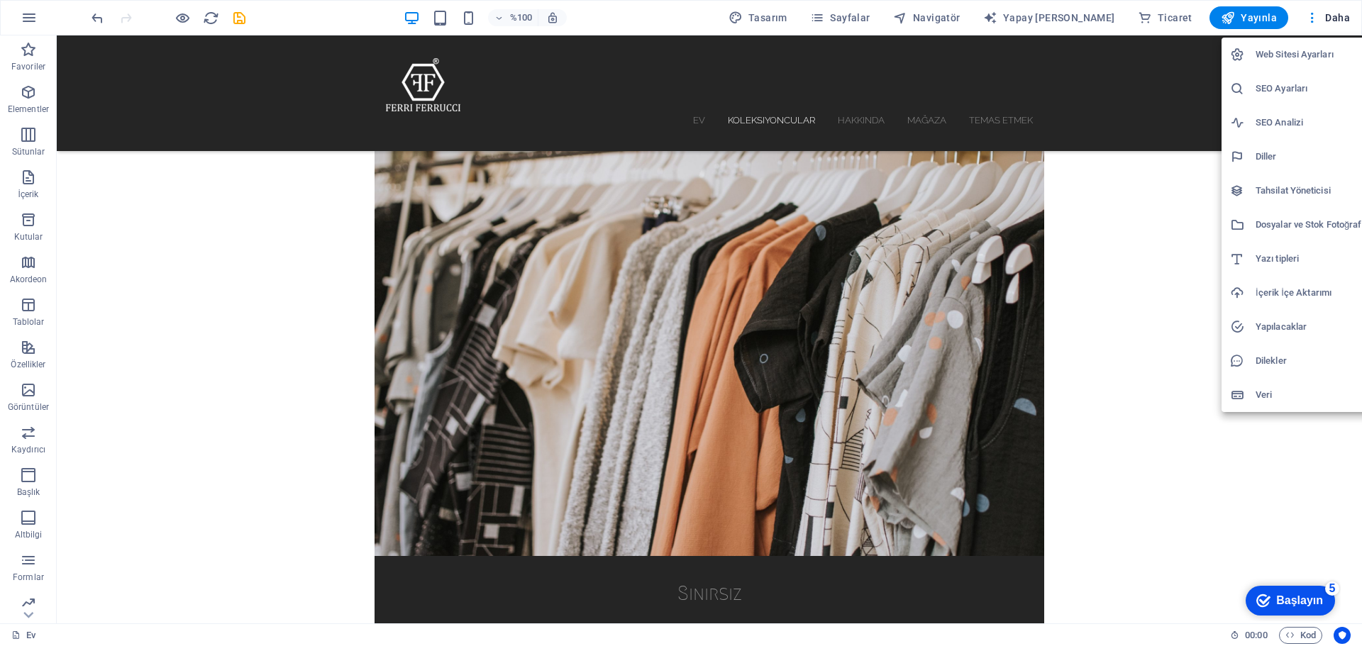
click at [972, 18] on div at bounding box center [681, 323] width 1362 height 646
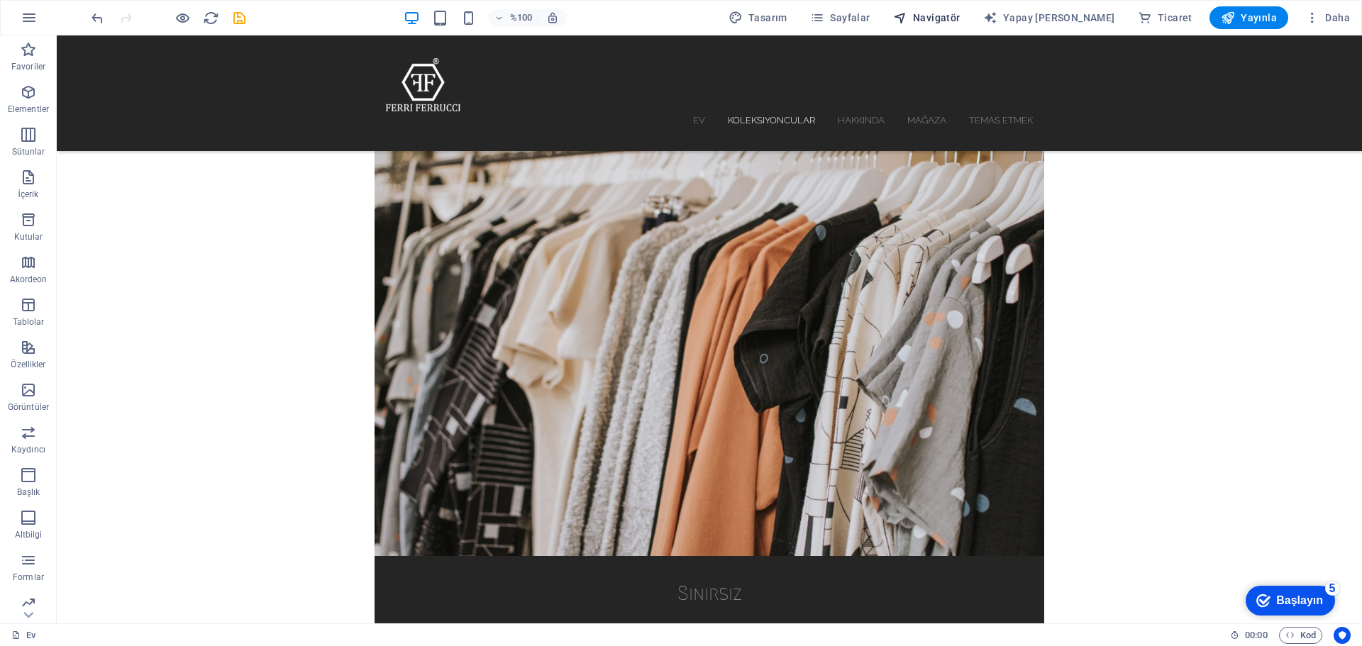
click at [960, 18] on font "Navigatör" at bounding box center [937, 17] width 48 height 11
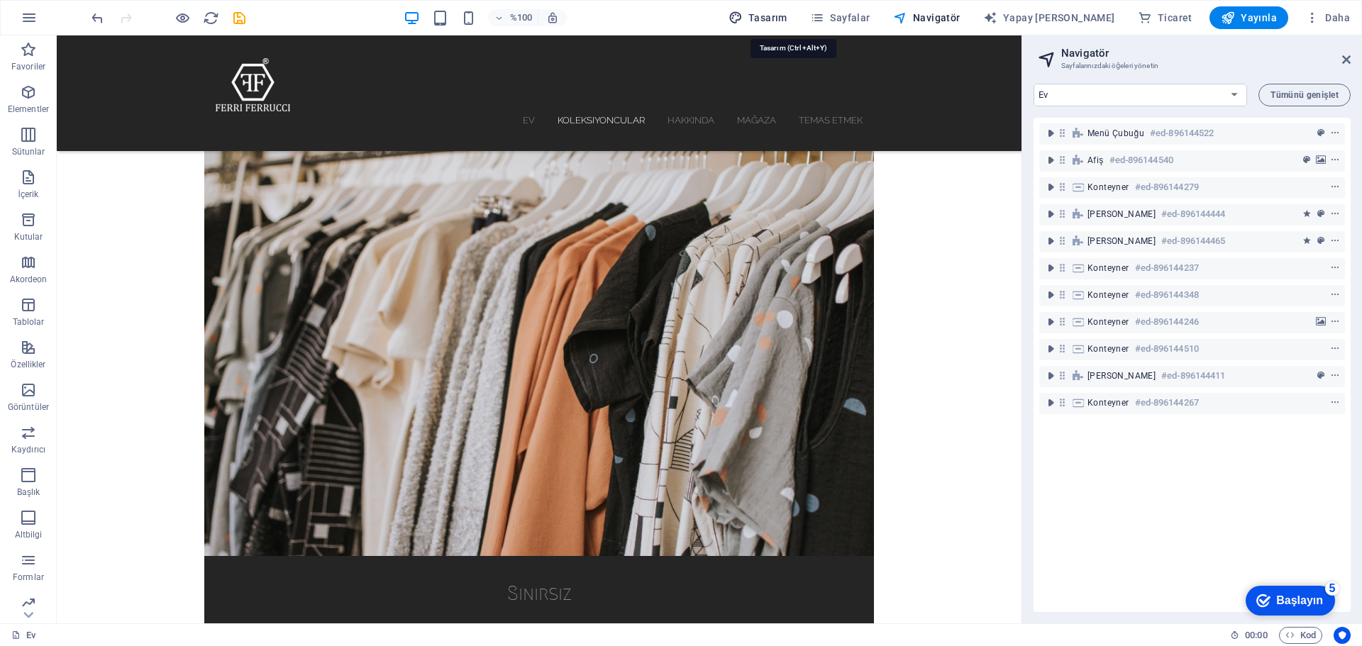
click at [787, 16] on font "Tasarım" at bounding box center [767, 17] width 39 height 11
select select "px"
select select "300"
select select "px"
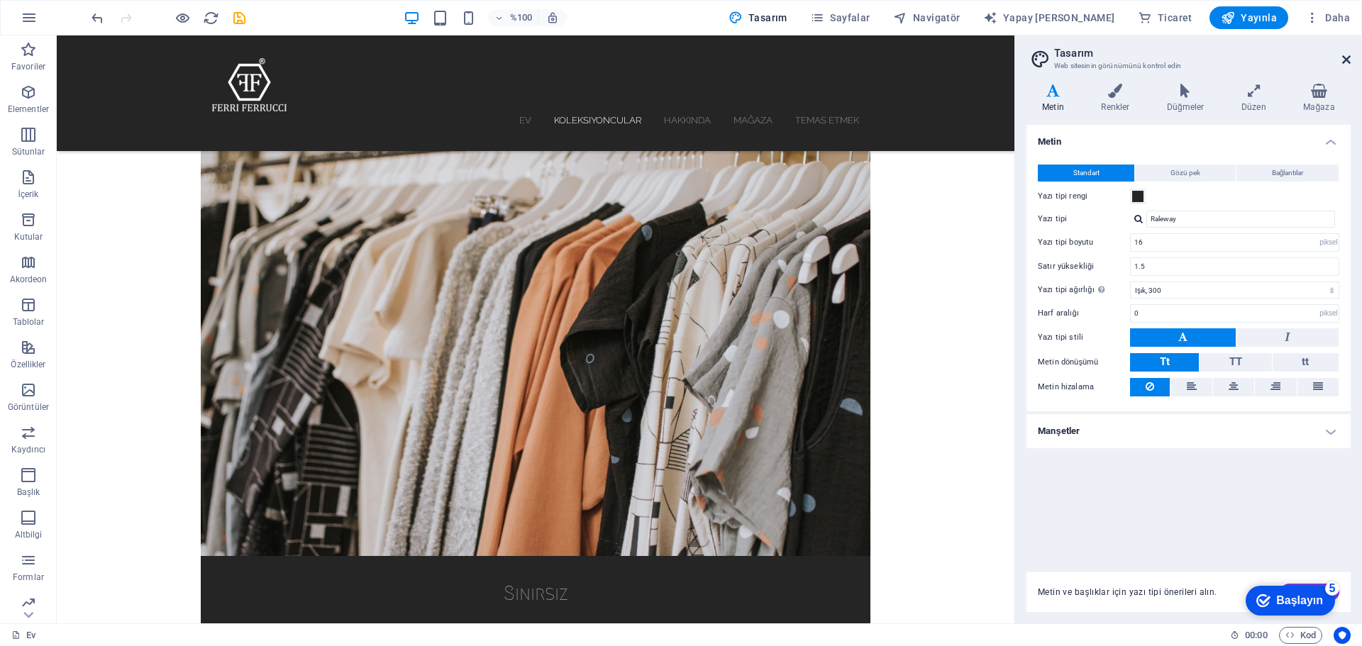
click at [1344, 64] on icon at bounding box center [1346, 59] width 9 height 11
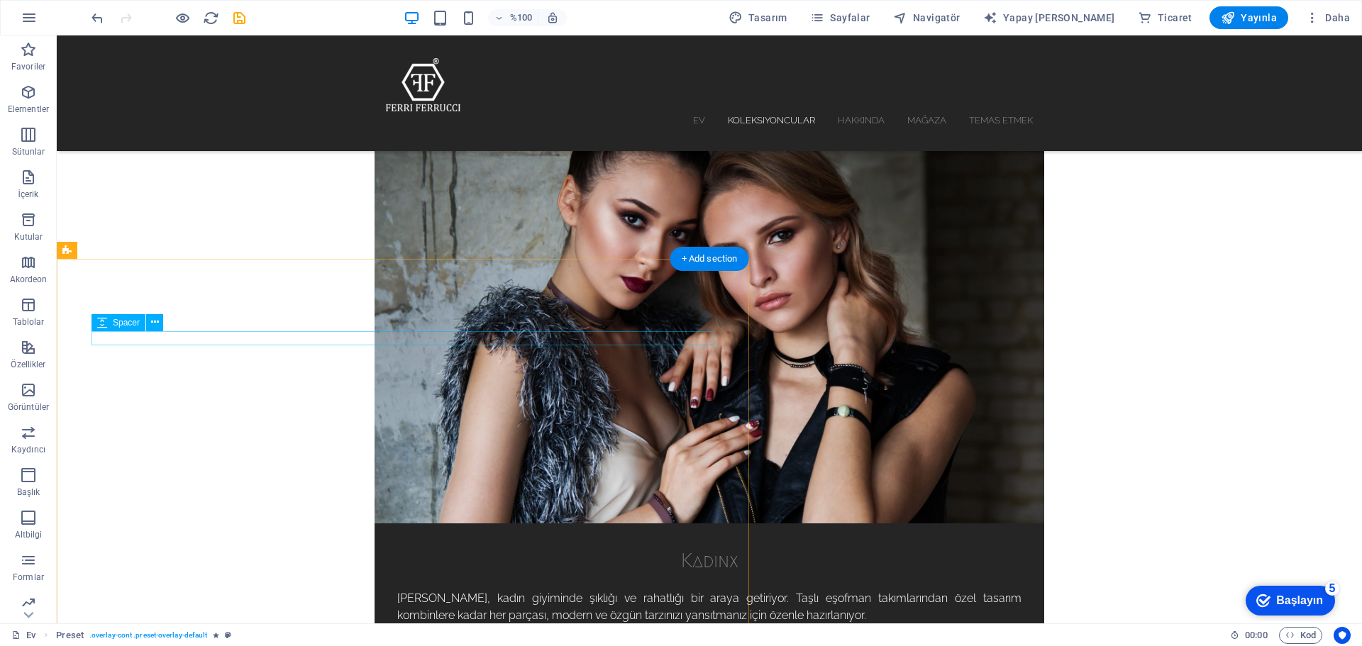
scroll to position [851, 0]
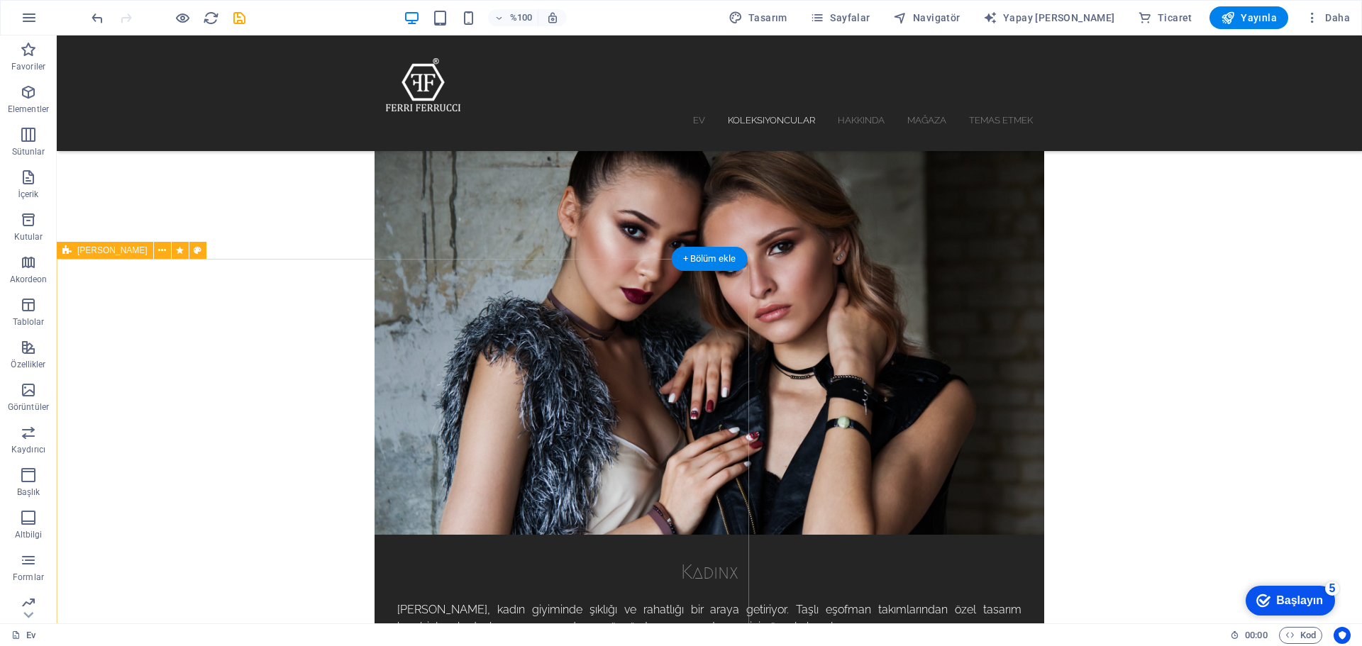
click at [158, 252] on icon at bounding box center [162, 250] width 8 height 15
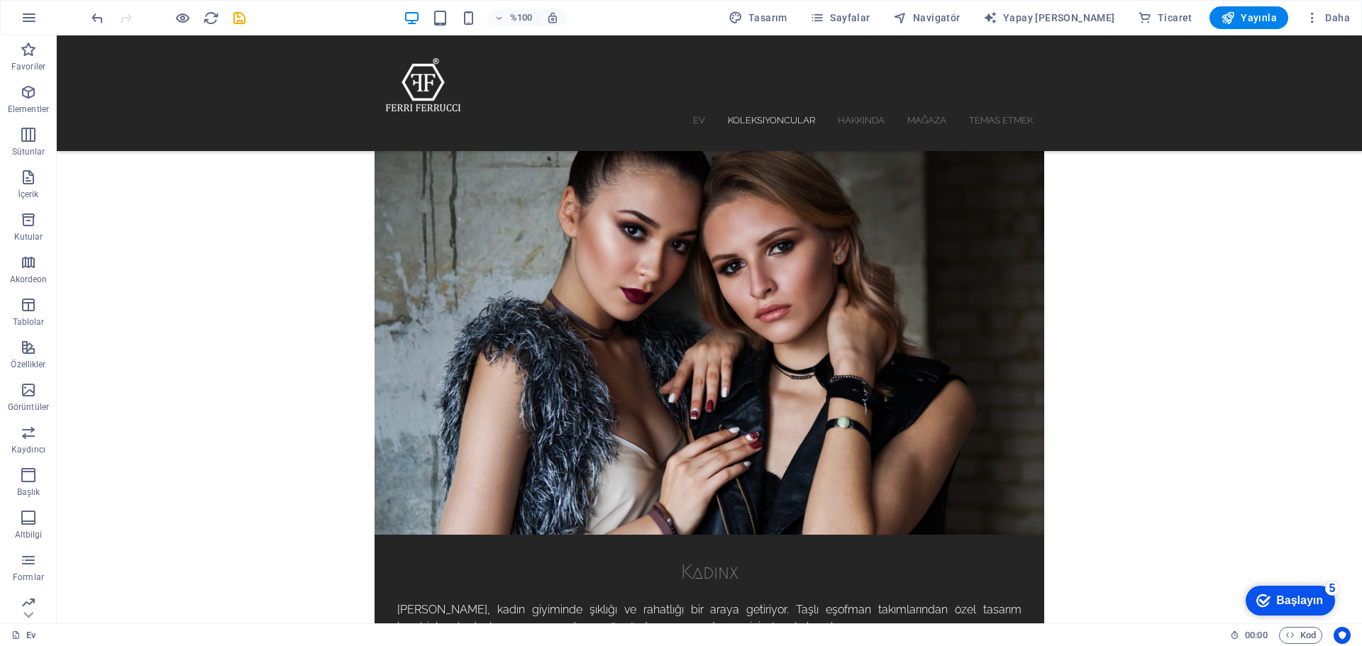
click at [28, 137] on icon "button" at bounding box center [28, 134] width 17 height 17
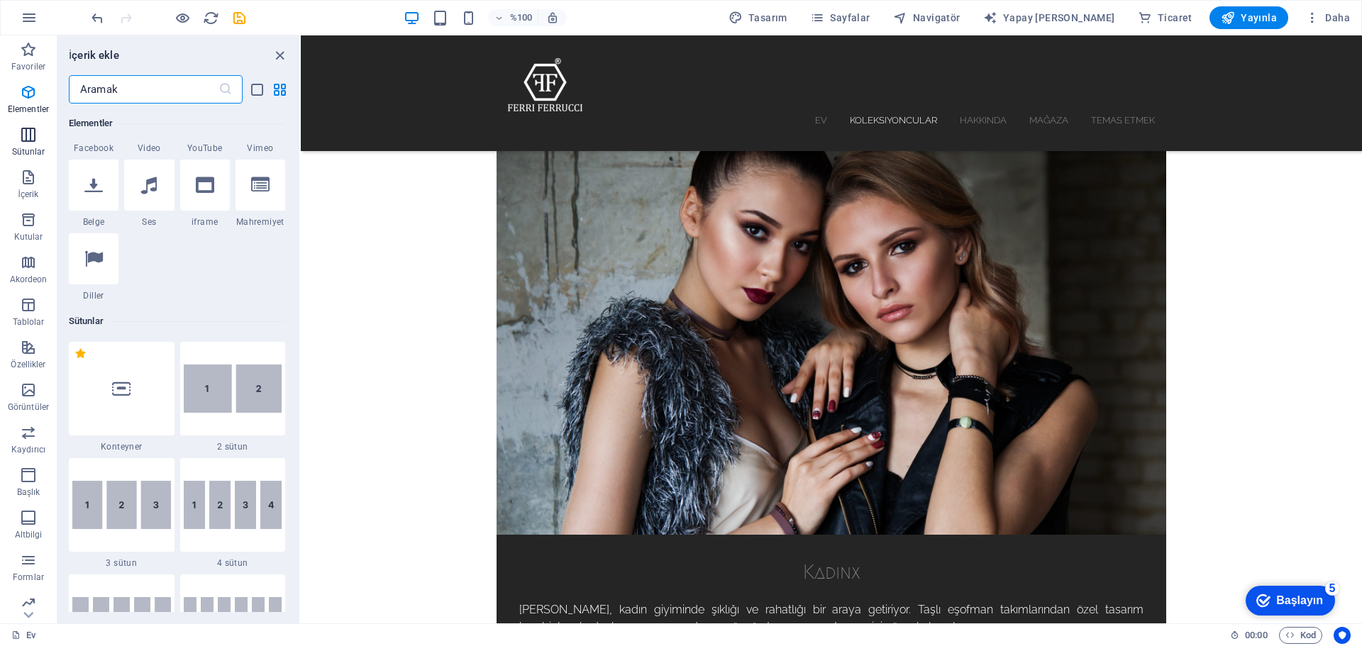
scroll to position [702, 0]
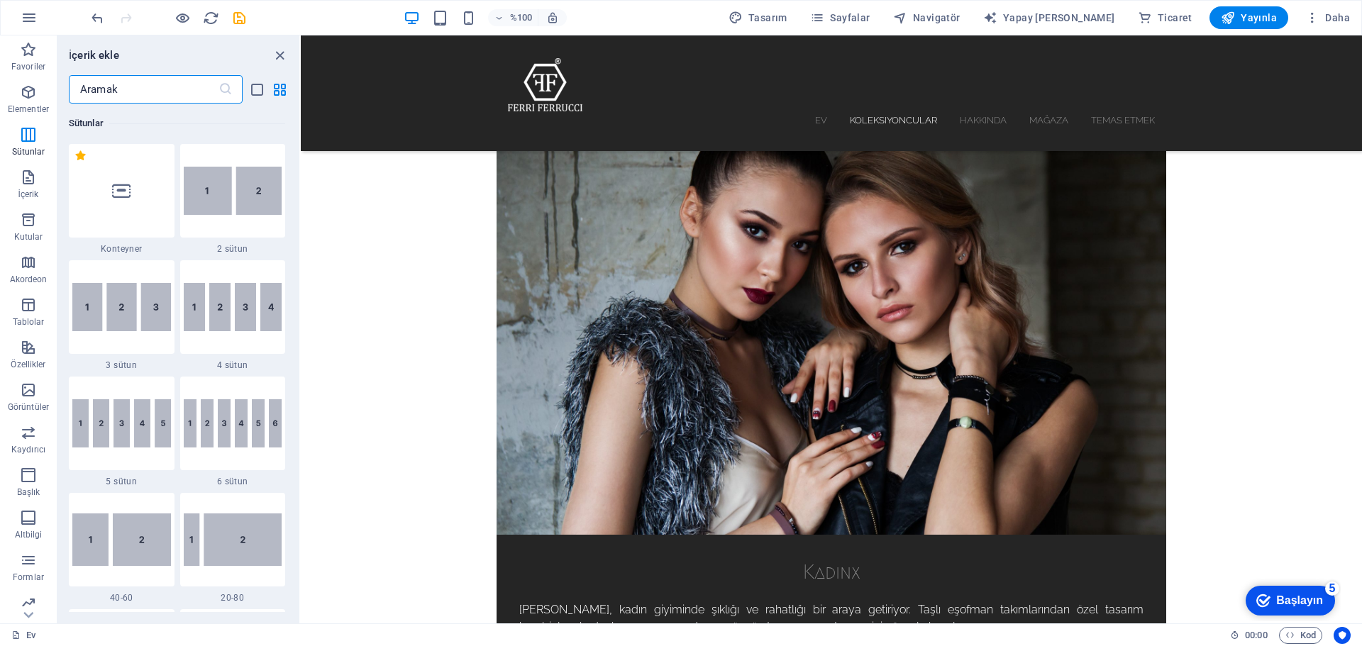
click at [115, 187] on icon at bounding box center [121, 191] width 18 height 18
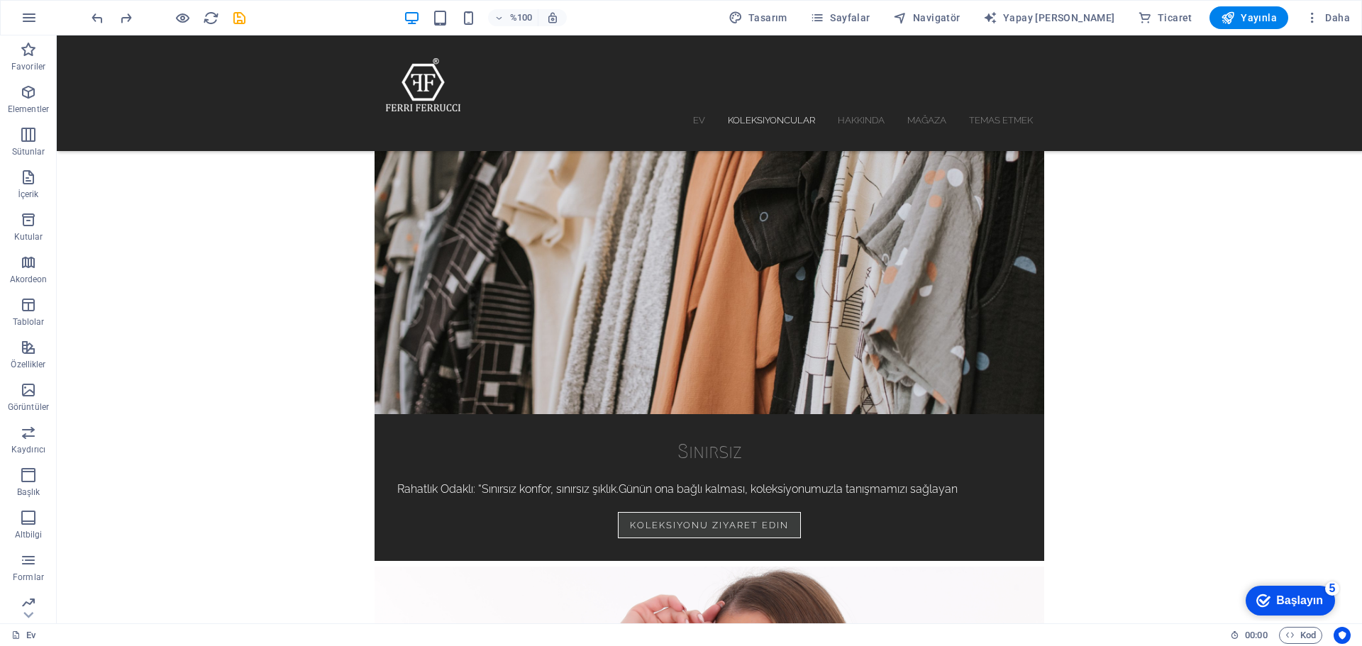
scroll to position [1986, 0]
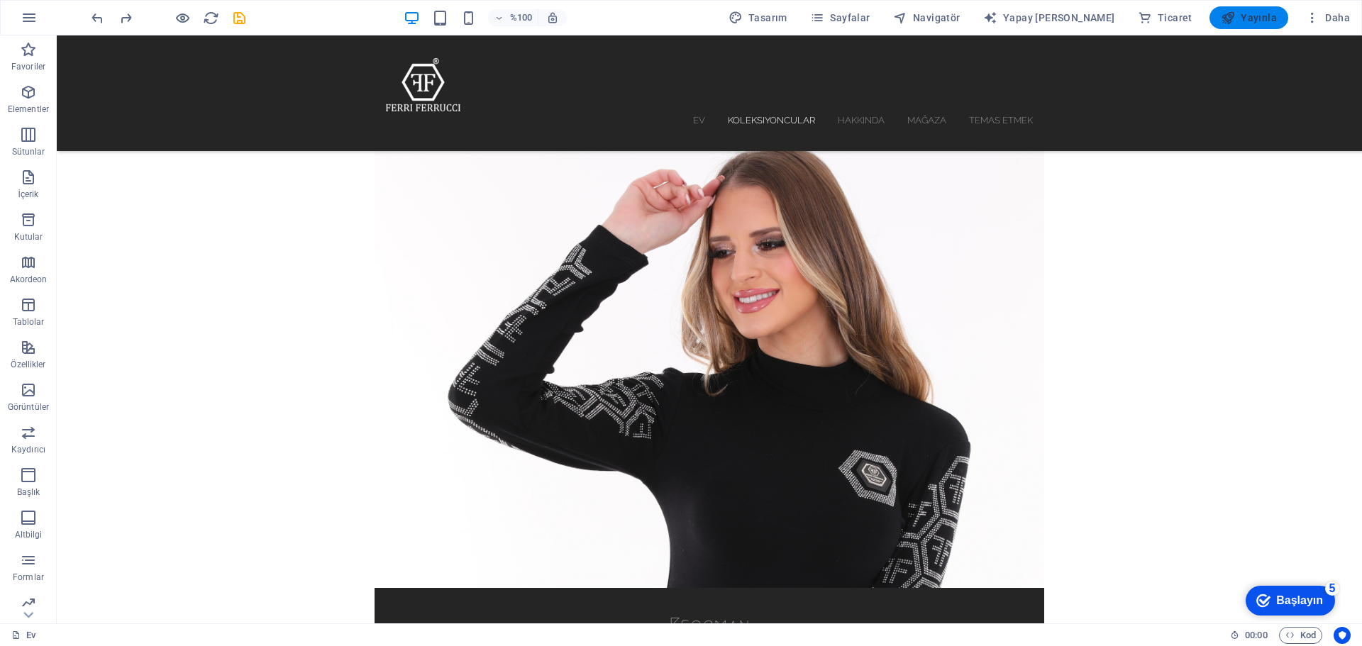
click at [1253, 17] on font "Yayınla" at bounding box center [1258, 17] width 36 height 11
